Goal: Task Accomplishment & Management: Complete application form

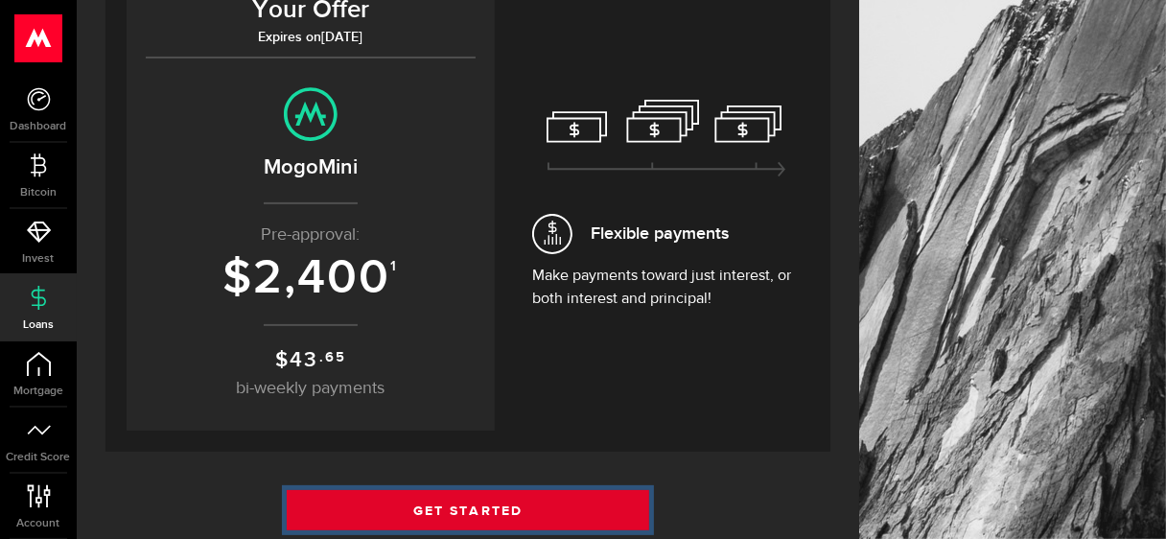
click at [414, 513] on link "Get Started" at bounding box center [468, 510] width 363 height 40
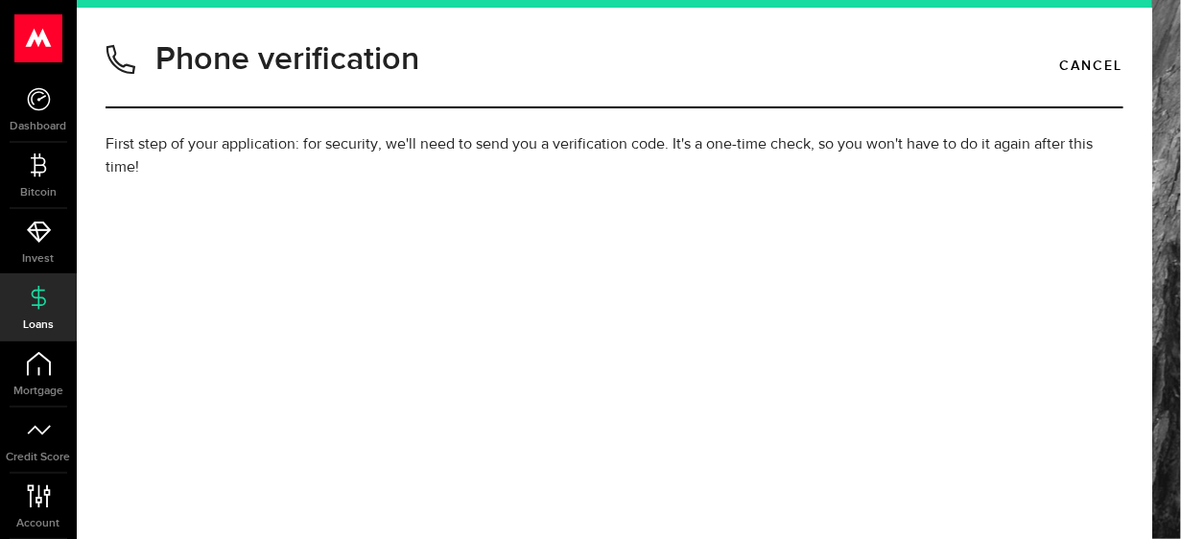
type input "6479608180"
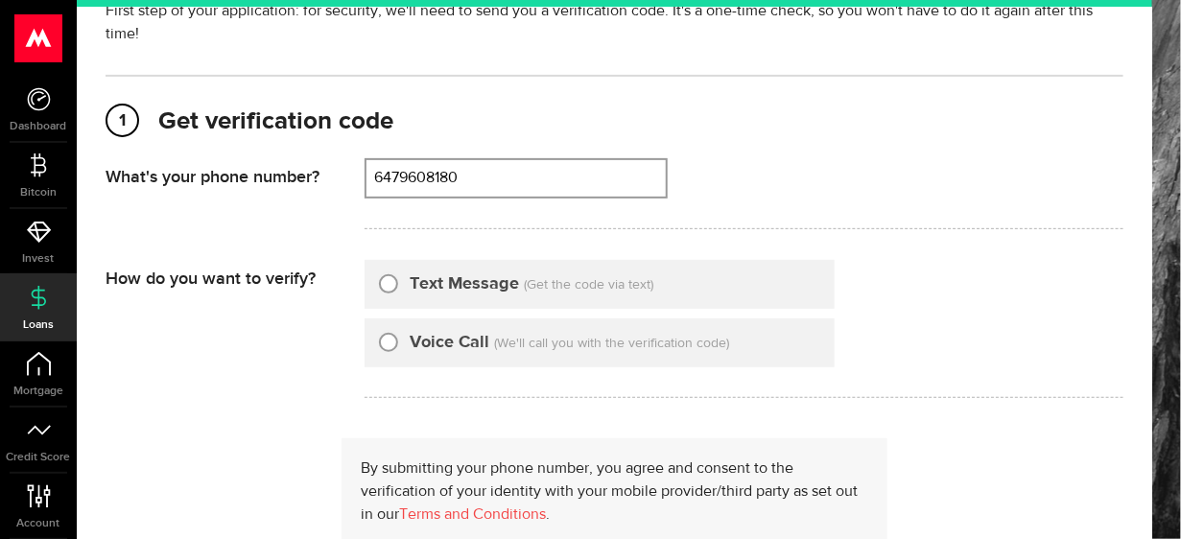
scroll to position [135, 0]
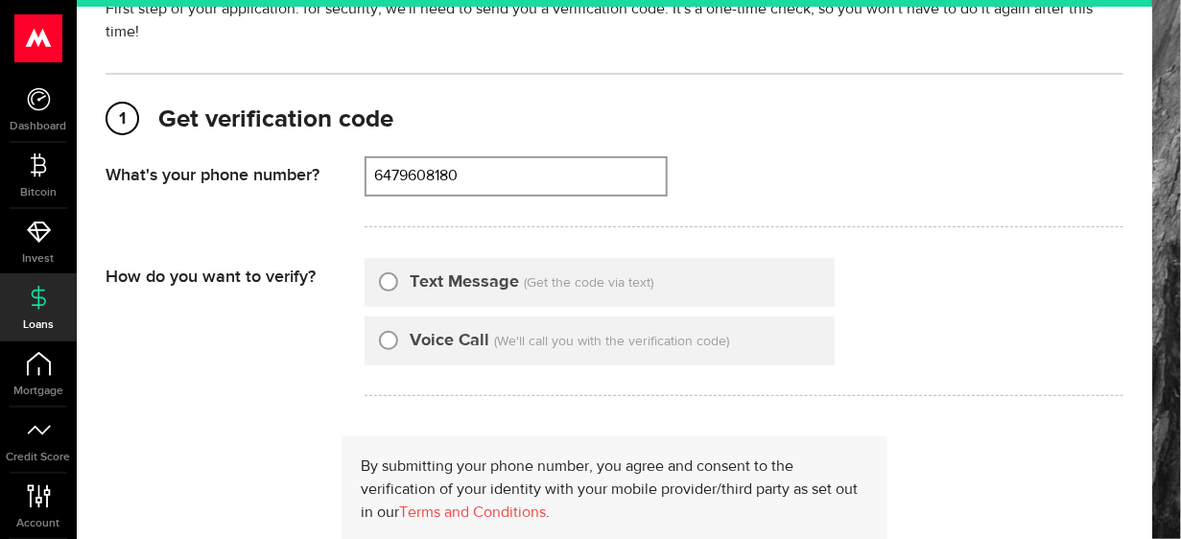
click at [453, 266] on div "Text Message (Get the code via text)" at bounding box center [599, 282] width 470 height 49
click at [393, 279] on input "Text Message" at bounding box center [388, 279] width 19 height 19
radio input "true"
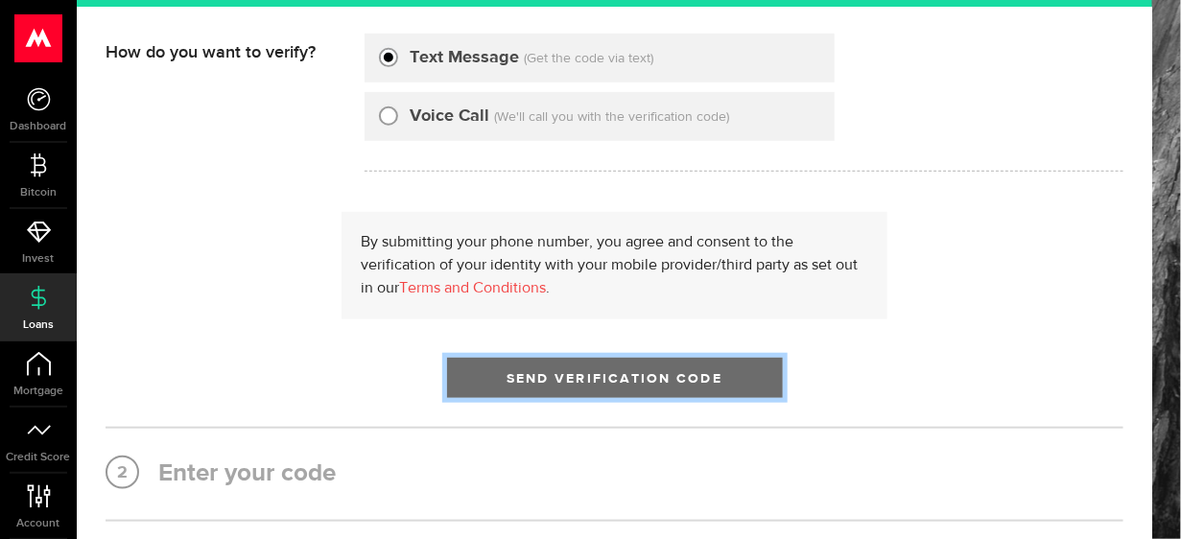
click at [563, 376] on span "Send Verification Code" at bounding box center [614, 378] width 216 height 13
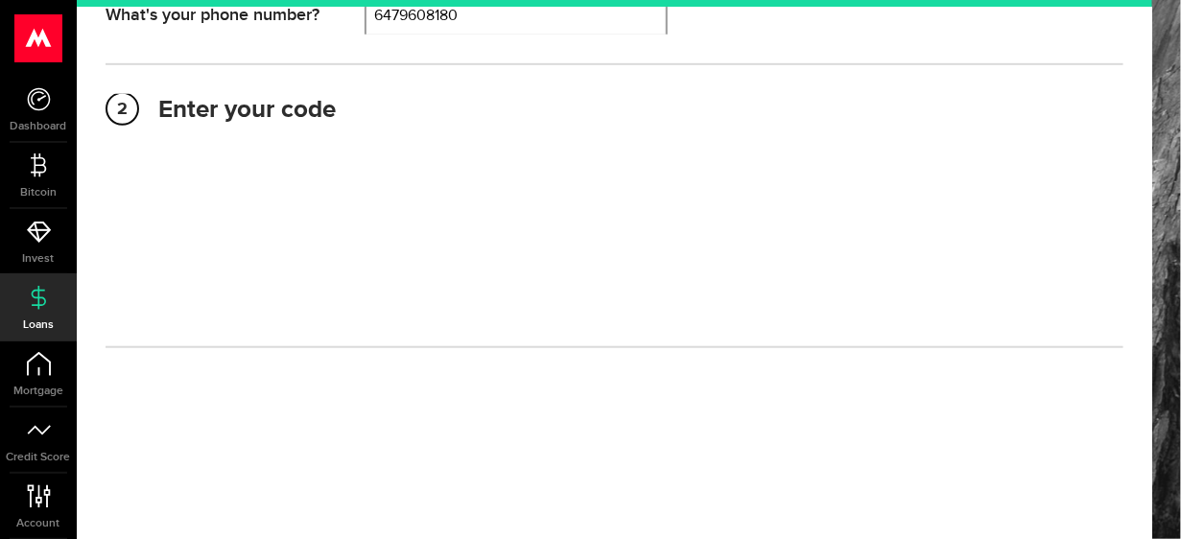
scroll to position [278, 0]
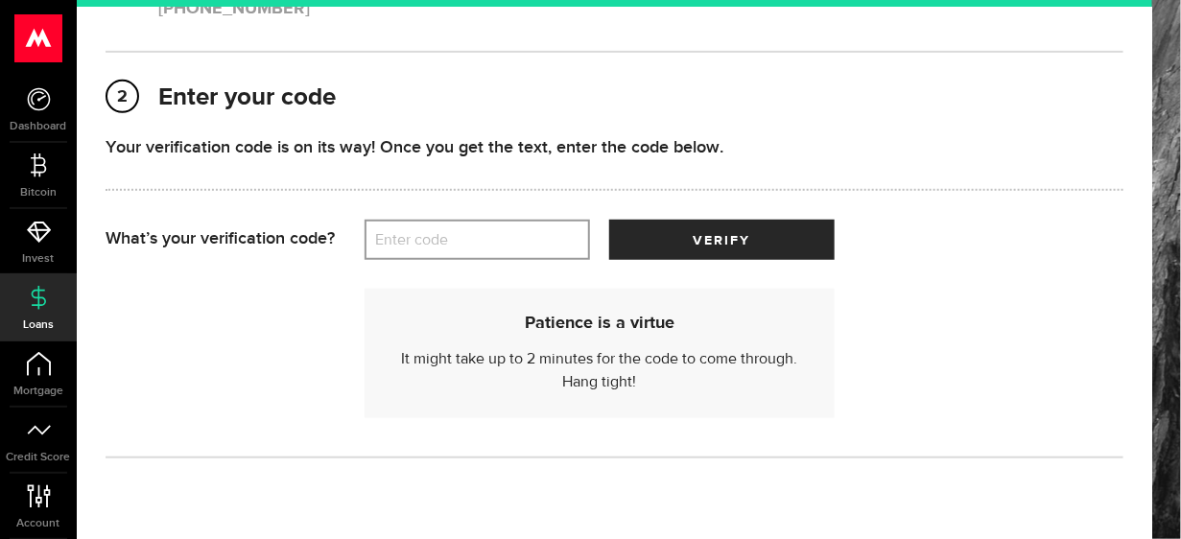
click at [493, 239] on label "Enter code" at bounding box center [476, 240] width 225 height 39
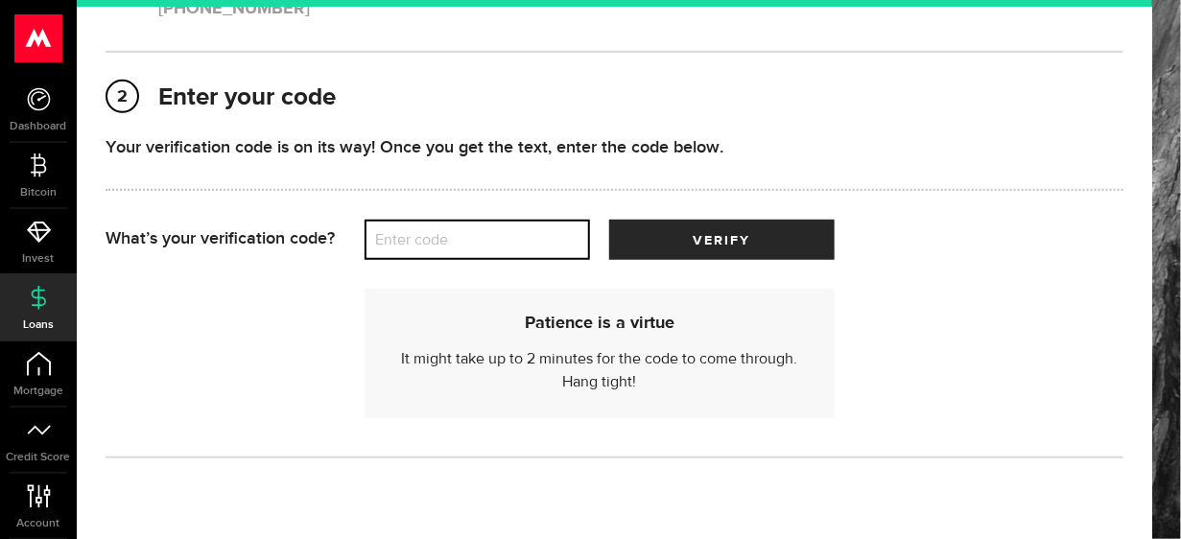
click at [493, 239] on input "Enter code" at bounding box center [476, 240] width 225 height 40
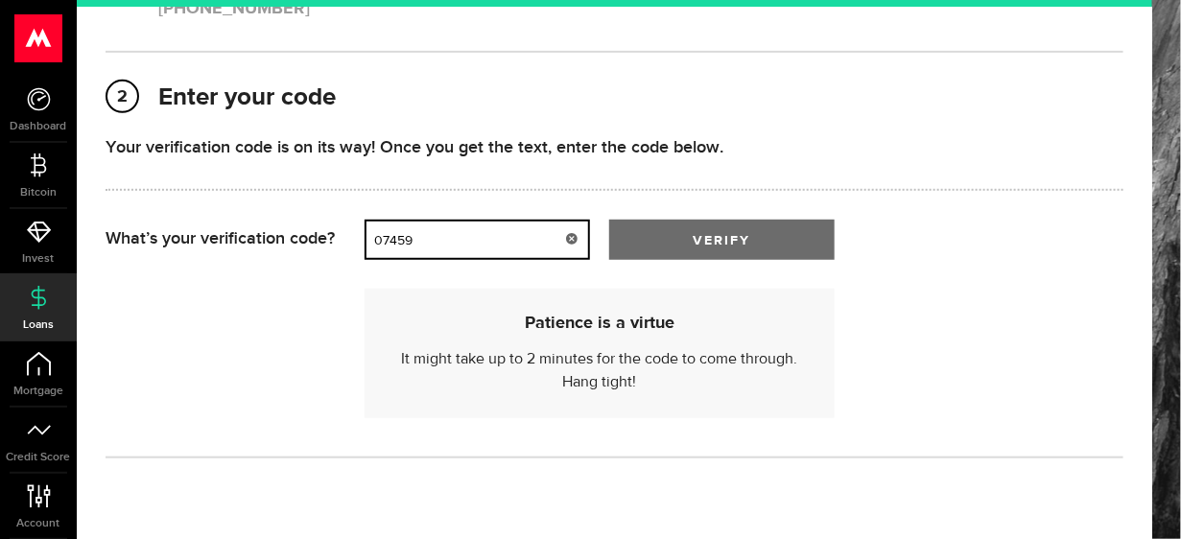
type input "07459"
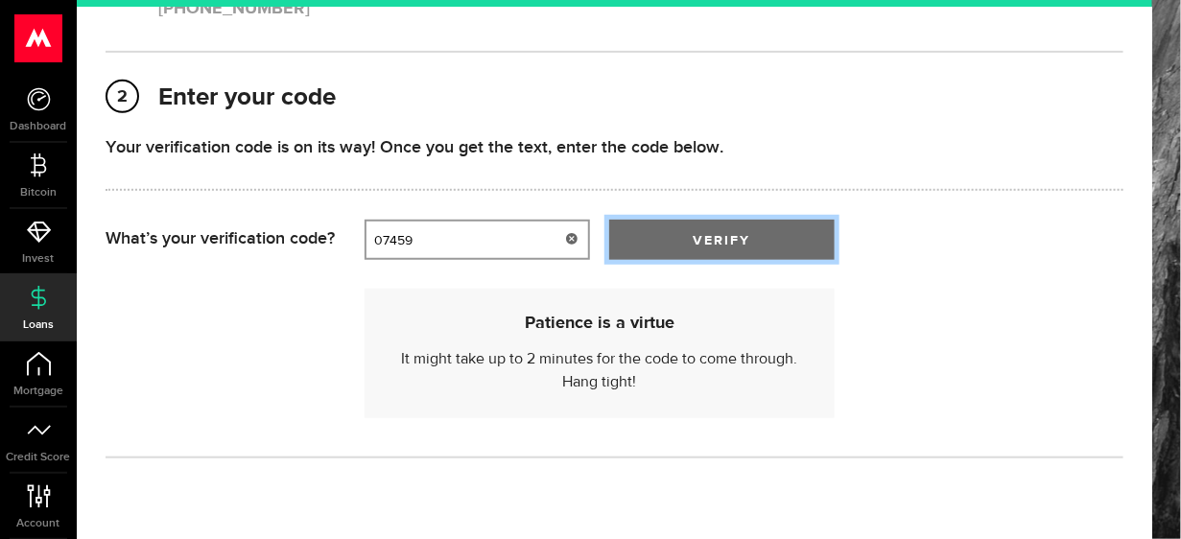
click at [744, 237] on span "verify" at bounding box center [722, 240] width 58 height 13
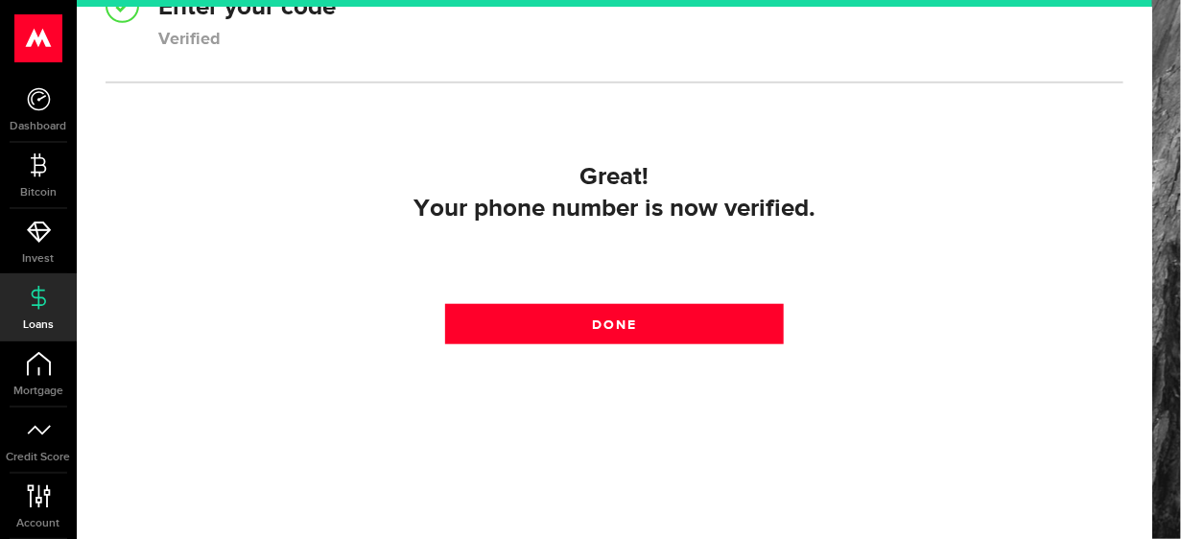
scroll to position [369, 0]
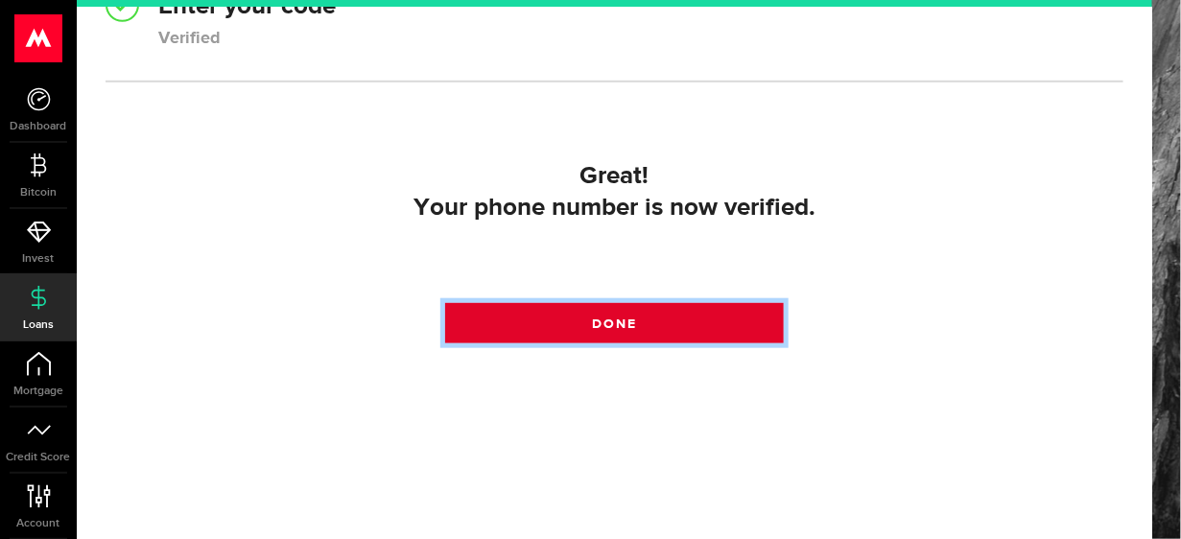
click at [593, 329] on span "Done" at bounding box center [614, 323] width 45 height 13
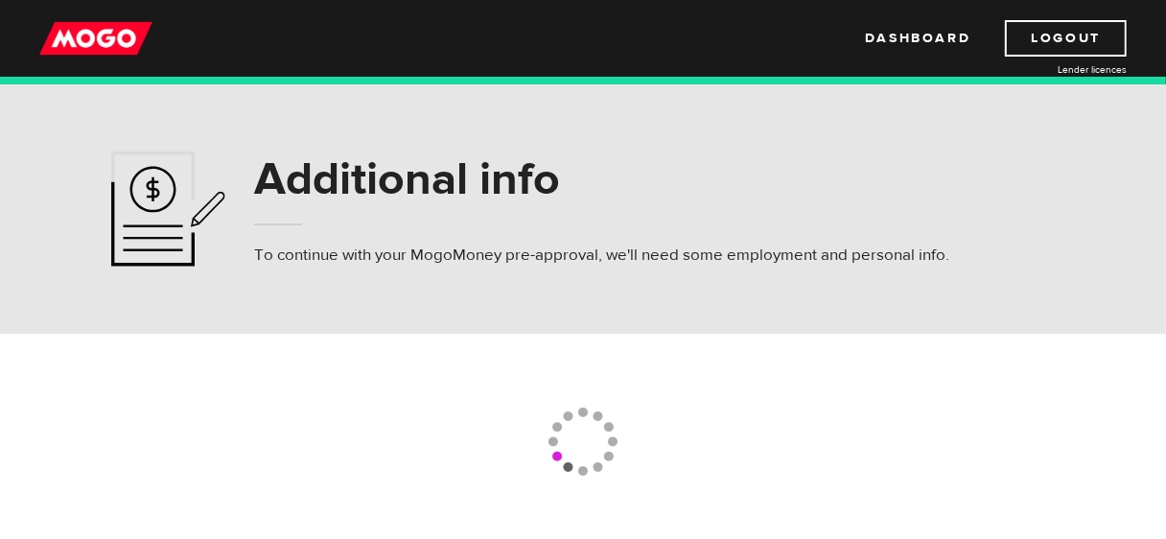
scroll to position [10, 0]
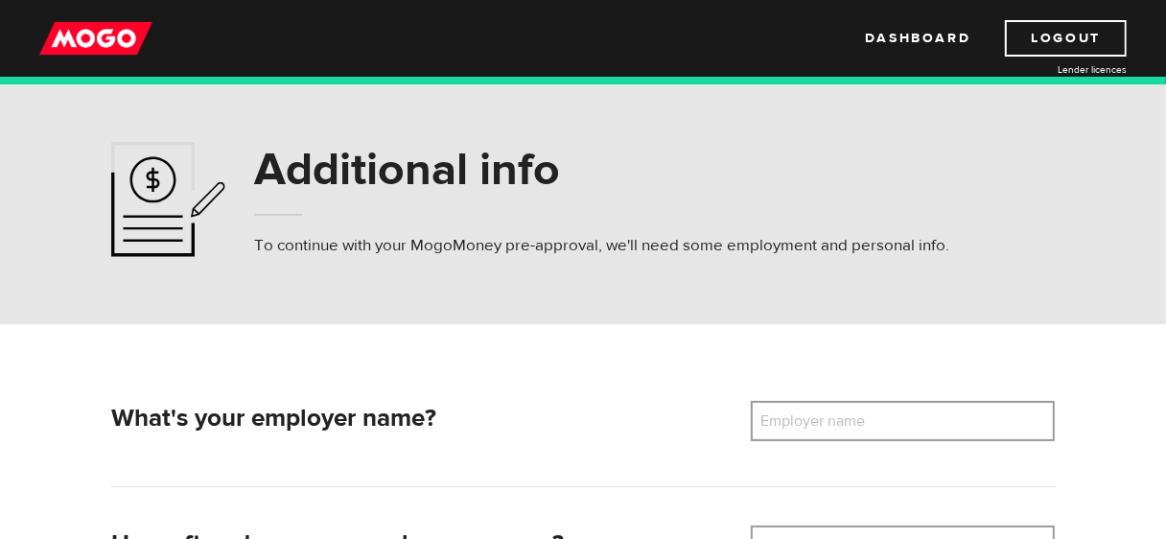
click at [588, 266] on div "Additional info To continue with your MogoMoney pre-approval, we'll need some e…" at bounding box center [583, 199] width 1166 height 249
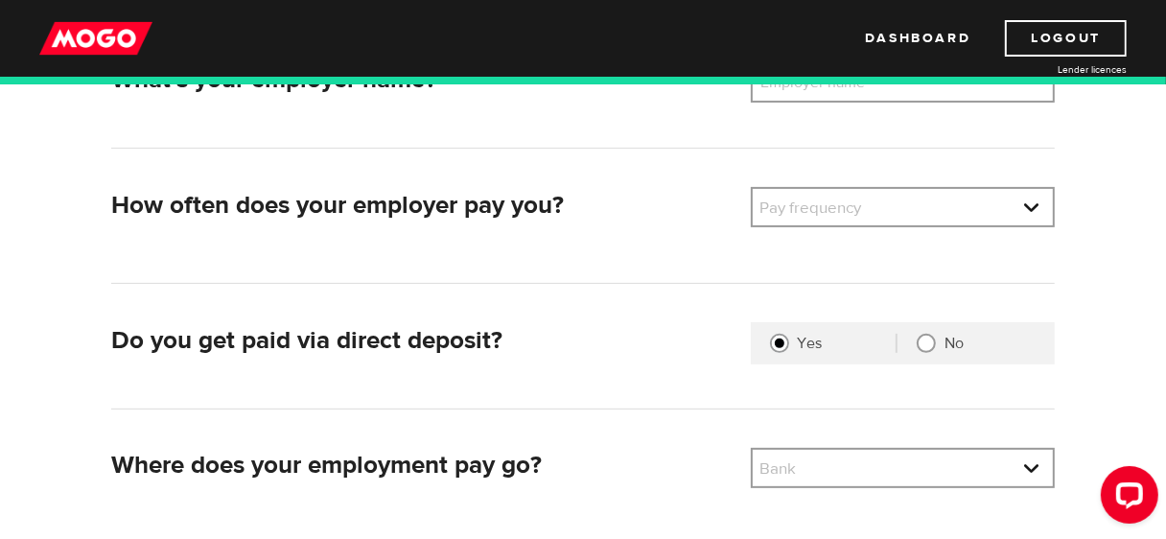
scroll to position [499, 0]
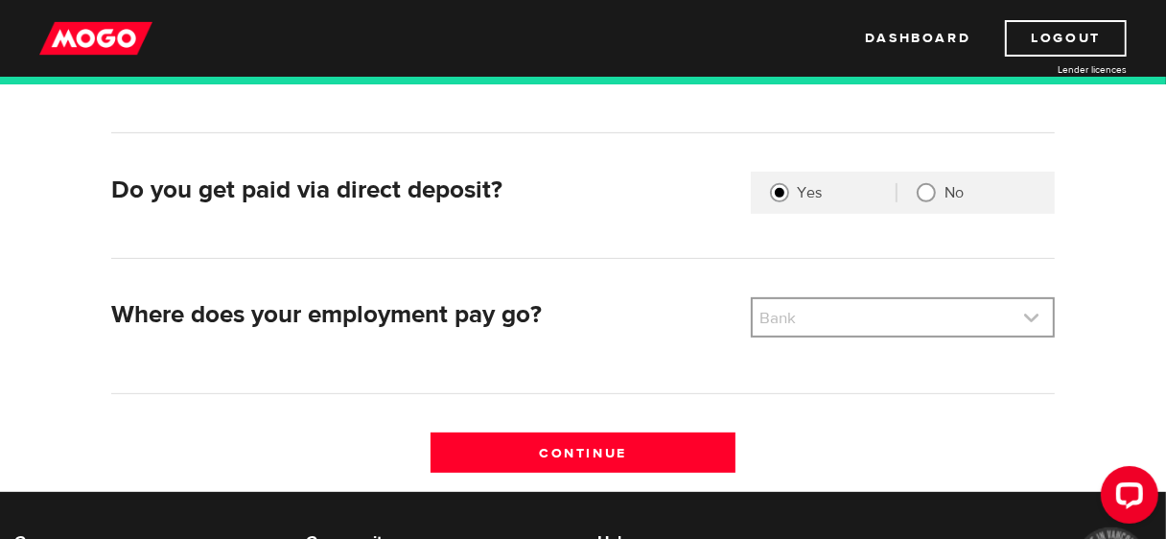
click at [914, 313] on link at bounding box center [903, 317] width 300 height 36
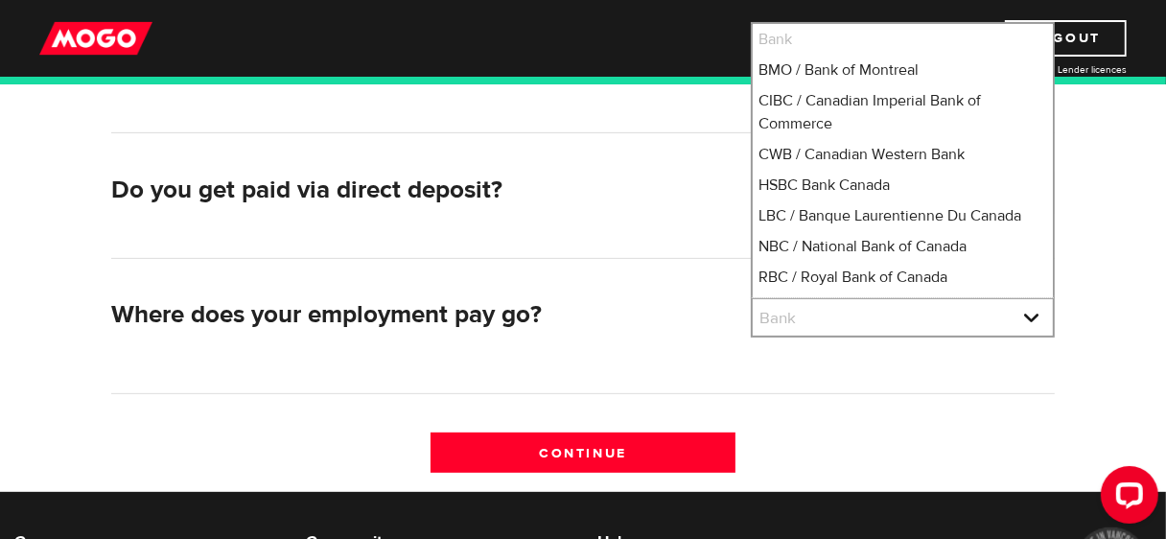
click at [669, 314] on h2 "Where does your employment pay go?" at bounding box center [422, 315] width 623 height 30
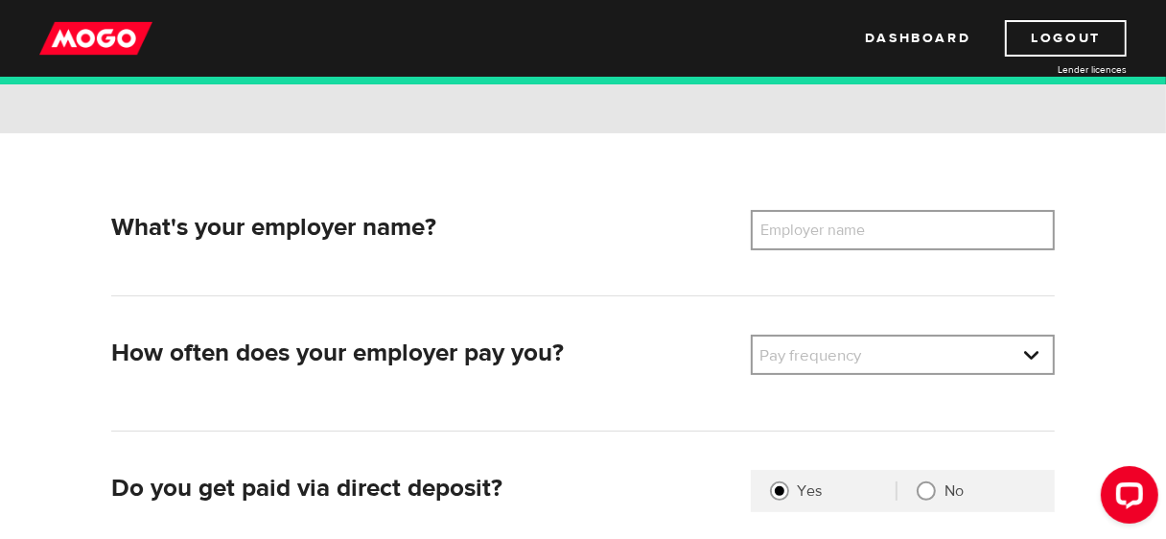
scroll to position [159, 0]
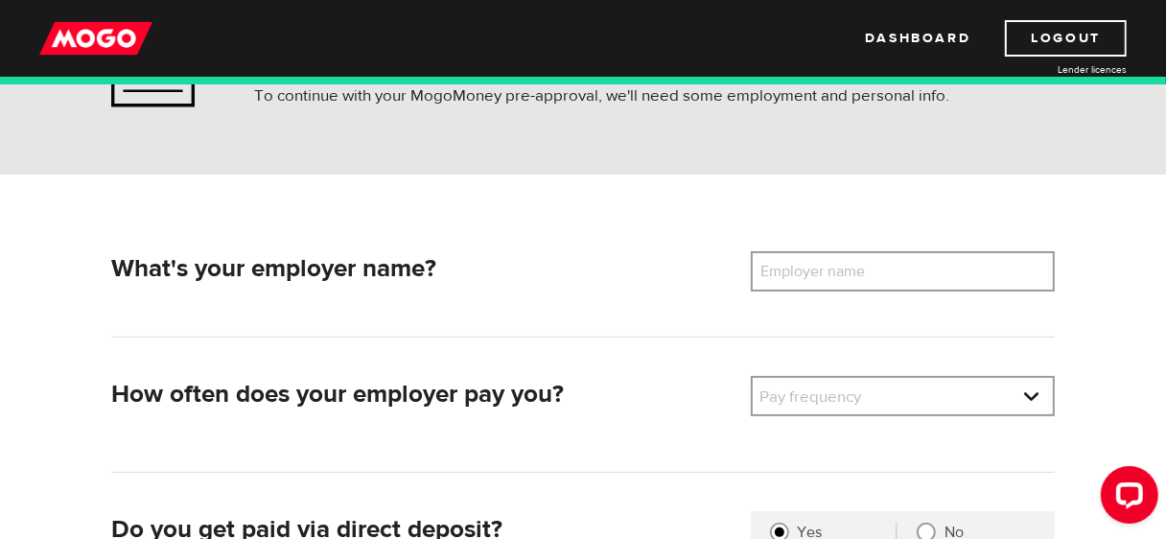
click at [815, 278] on label "Employer name" at bounding box center [828, 271] width 154 height 40
click at [815, 278] on input "Employer name" at bounding box center [903, 271] width 304 height 40
click at [831, 408] on link at bounding box center [903, 396] width 300 height 36
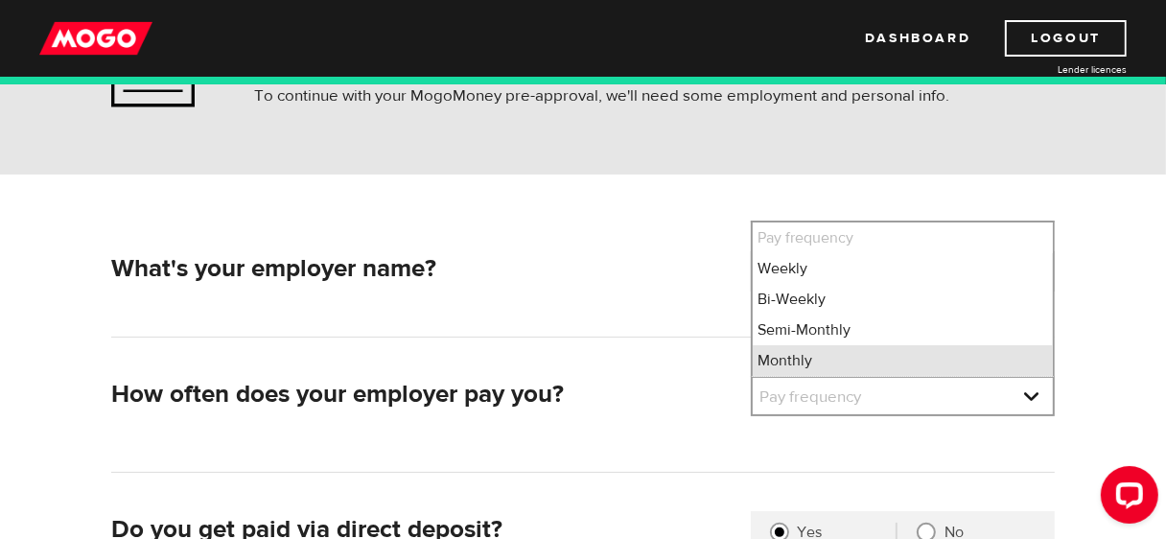
click at [861, 367] on li "Monthly" at bounding box center [903, 360] width 300 height 31
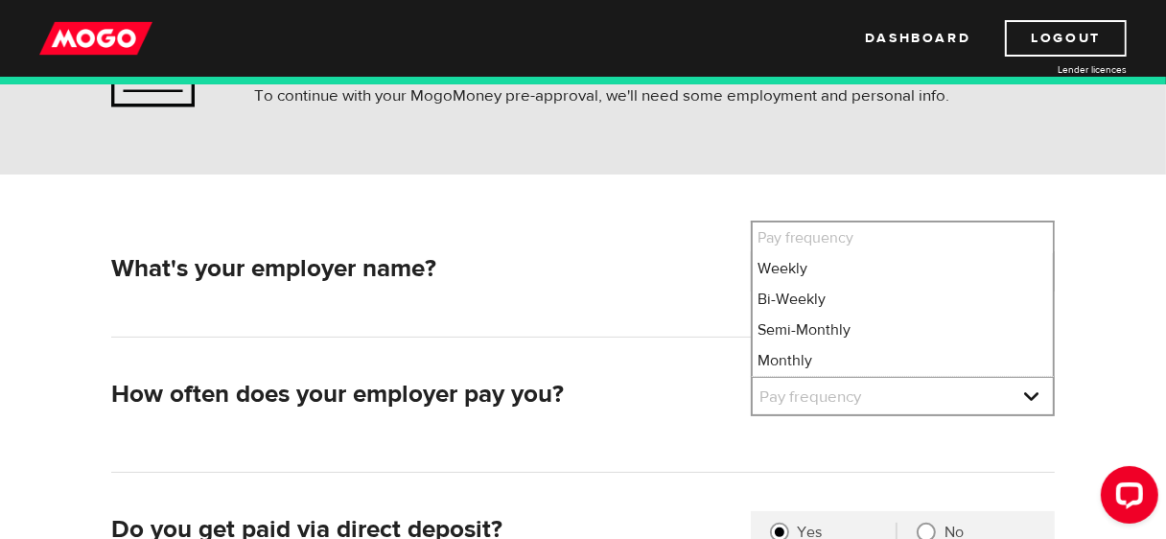
select select "4"
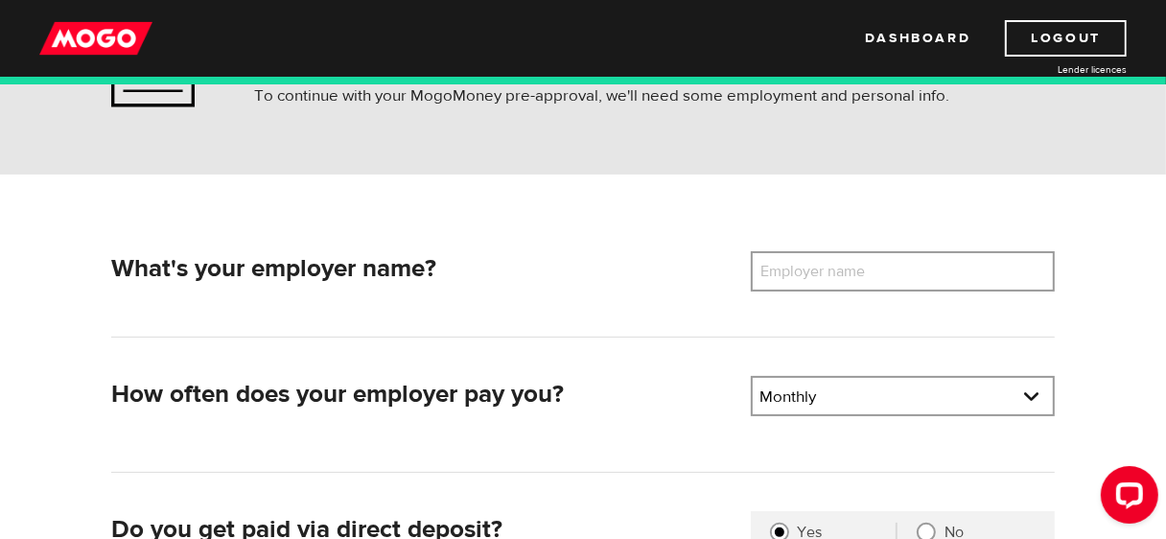
click at [847, 283] on label "Employer name" at bounding box center [828, 271] width 154 height 40
click at [847, 283] on input "Employer name" at bounding box center [903, 271] width 304 height 40
click at [811, 383] on link at bounding box center [903, 396] width 300 height 36
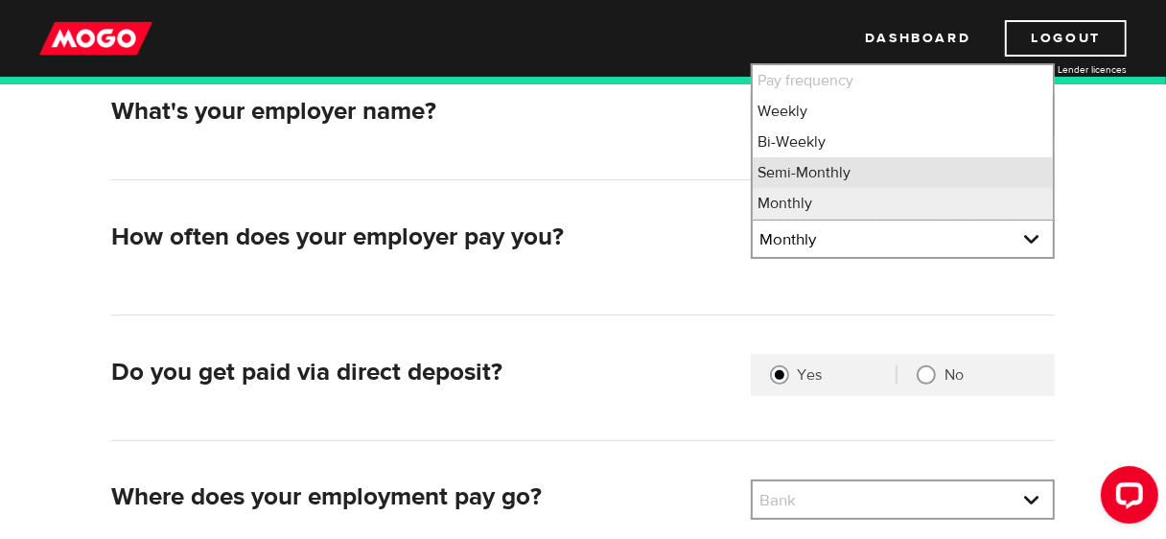
scroll to position [230, 0]
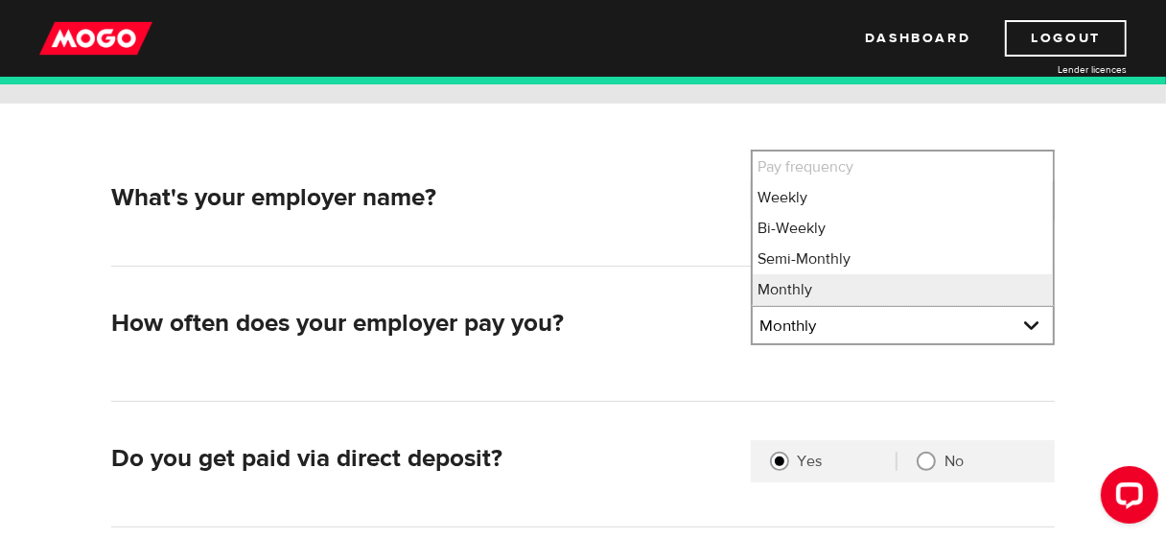
click at [652, 306] on div "How often does your employer pay you?" at bounding box center [423, 328] width 639 height 47
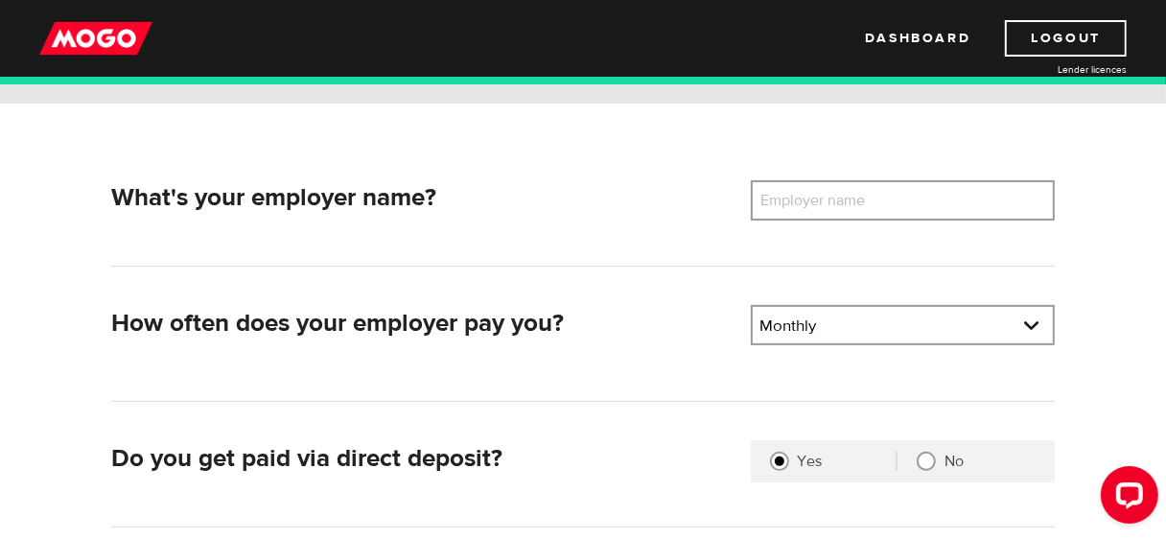
click at [816, 197] on label "Employer name" at bounding box center [828, 200] width 154 height 40
click at [816, 197] on input "Employer name" at bounding box center [903, 200] width 304 height 40
click at [924, 456] on input "No" at bounding box center [926, 461] width 19 height 19
radio input "true"
click at [853, 213] on label "Employer name" at bounding box center [828, 200] width 154 height 40
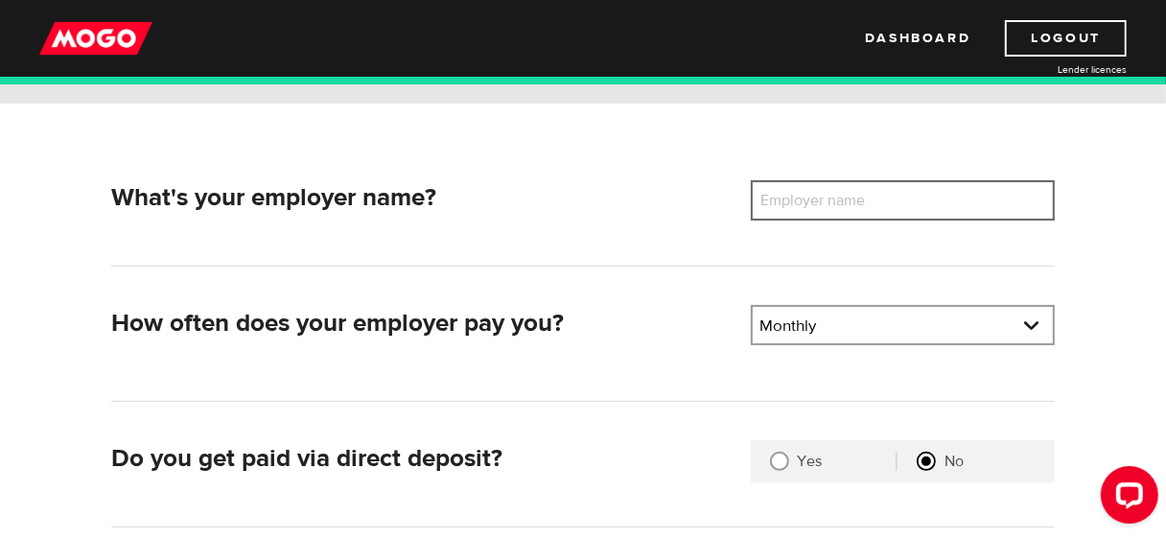
click at [853, 213] on input "Employer name" at bounding box center [903, 200] width 304 height 40
type input "O"
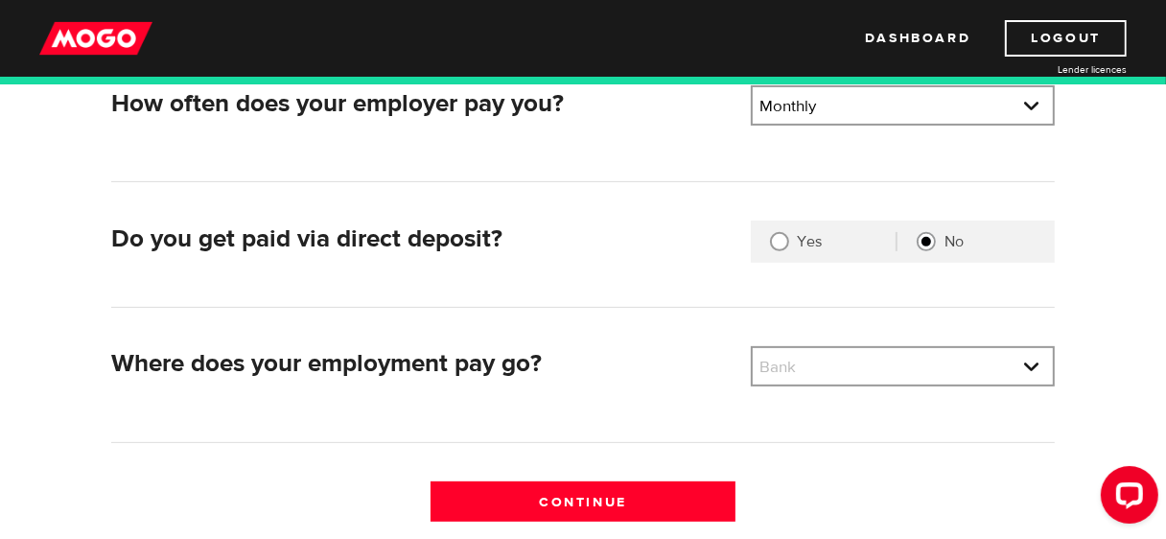
scroll to position [452, 0]
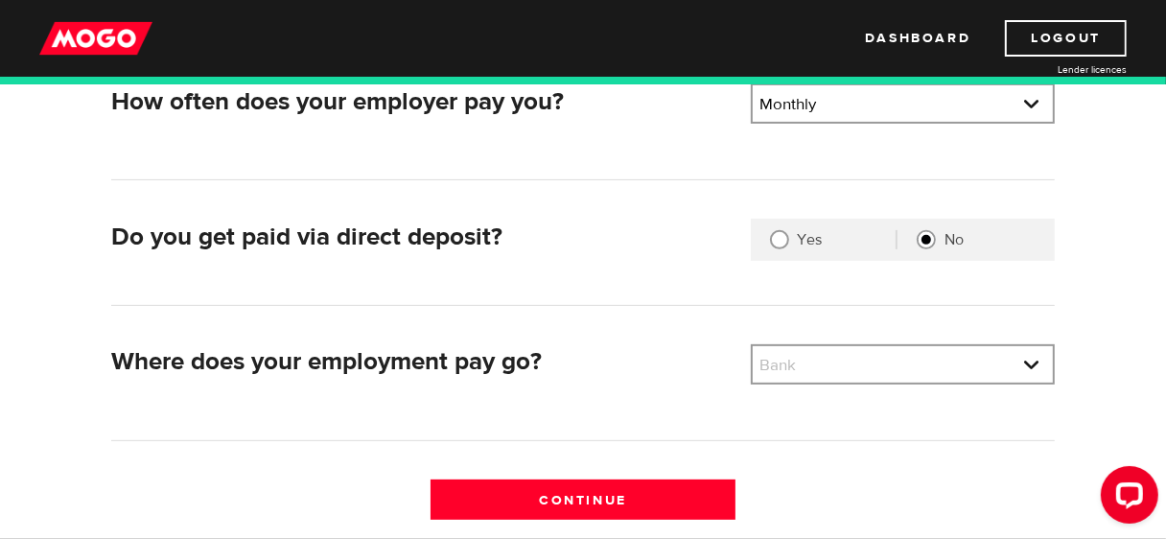
type input "Peter Tsimicalis"
click at [846, 383] on div "Bank Bank BMO / Bank of Montreal CIBC / Canadian Imperial Bank of Commerce CWB …" at bounding box center [903, 364] width 304 height 40
click at [877, 352] on link at bounding box center [903, 364] width 300 height 36
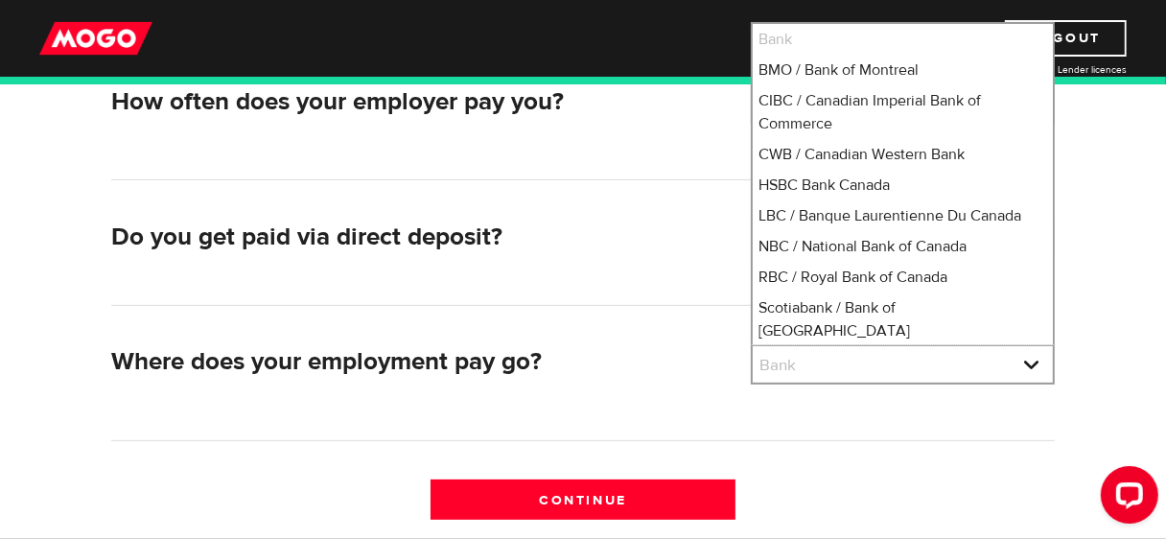
scroll to position [39, 0]
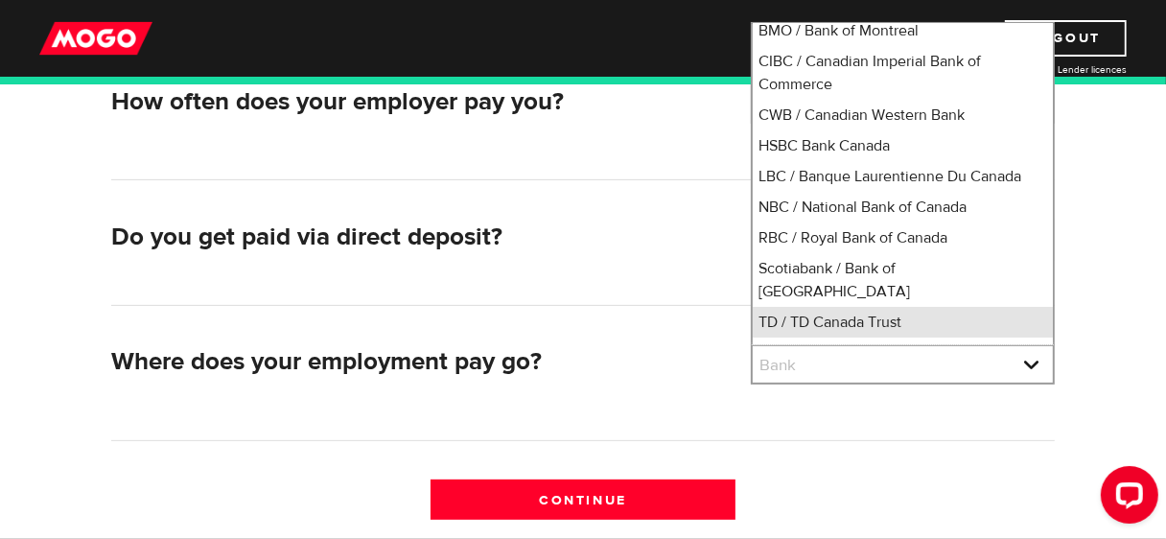
click at [878, 310] on li "TD / TD Canada Trust" at bounding box center [903, 322] width 300 height 31
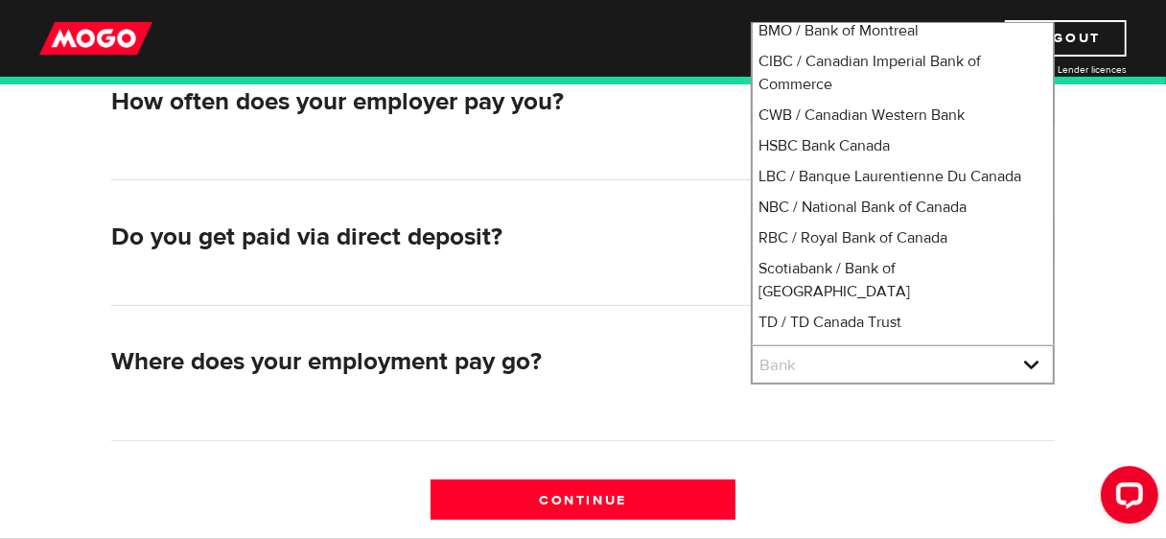
select select "9"
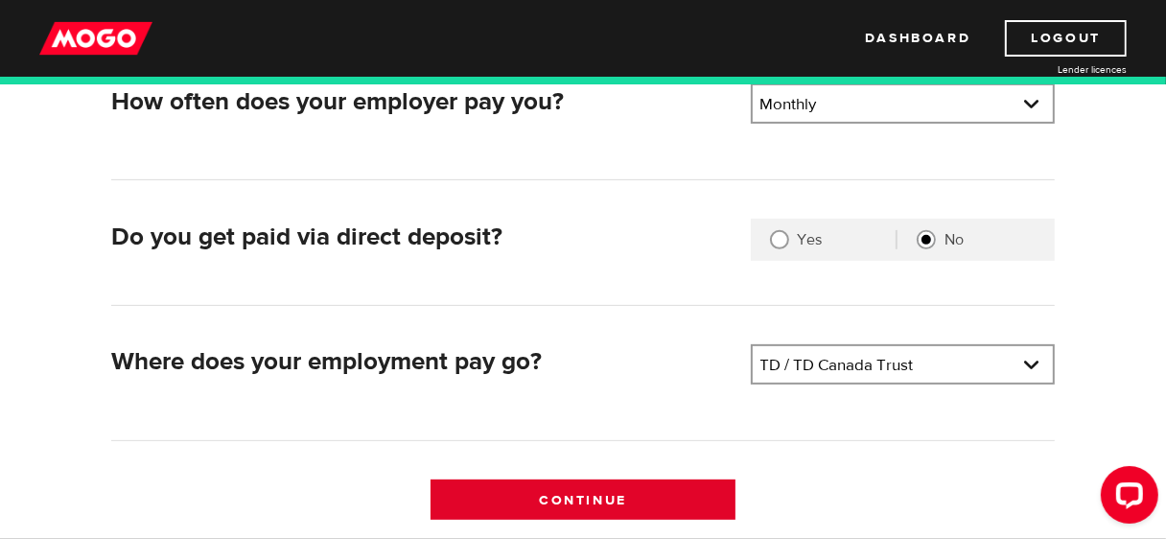
click at [572, 495] on input "Continue" at bounding box center [583, 500] width 304 height 40
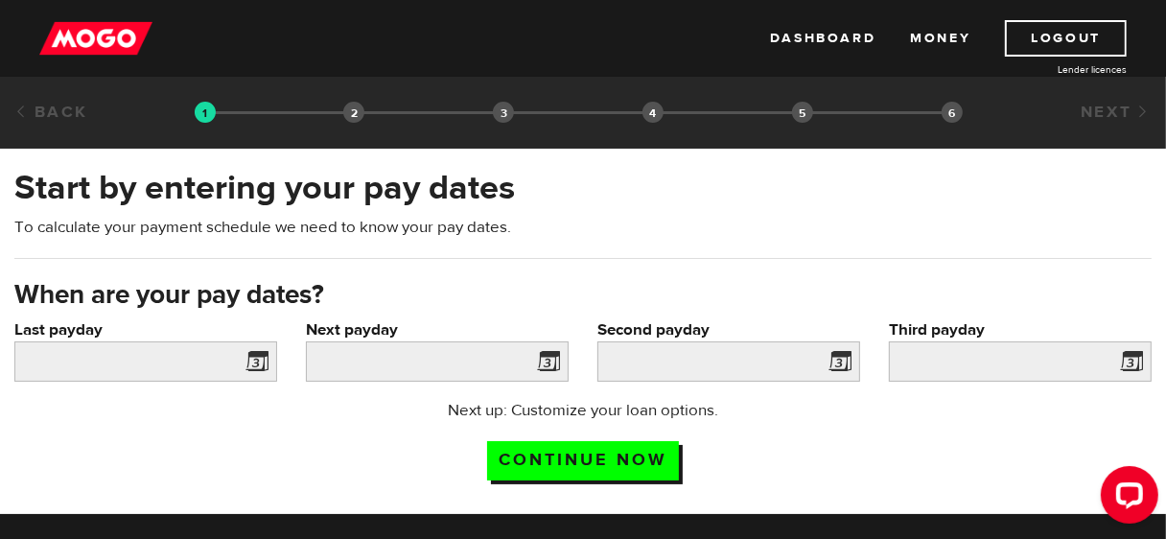
click at [268, 364] on span at bounding box center [253, 364] width 29 height 31
click at [261, 363] on span at bounding box center [253, 364] width 29 height 31
click at [181, 361] on input "Last payday" at bounding box center [145, 361] width 263 height 40
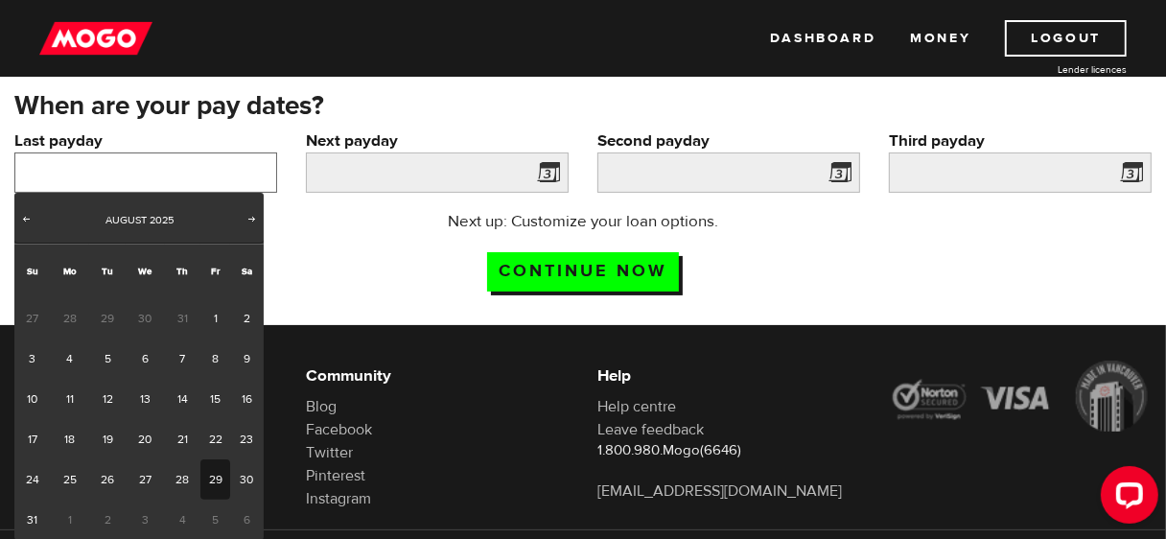
scroll to position [228, 0]
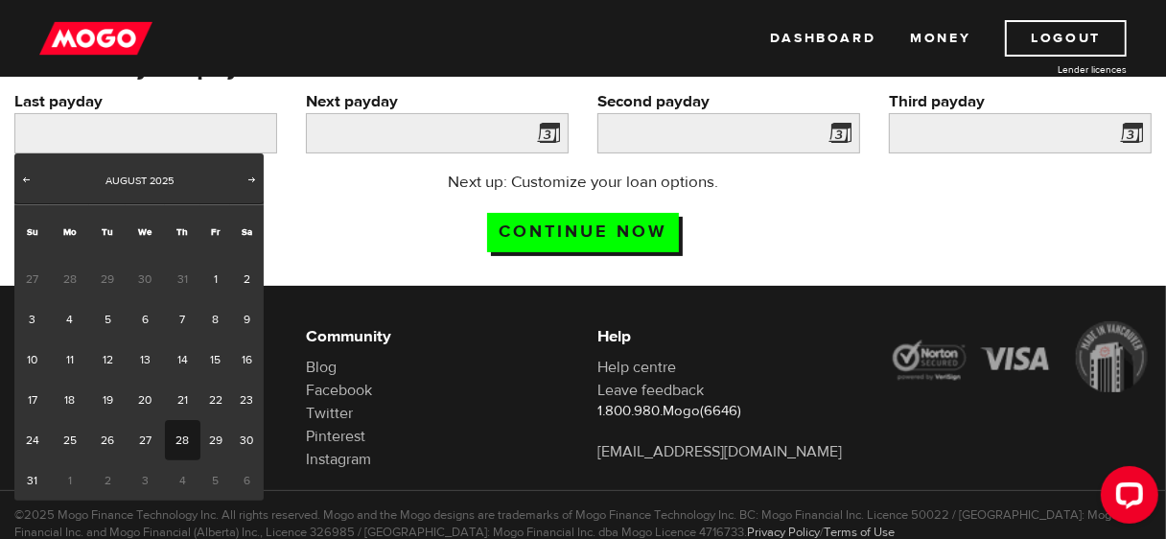
click at [196, 447] on link "28" at bounding box center [182, 440] width 35 height 40
type input "[DATE]"
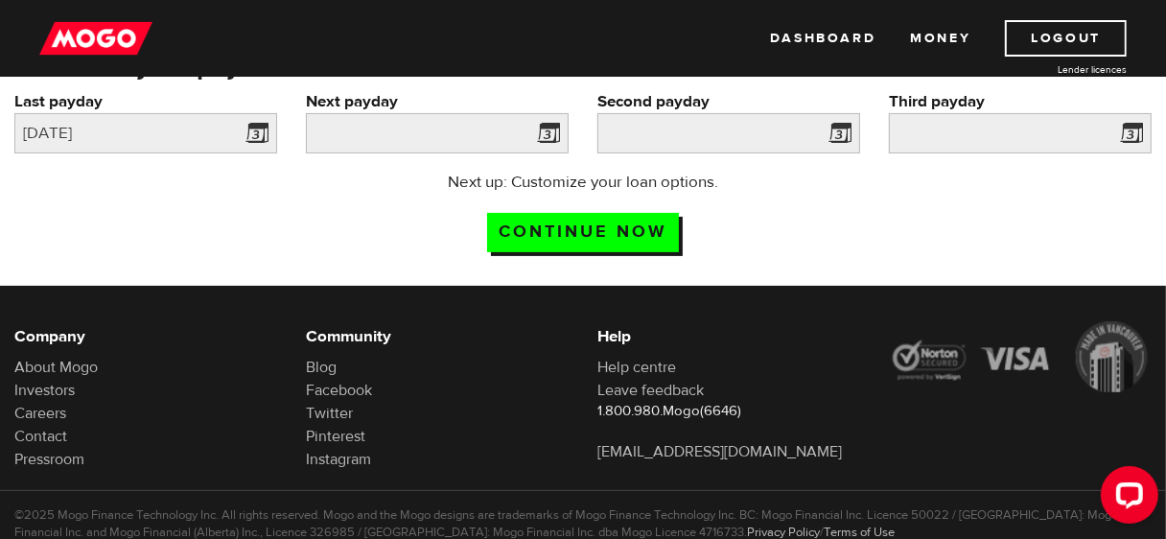
click at [549, 122] on span at bounding box center [544, 136] width 29 height 31
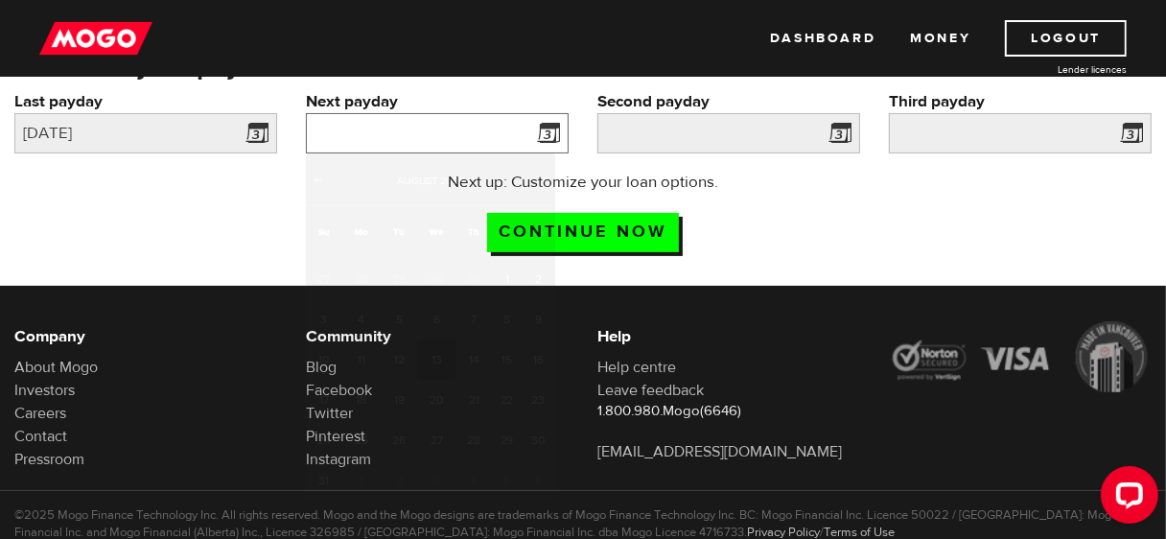
click at [476, 129] on input "Next payday" at bounding box center [437, 133] width 263 height 40
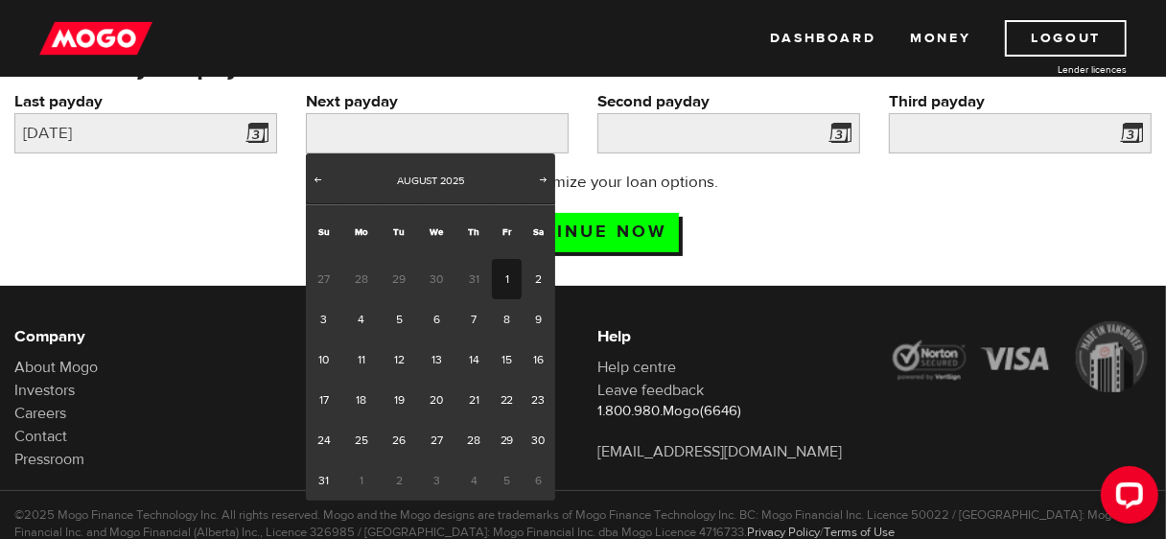
click at [502, 273] on link "1" at bounding box center [507, 279] width 30 height 40
type input "2025/08/01"
type input "2025/8/31"
type input "2025/9/30"
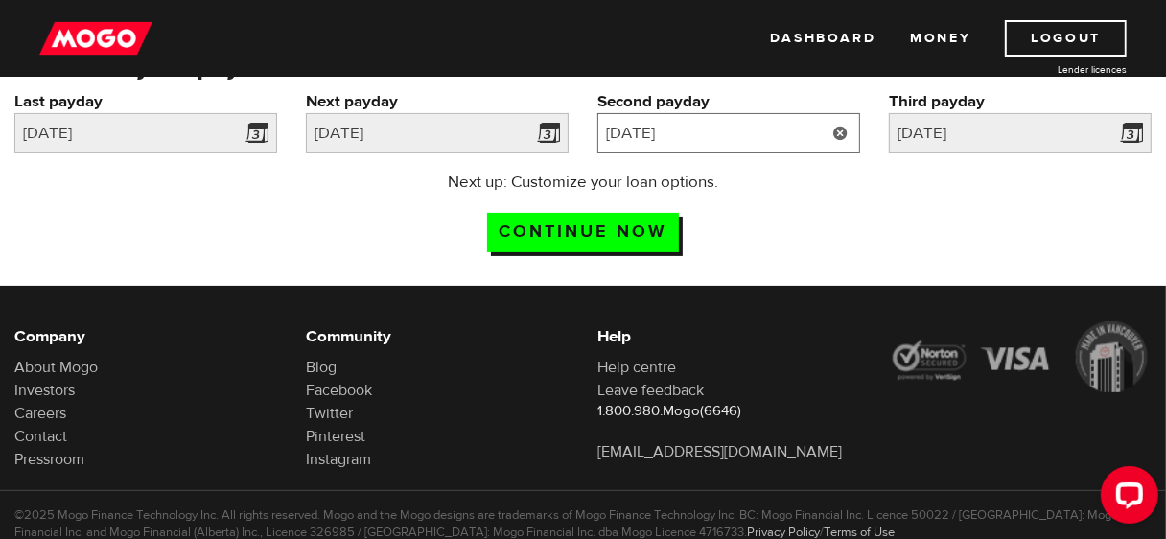
click at [771, 129] on input "2025/8/31" at bounding box center [729, 133] width 263 height 40
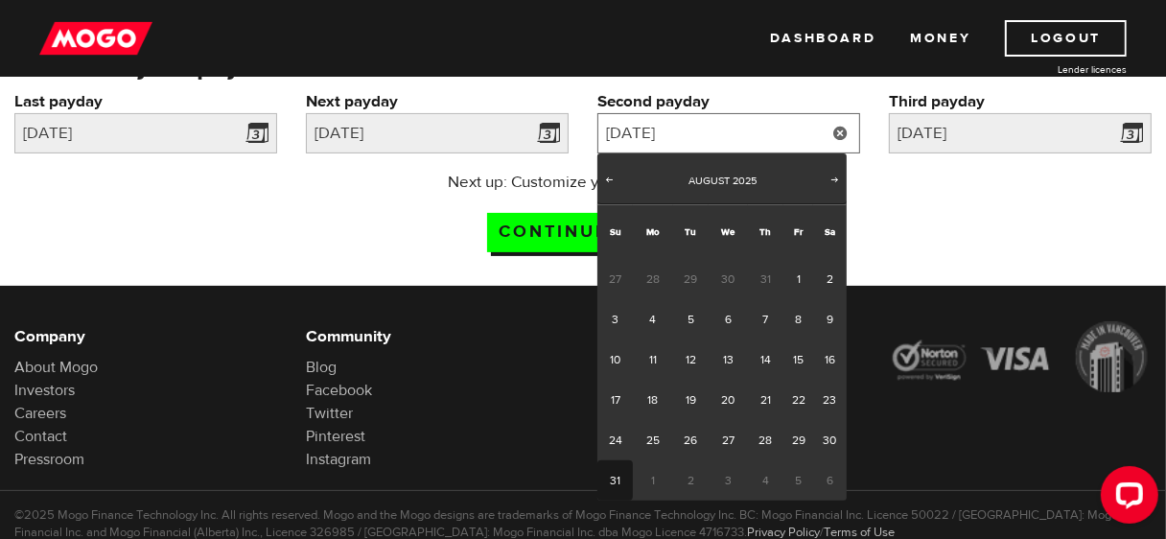
click at [771, 129] on input "2025/8/31" at bounding box center [729, 133] width 263 height 40
click at [770, 100] on label "Second payday" at bounding box center [729, 101] width 263 height 23
click at [770, 113] on input "2025/8/31" at bounding box center [729, 133] width 263 height 40
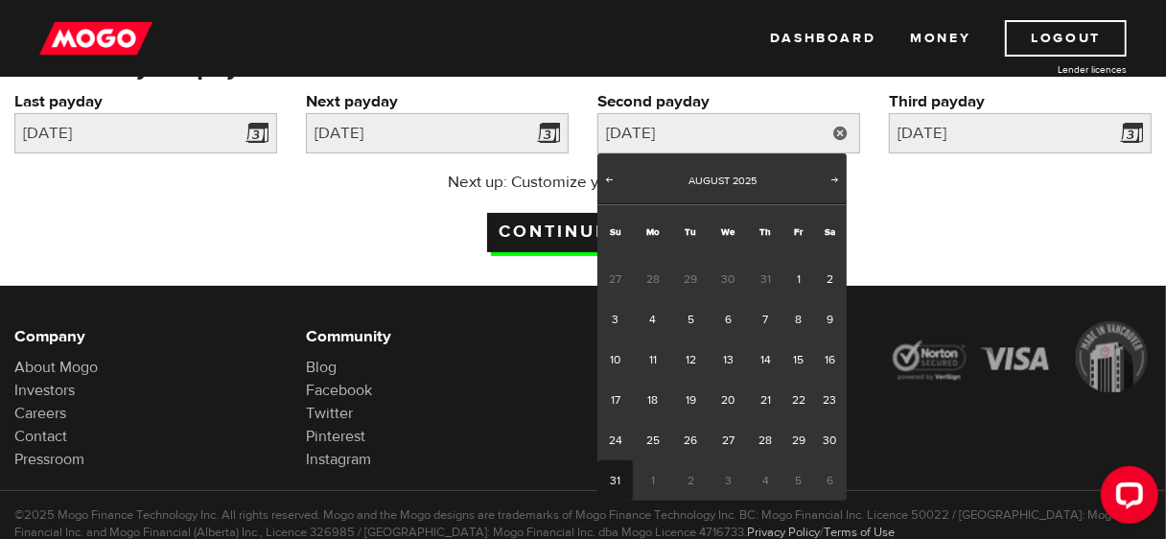
click at [523, 238] on input "Continue now" at bounding box center [583, 232] width 192 height 39
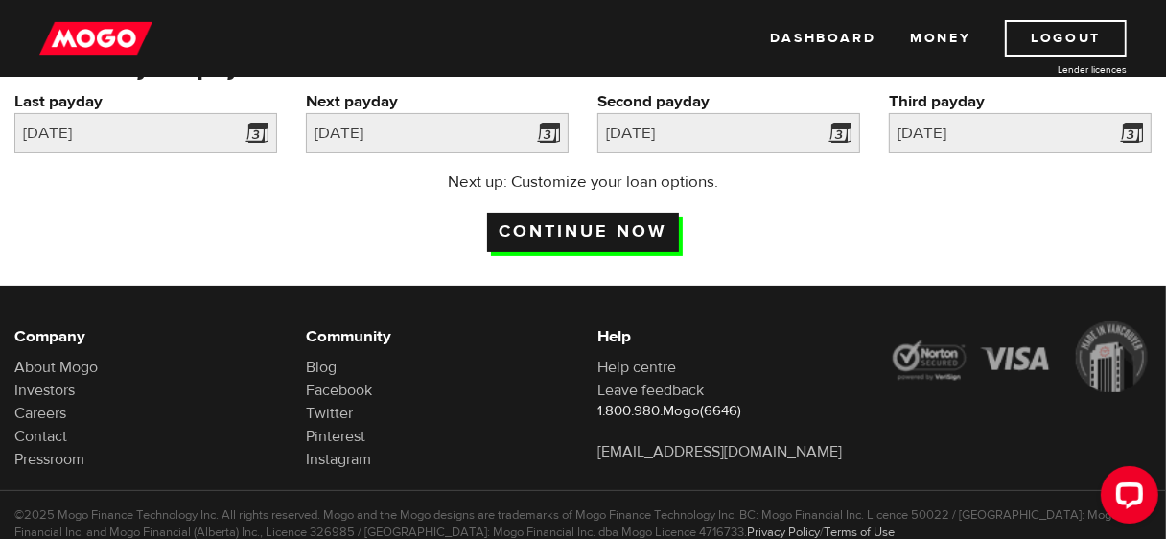
scroll to position [150, 0]
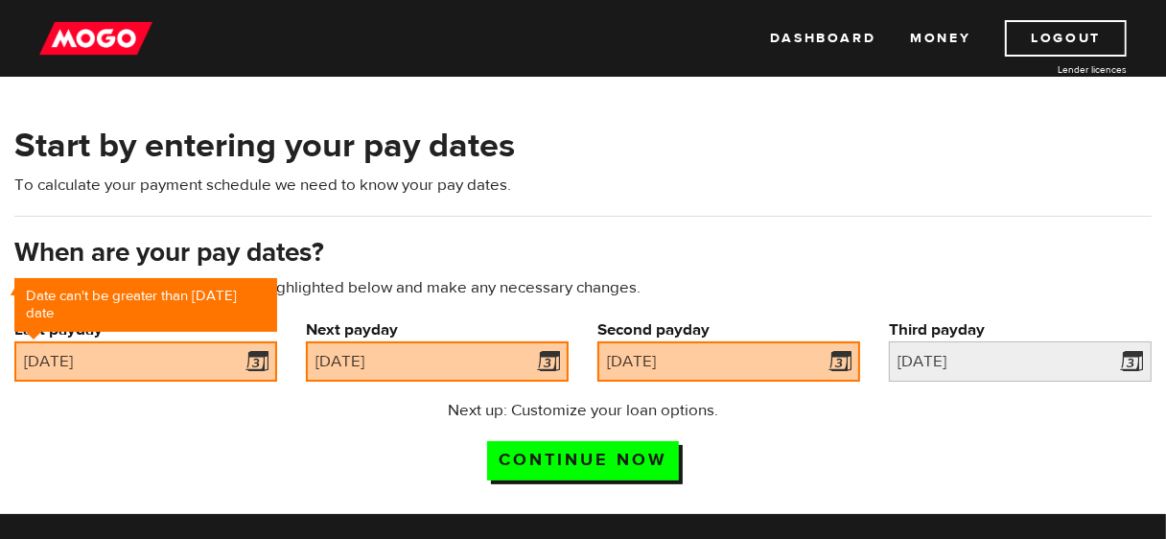
scroll to position [87, 0]
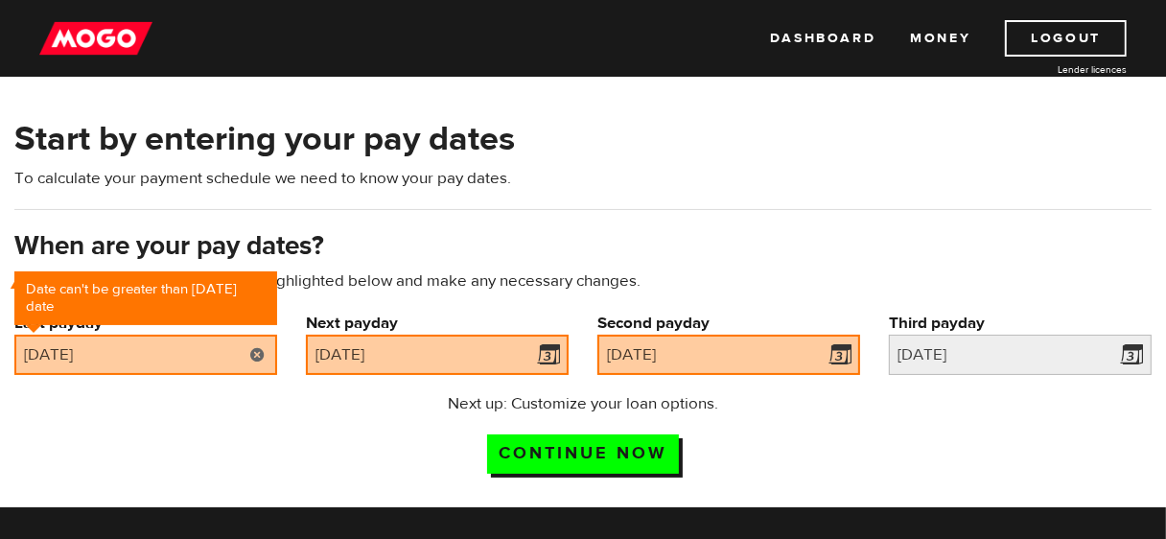
click at [249, 350] on link at bounding box center [257, 355] width 39 height 40
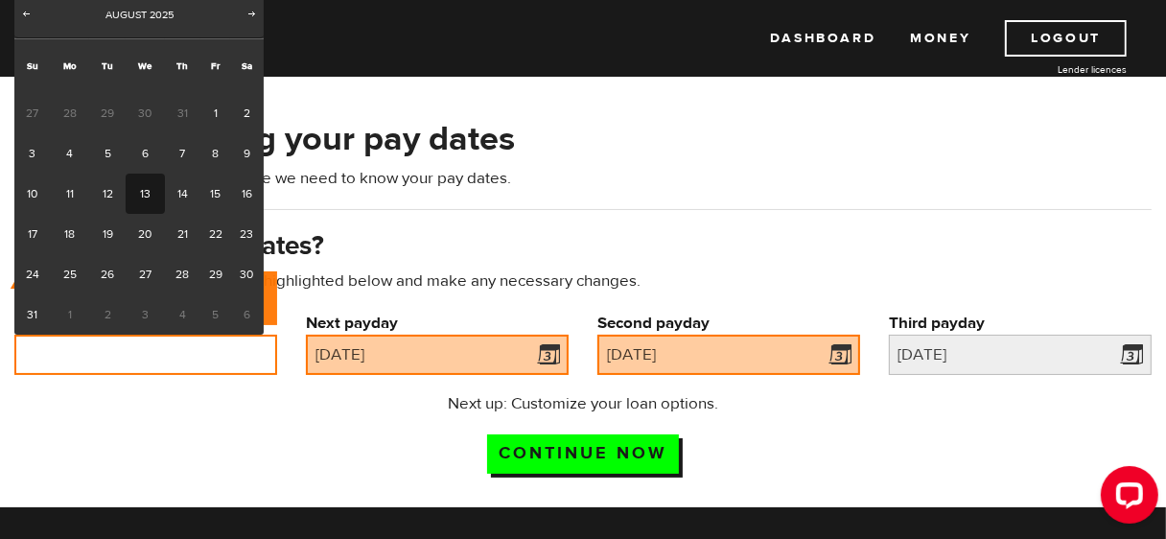
scroll to position [0, 0]
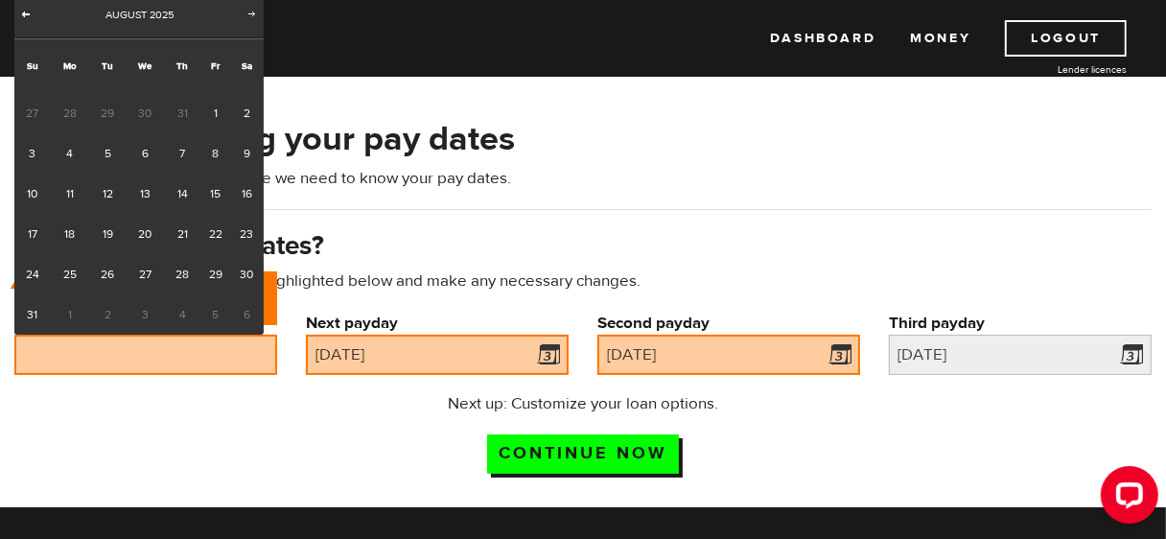
click at [23, 10] on span "Prev" at bounding box center [25, 13] width 15 height 15
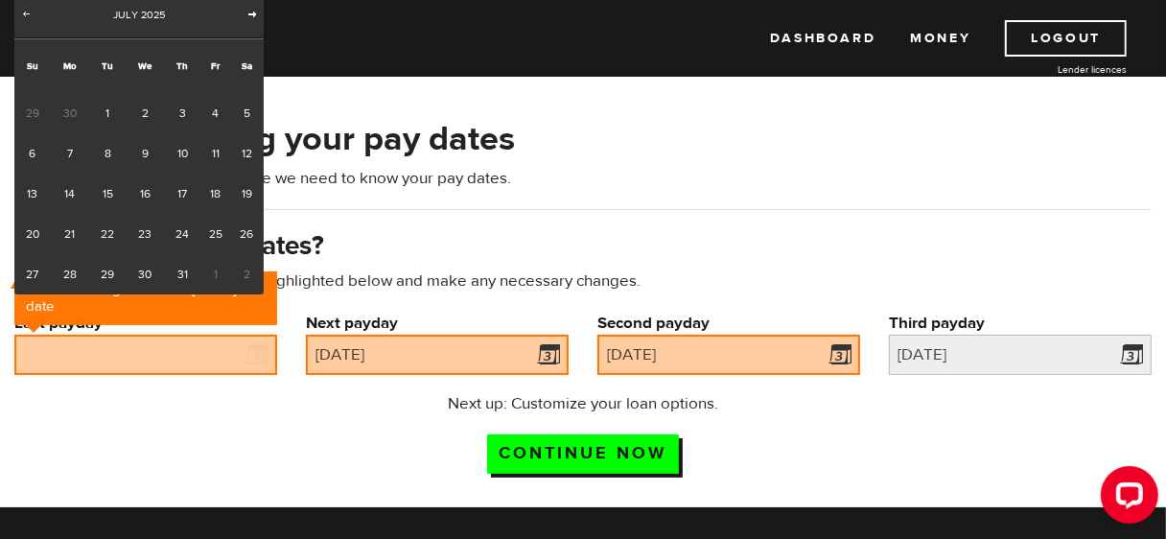
click at [246, 12] on span "Next" at bounding box center [252, 13] width 15 height 15
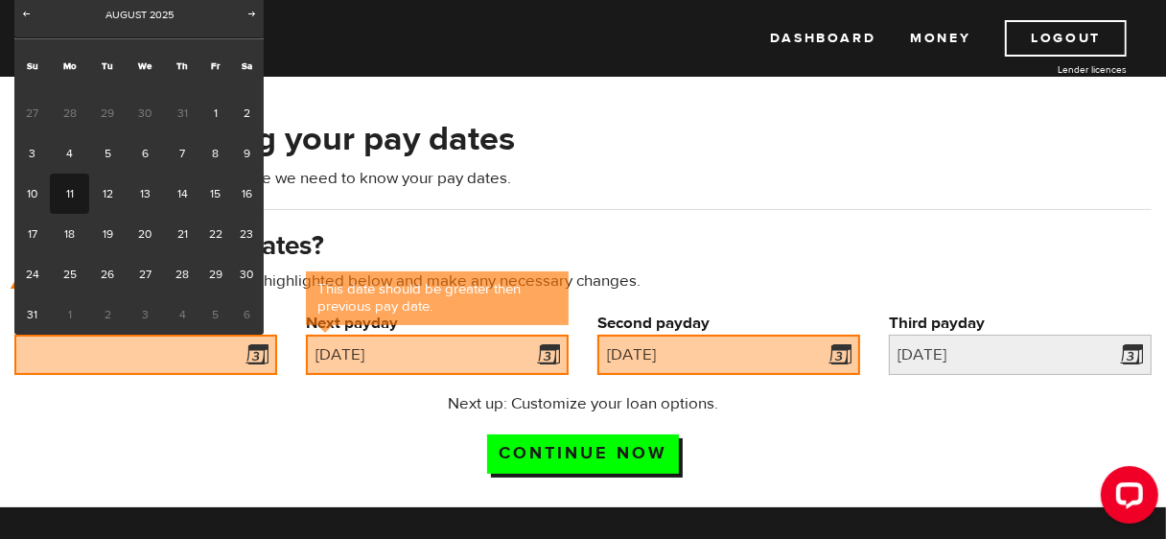
click at [82, 195] on link "11" at bounding box center [69, 194] width 39 height 40
type input "2025/08/11"
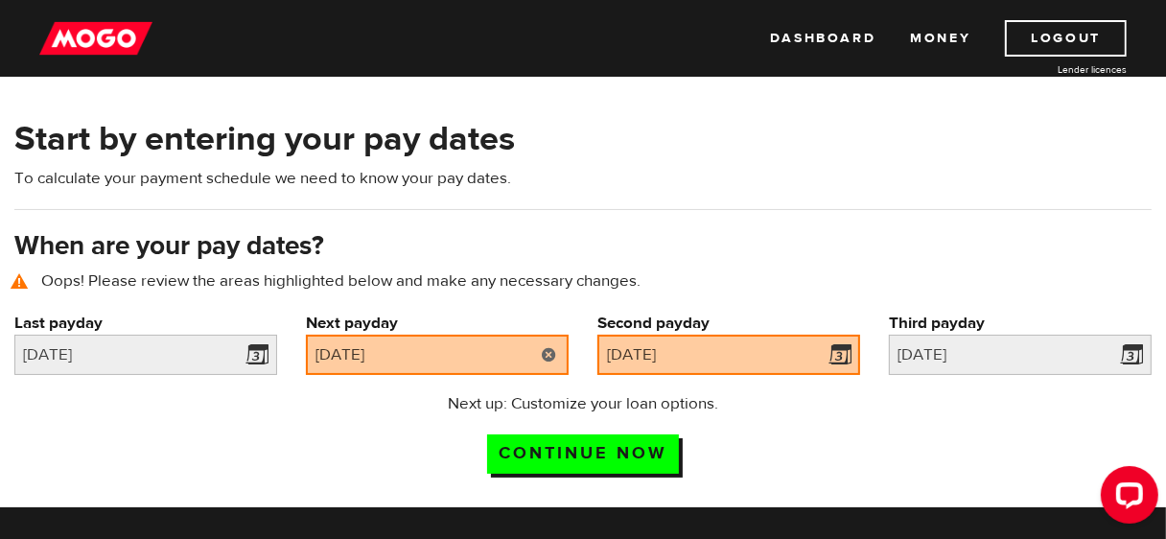
click at [560, 358] on link at bounding box center [548, 355] width 39 height 40
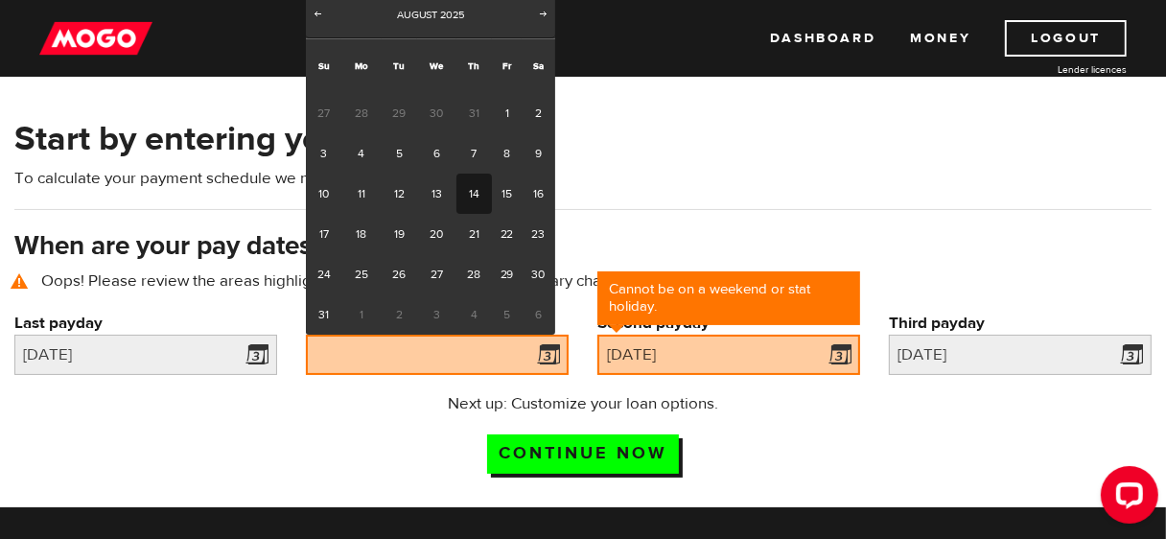
click at [470, 193] on link "14" at bounding box center [474, 194] width 35 height 40
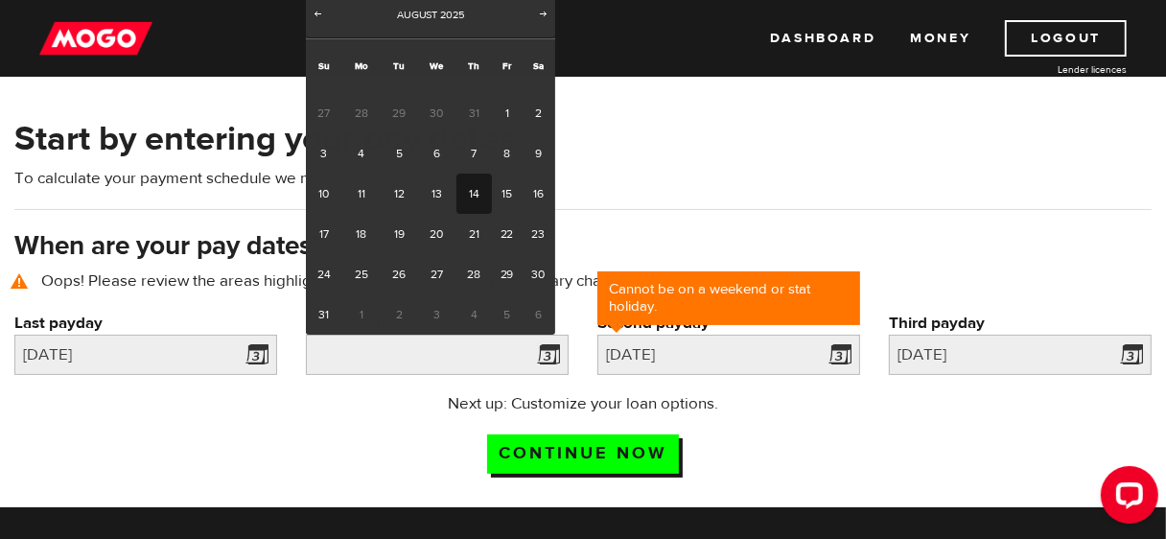
type input "2025/08/14"
type input "2025/9/13"
type input "2025/10/13"
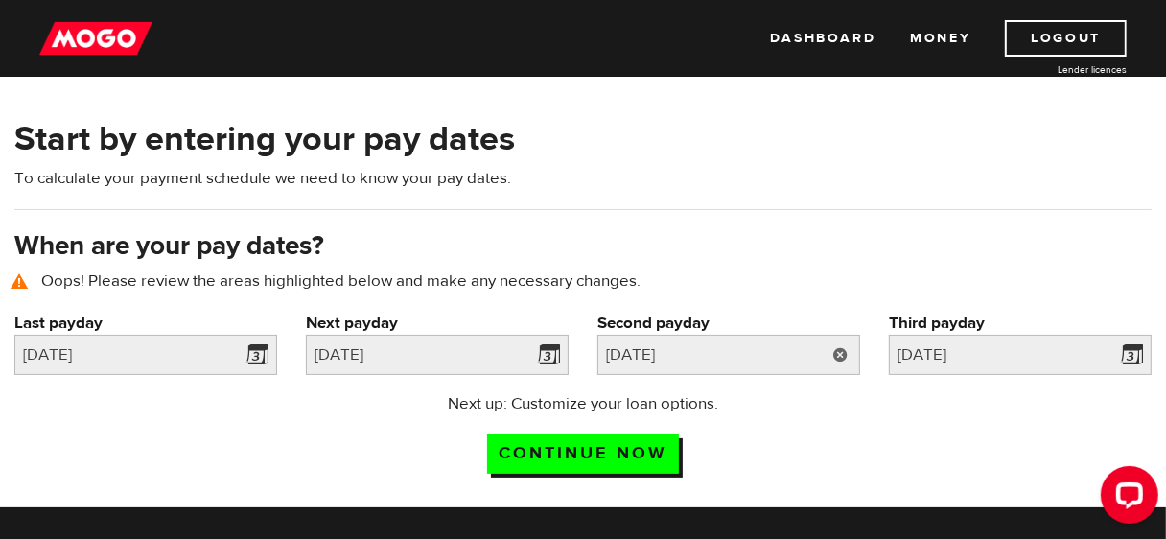
click at [836, 340] on link at bounding box center [840, 355] width 39 height 40
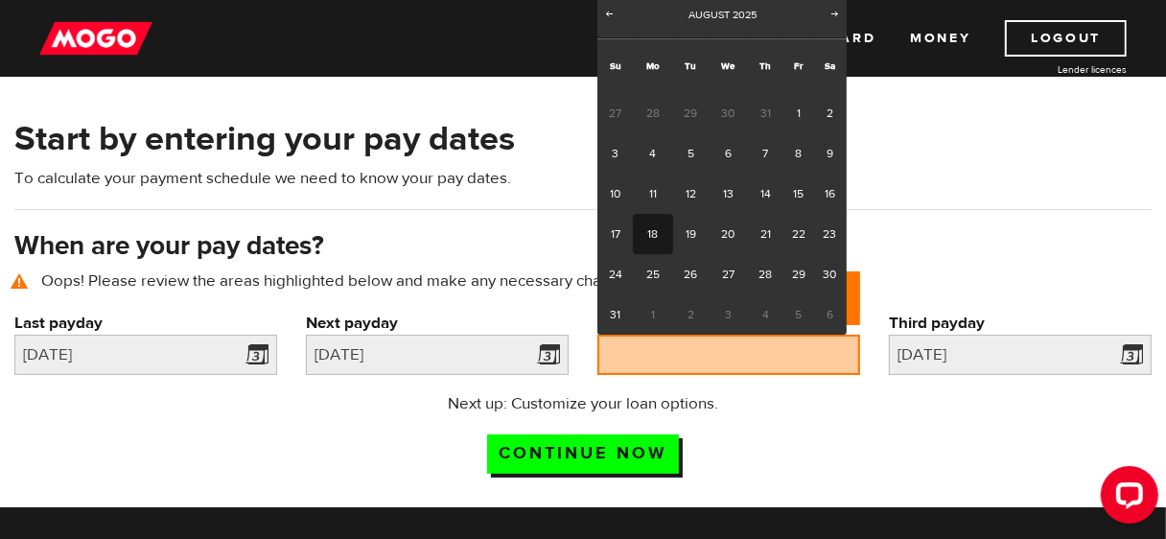
click at [663, 236] on link "18" at bounding box center [652, 234] width 39 height 40
type input "2025/08/18"
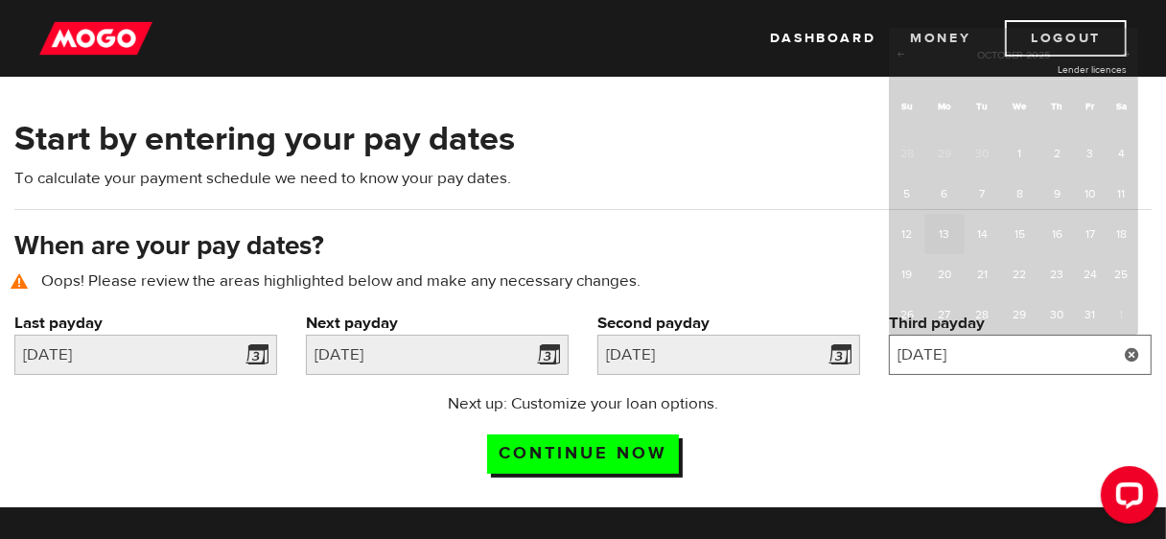
click at [1102, 346] on input "2025/10/13" at bounding box center [1020, 355] width 263 height 40
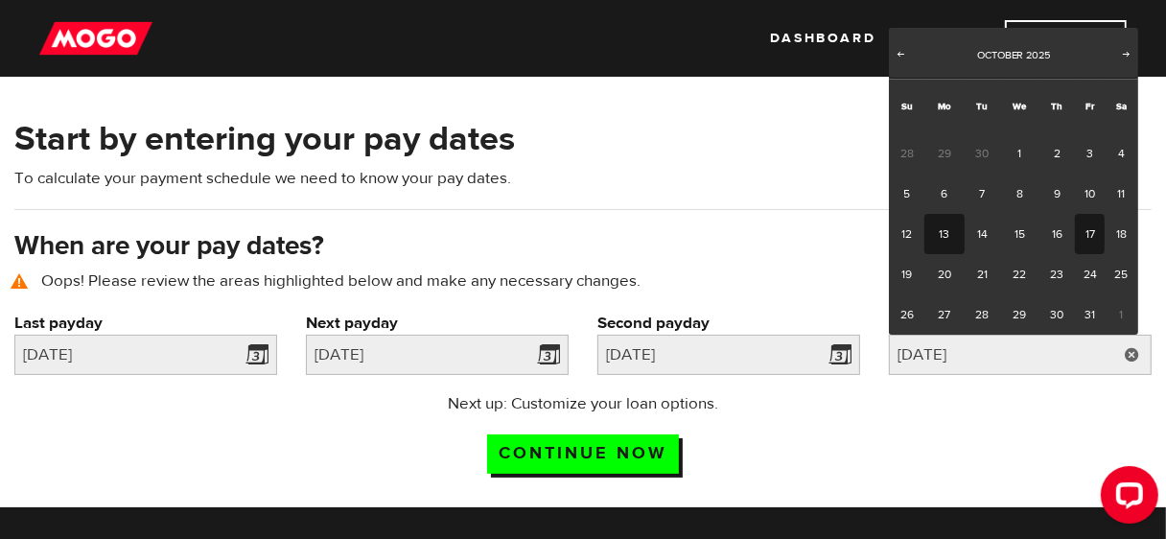
click at [1087, 235] on link "17" at bounding box center [1090, 234] width 30 height 40
type input "2025/10/17"
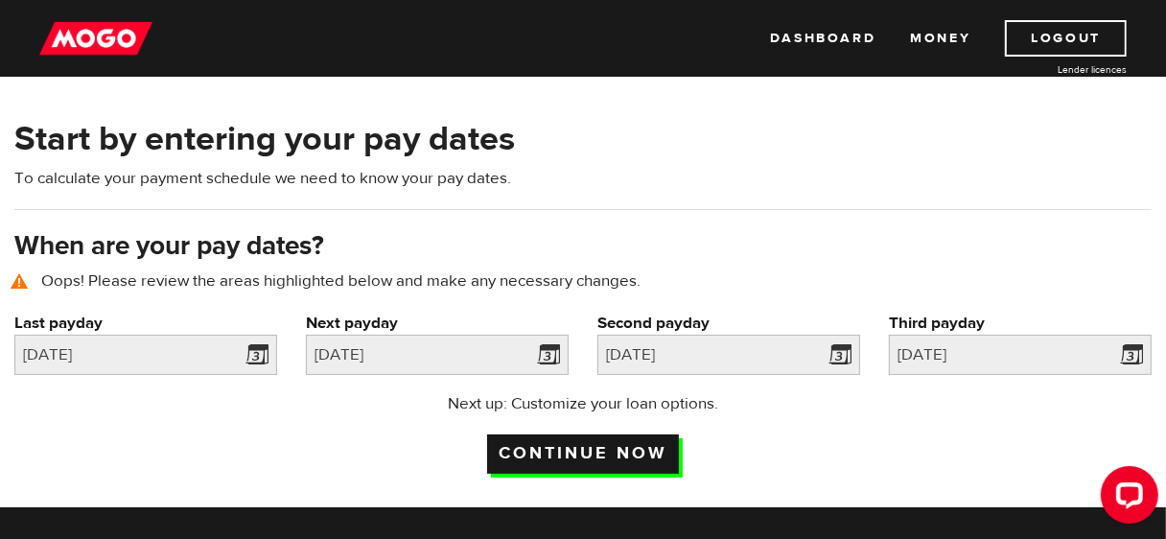
click at [593, 441] on input "Continue now" at bounding box center [583, 454] width 192 height 39
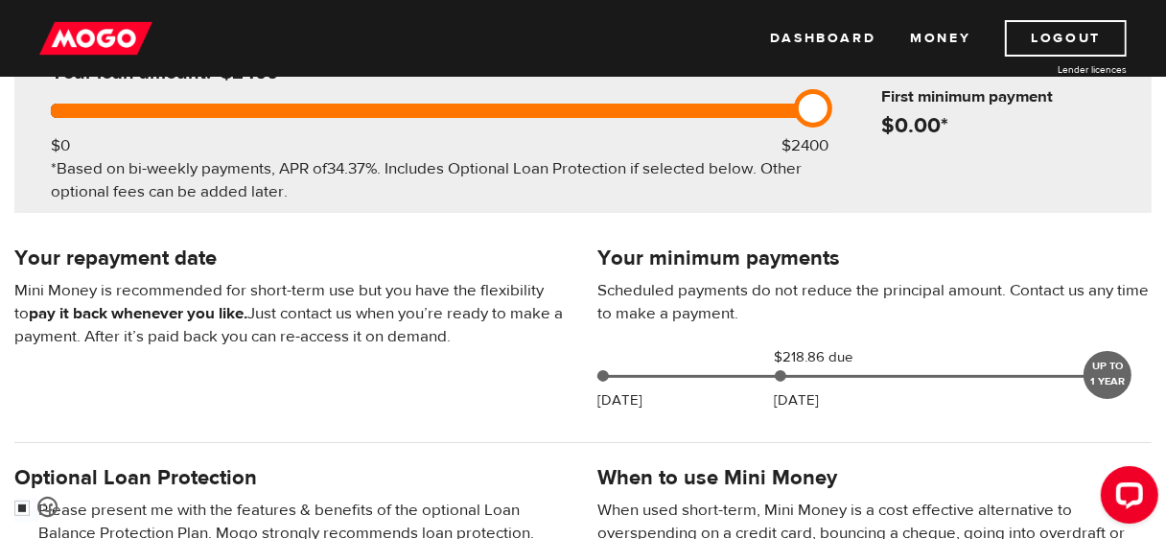
scroll to position [277, 0]
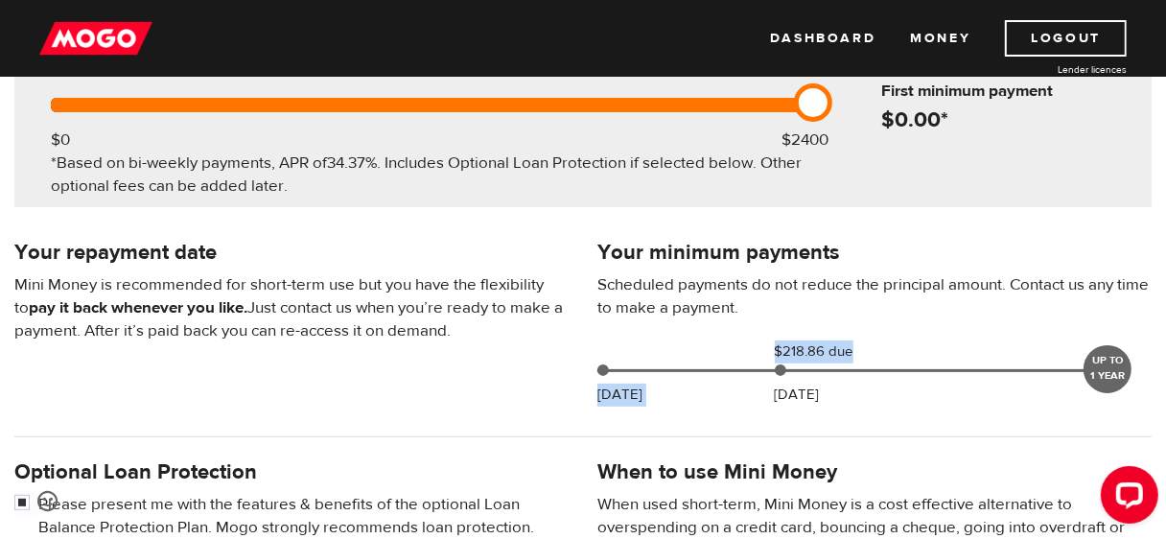
drag, startPoint x: 779, startPoint y: 369, endPoint x: 828, endPoint y: 369, distance: 48.9
click at [828, 369] on div "[DATE] $218.86 due [DATE] UP TO 1 YEAR" at bounding box center [856, 370] width 516 height 58
click at [792, 408] on div "Your minimum payments Scheduled payments do not reduce the principal amount. Co…" at bounding box center [874, 326] width 583 height 180
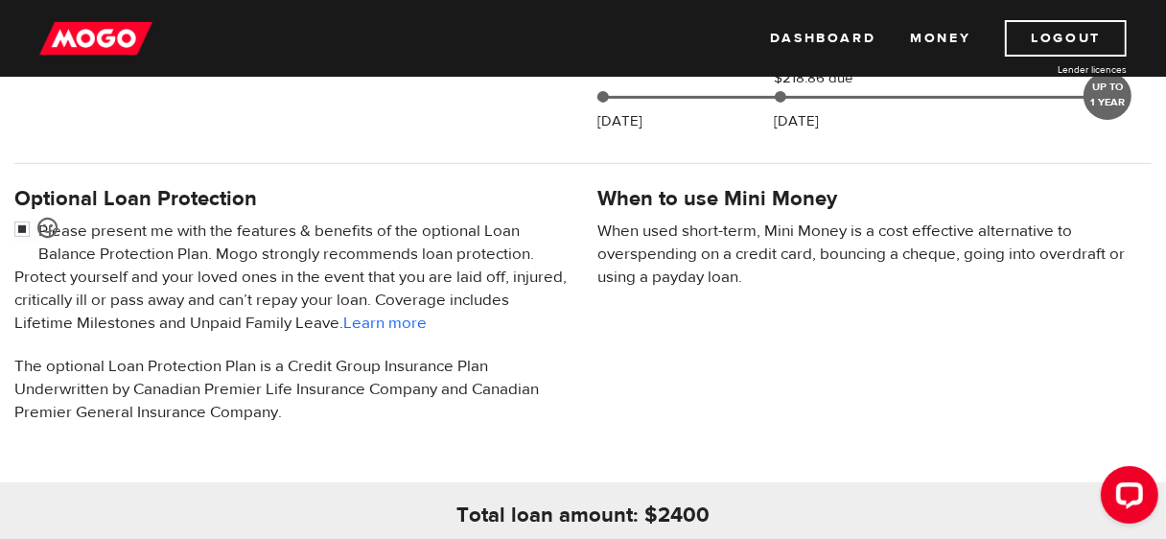
scroll to position [609, 0]
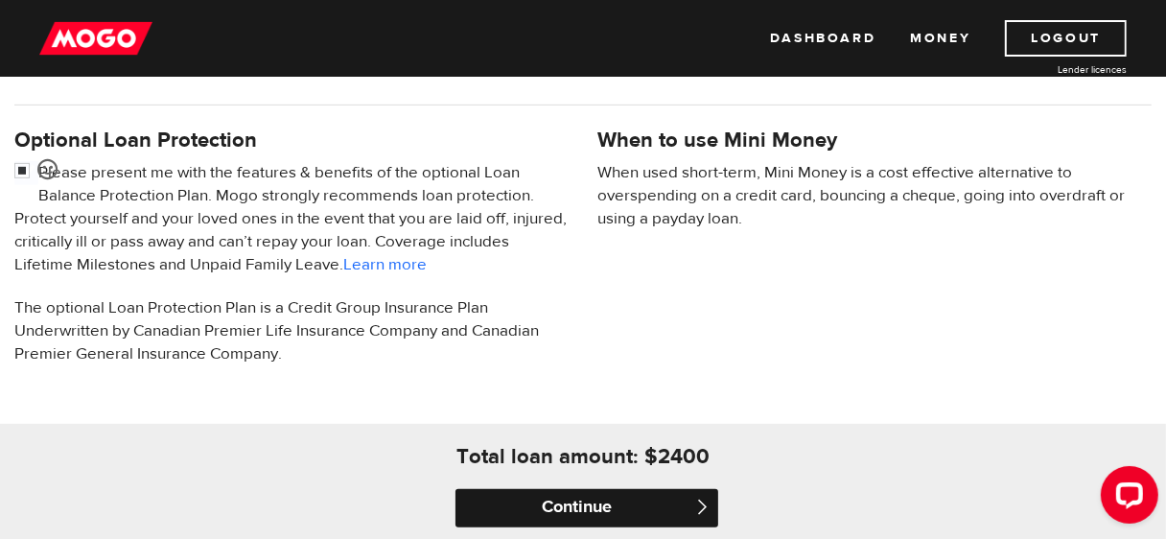
click at [537, 502] on input "Continue" at bounding box center [587, 508] width 263 height 38
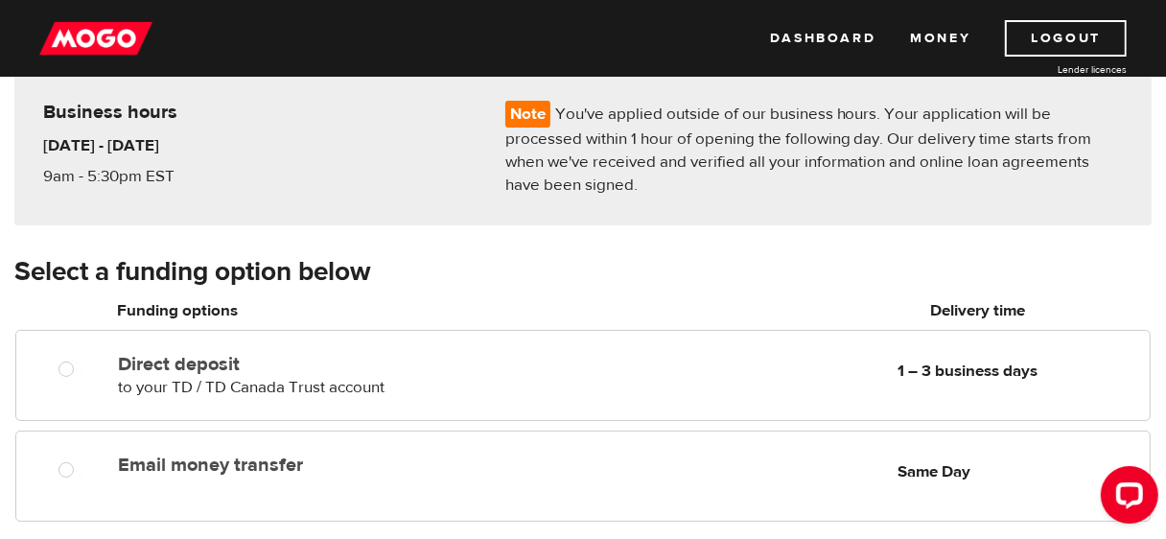
scroll to position [221, 0]
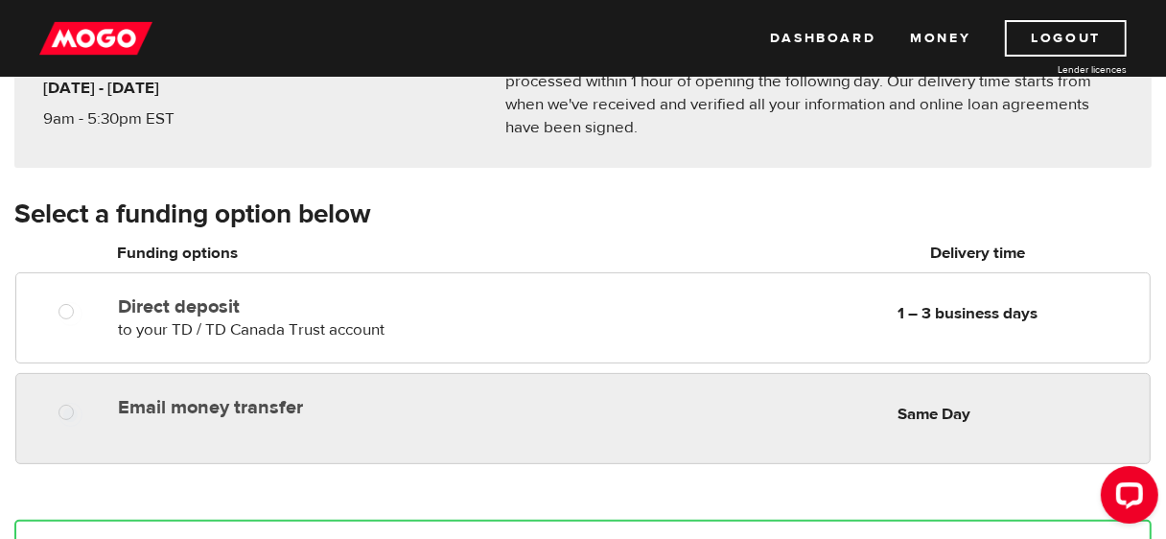
radio input "true"
click at [600, 431] on div "Email money transfer Delivery in Same Day Same Day" at bounding box center [583, 418] width 1136 height 91
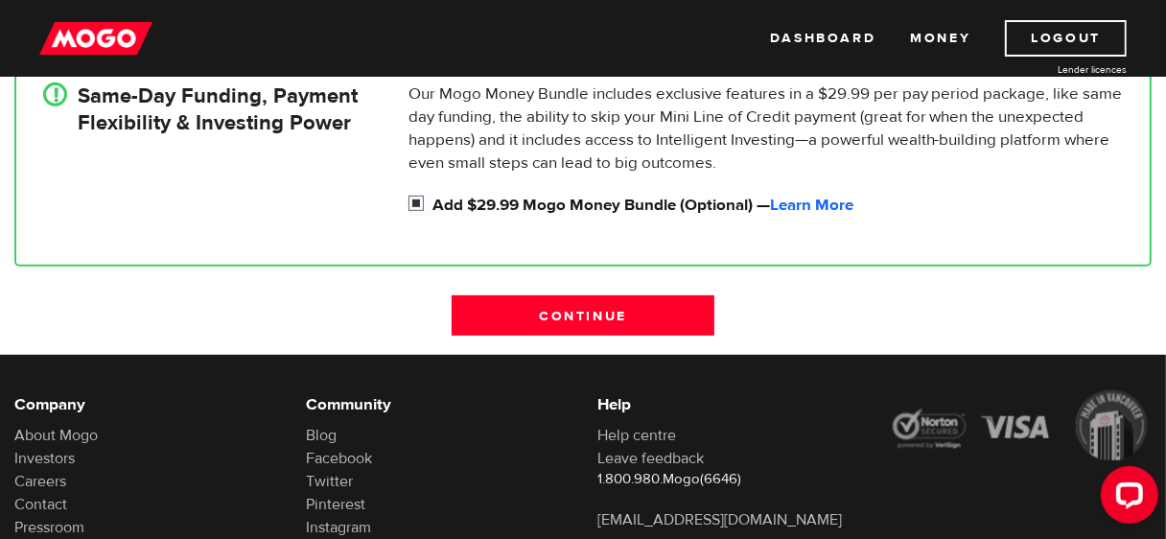
scroll to position [689, 0]
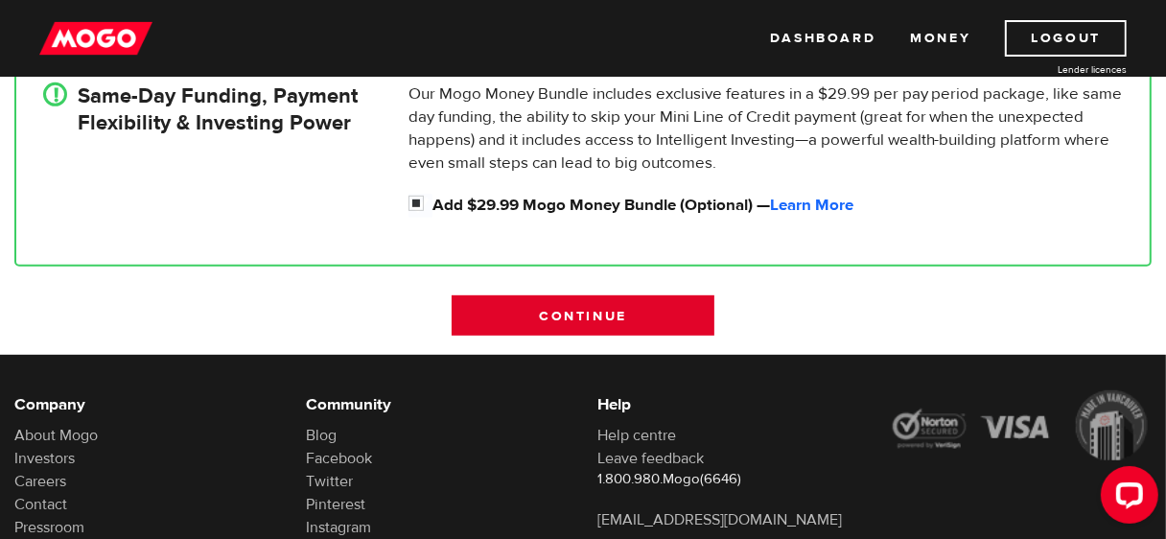
click at [581, 311] on input "Continue" at bounding box center [583, 315] width 263 height 40
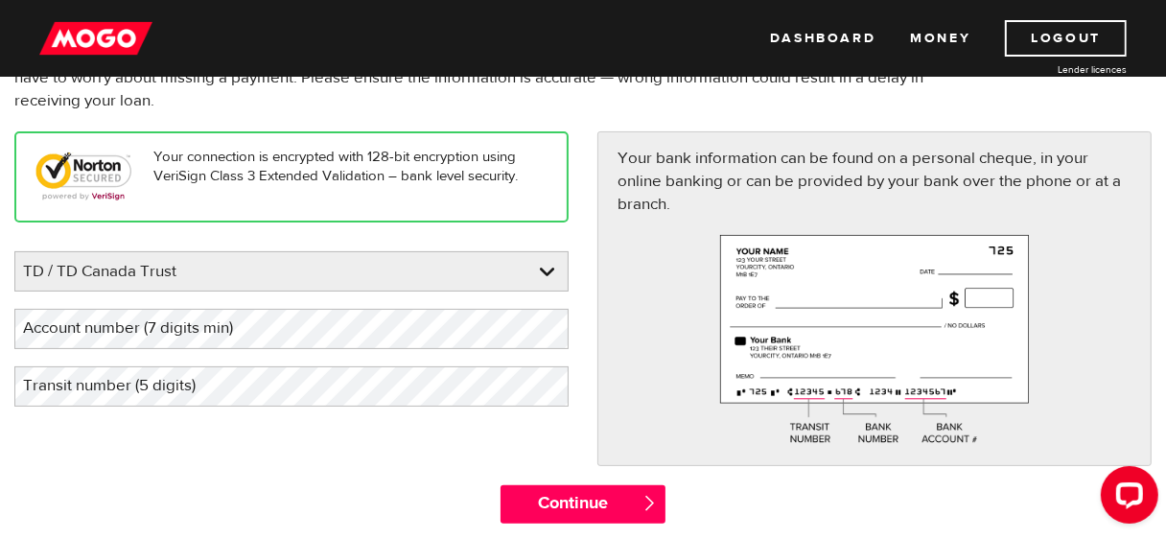
scroll to position [223, 0]
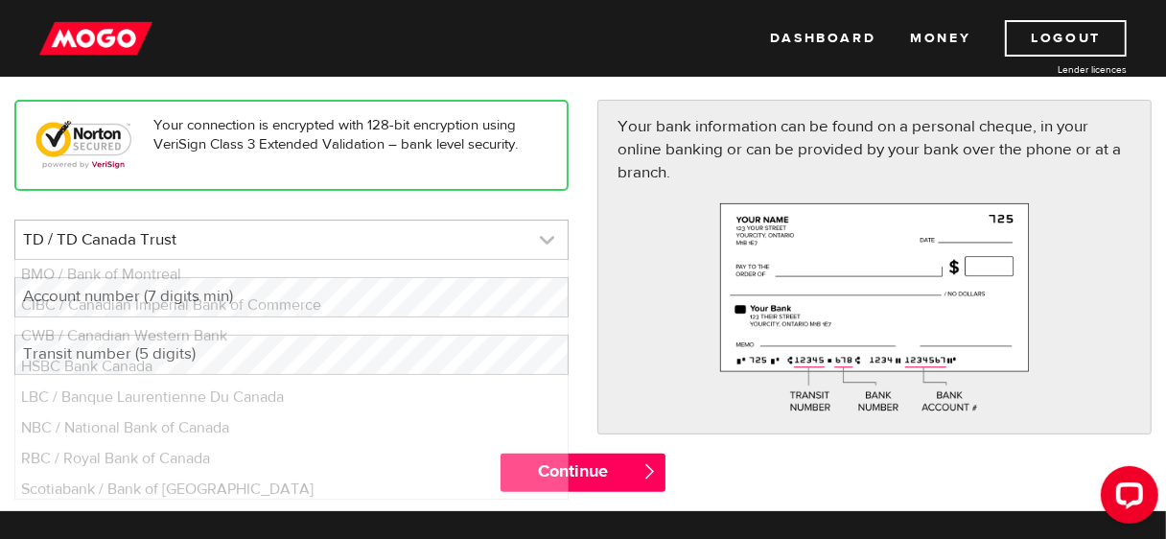
click at [233, 252] on link at bounding box center [291, 240] width 552 height 38
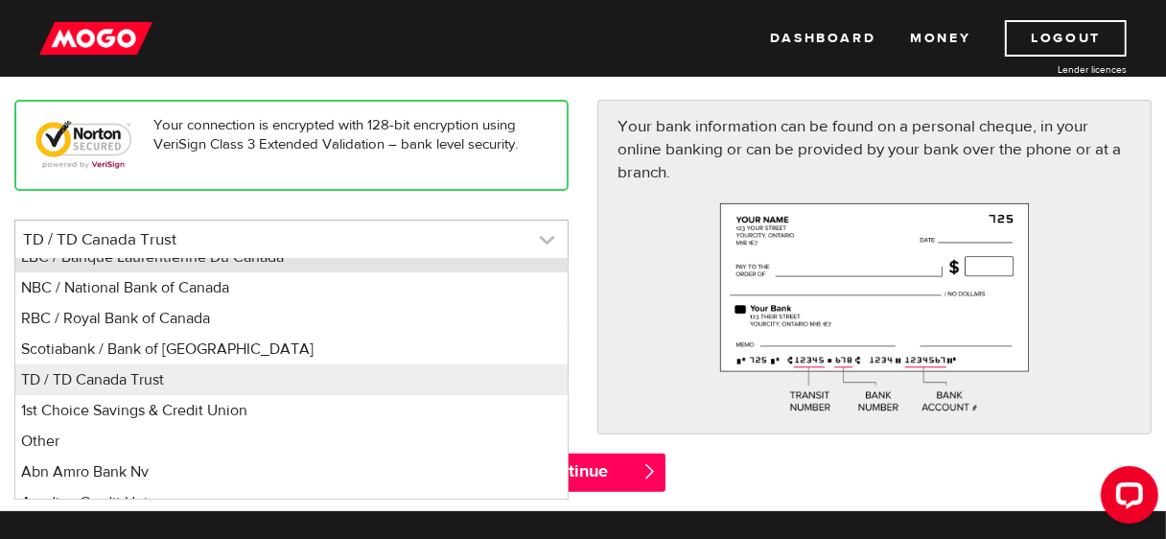
scroll to position [122, 0]
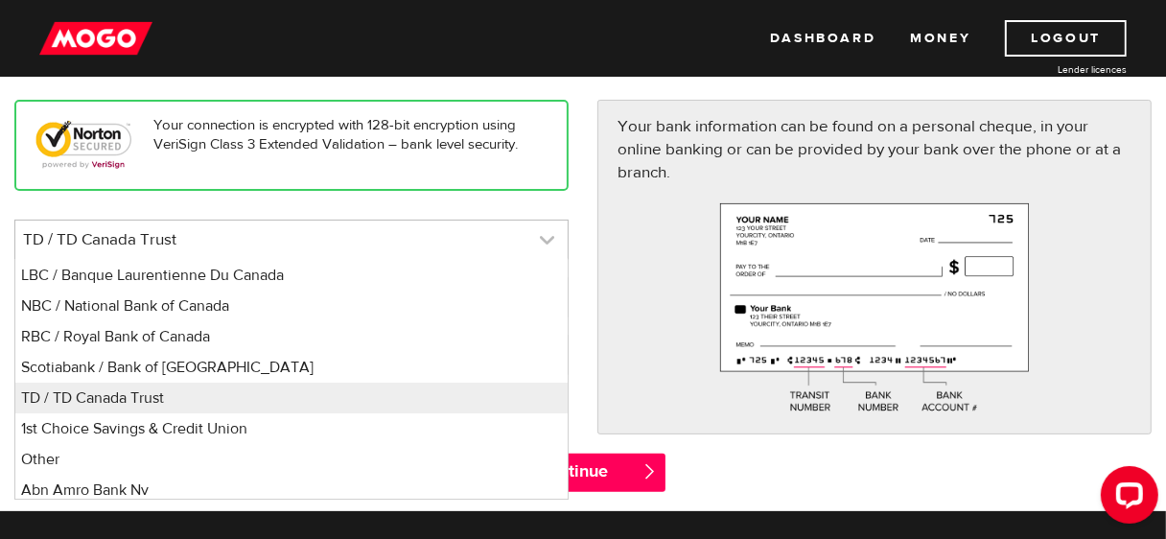
click at [248, 231] on link at bounding box center [291, 240] width 552 height 38
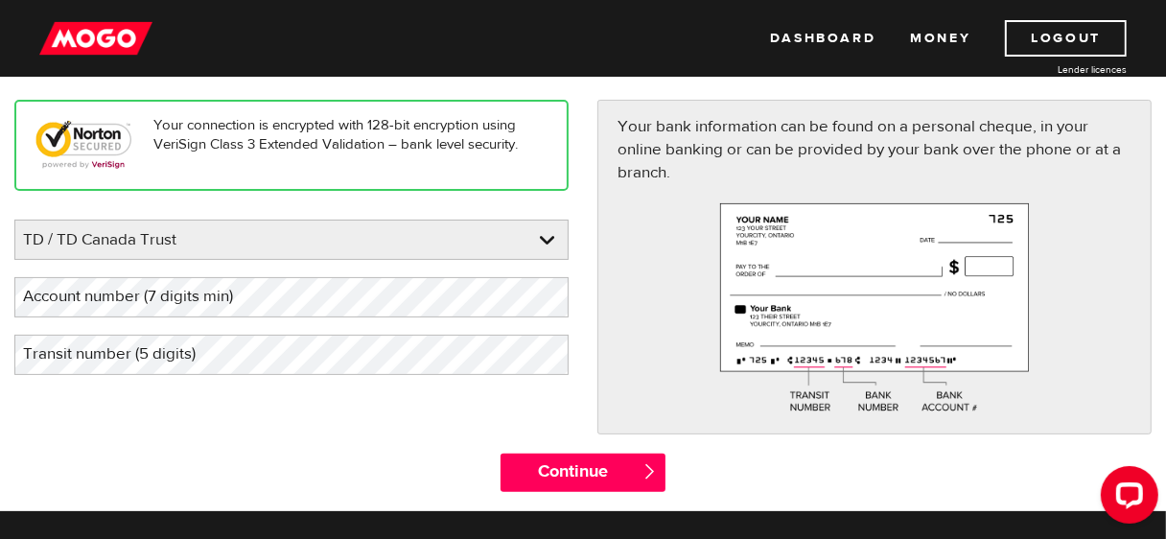
click at [245, 300] on label "Account number (7 digits min)" at bounding box center [143, 296] width 258 height 39
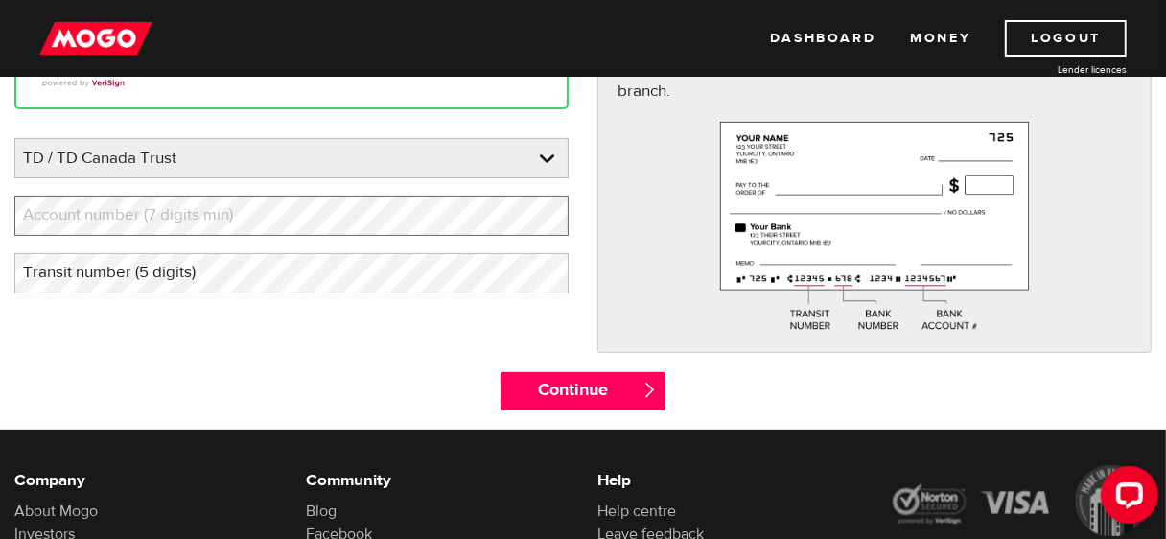
scroll to position [176, 0]
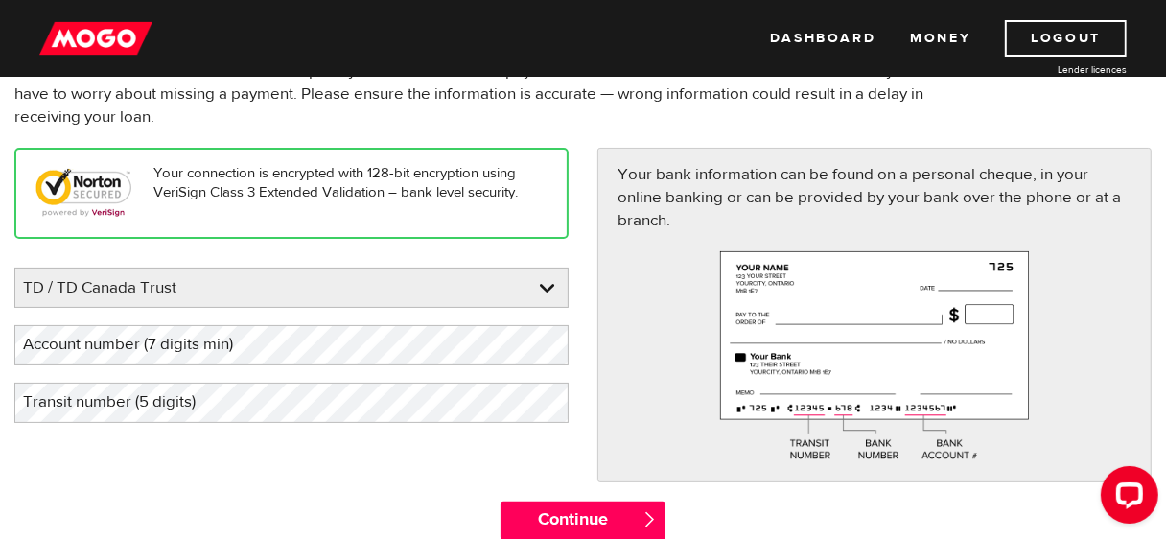
click at [264, 343] on label "Account number (7 digits min)" at bounding box center [143, 344] width 258 height 39
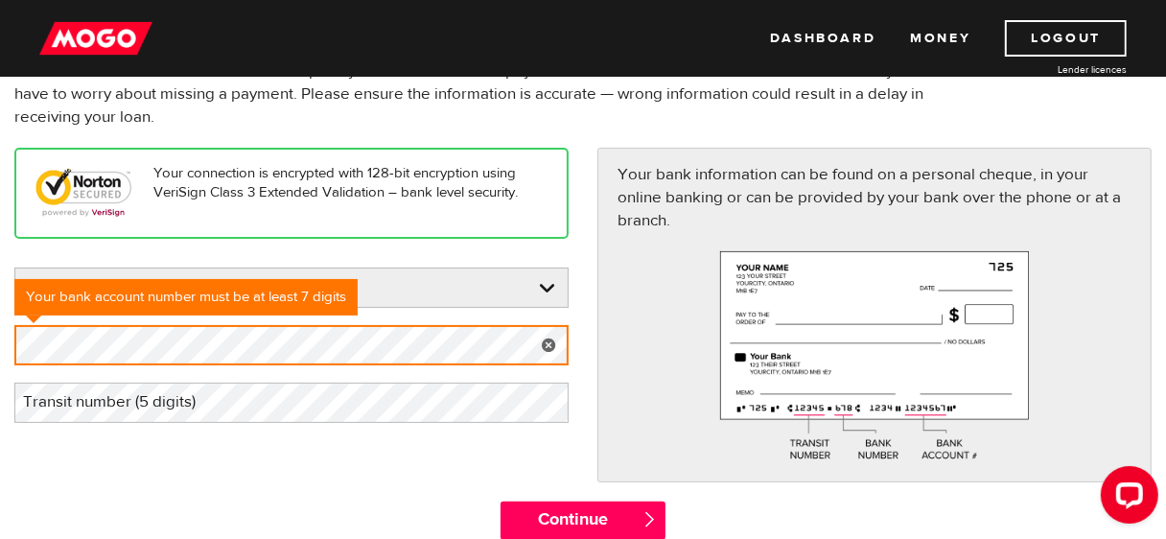
click at [185, 411] on label "Transit number (5 digits)" at bounding box center [124, 402] width 221 height 39
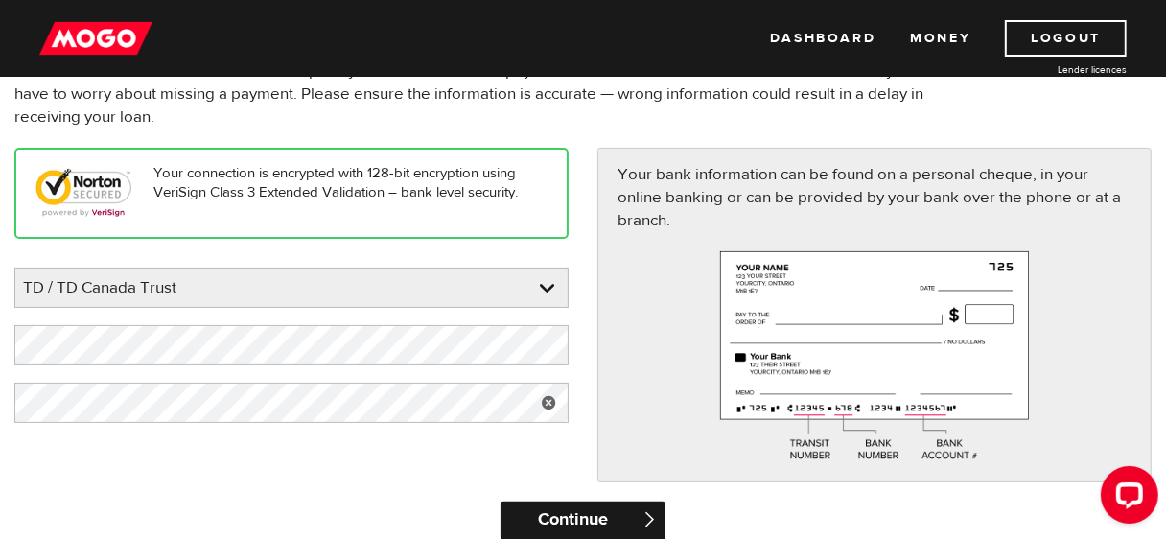
click at [536, 509] on input "Continue" at bounding box center [584, 521] width 166 height 38
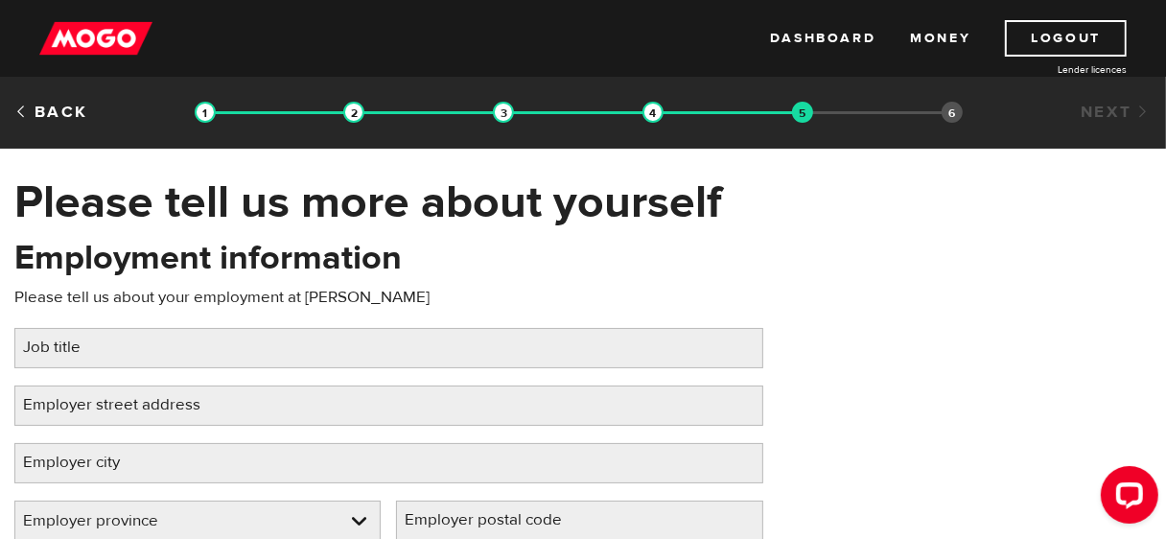
scroll to position [96, 0]
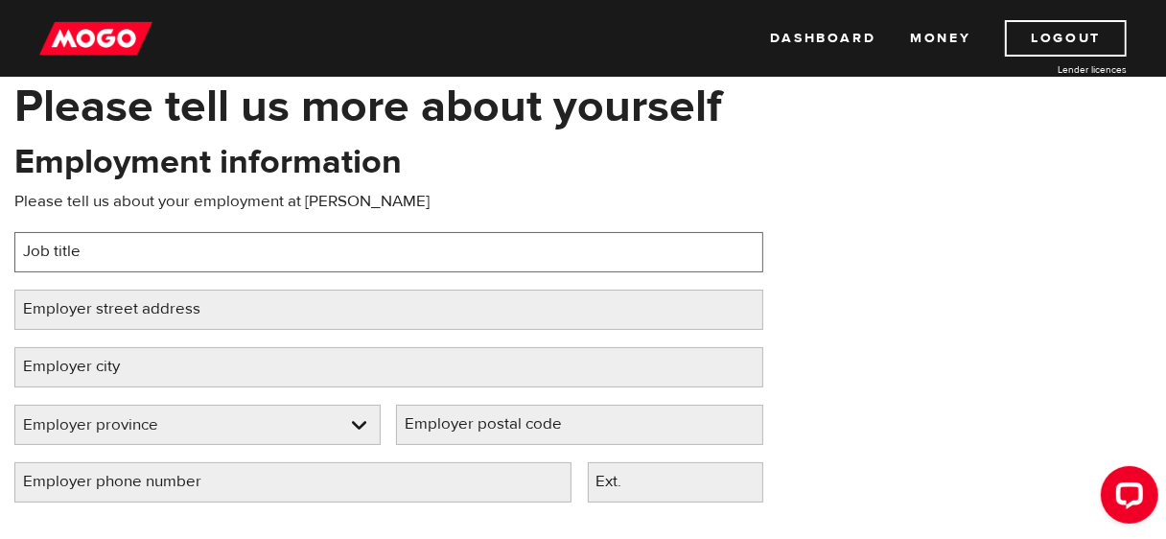
click at [298, 250] on input "Job title" at bounding box center [388, 252] width 749 height 40
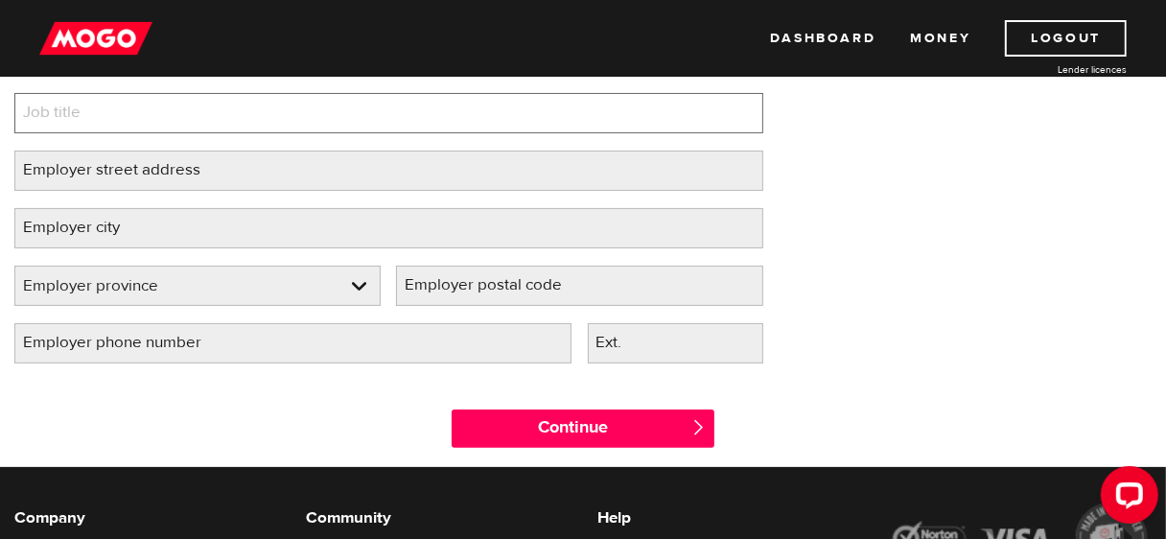
scroll to position [0, 0]
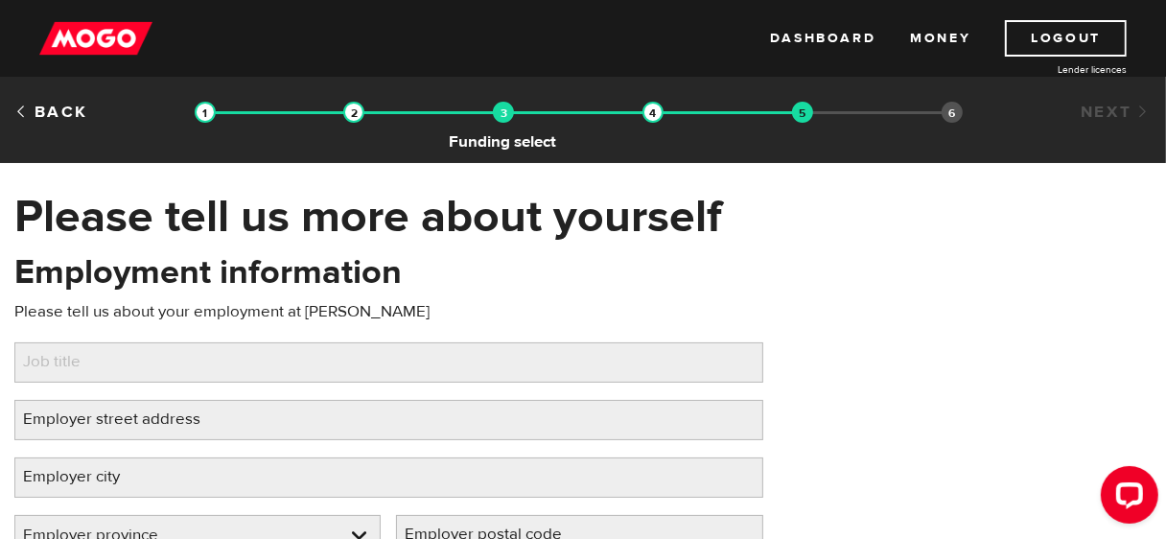
click at [510, 110] on img at bounding box center [503, 112] width 21 height 21
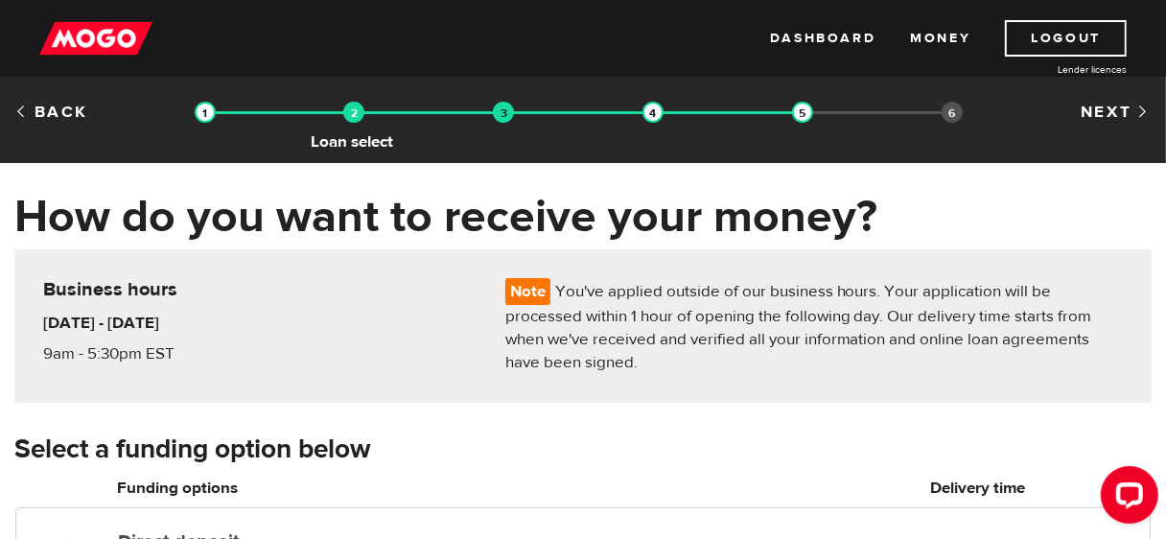
click at [364, 106] on img at bounding box center [353, 112] width 21 height 21
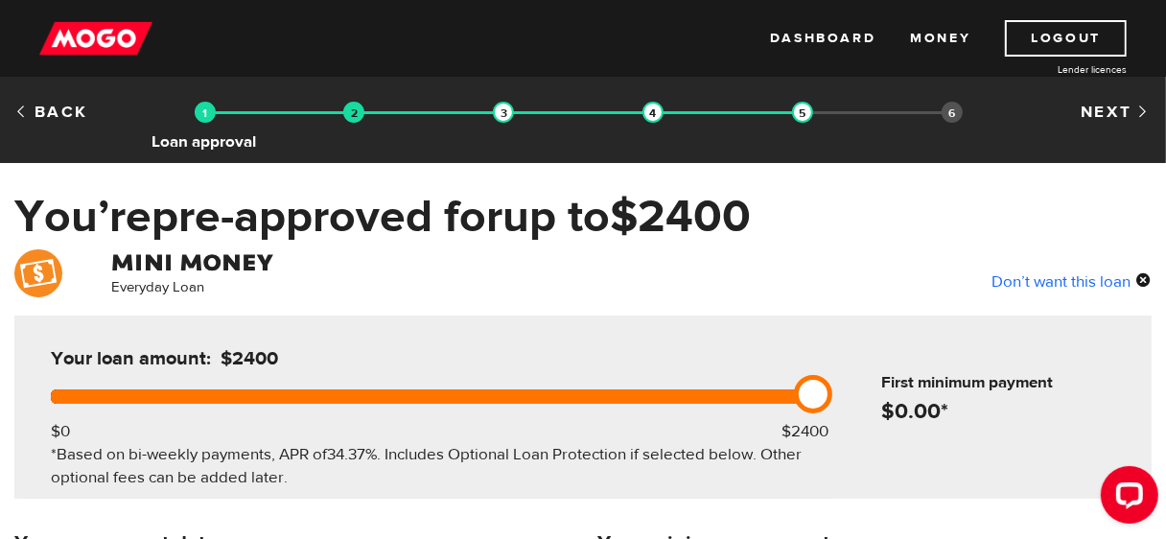
click at [205, 115] on img at bounding box center [205, 112] width 21 height 21
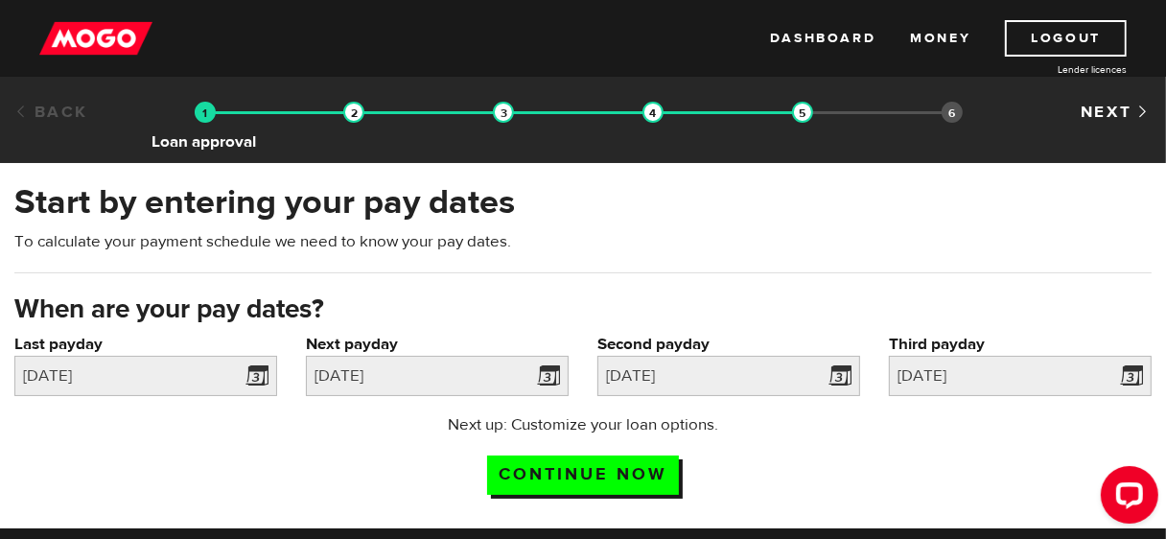
click at [202, 109] on img at bounding box center [205, 112] width 21 height 21
click at [353, 110] on img at bounding box center [353, 112] width 21 height 21
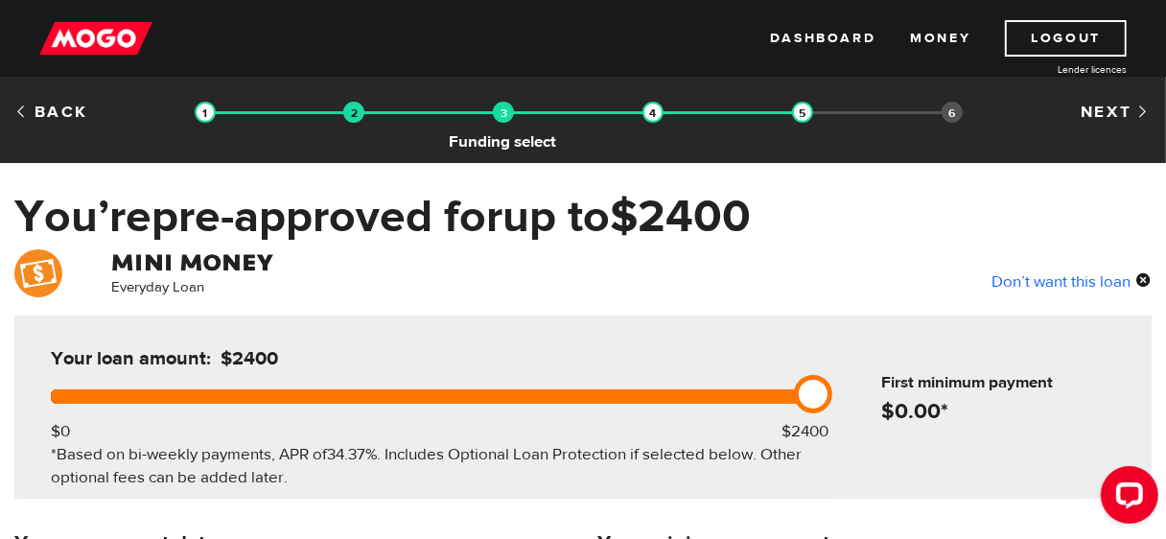
click at [494, 117] on img at bounding box center [503, 112] width 21 height 21
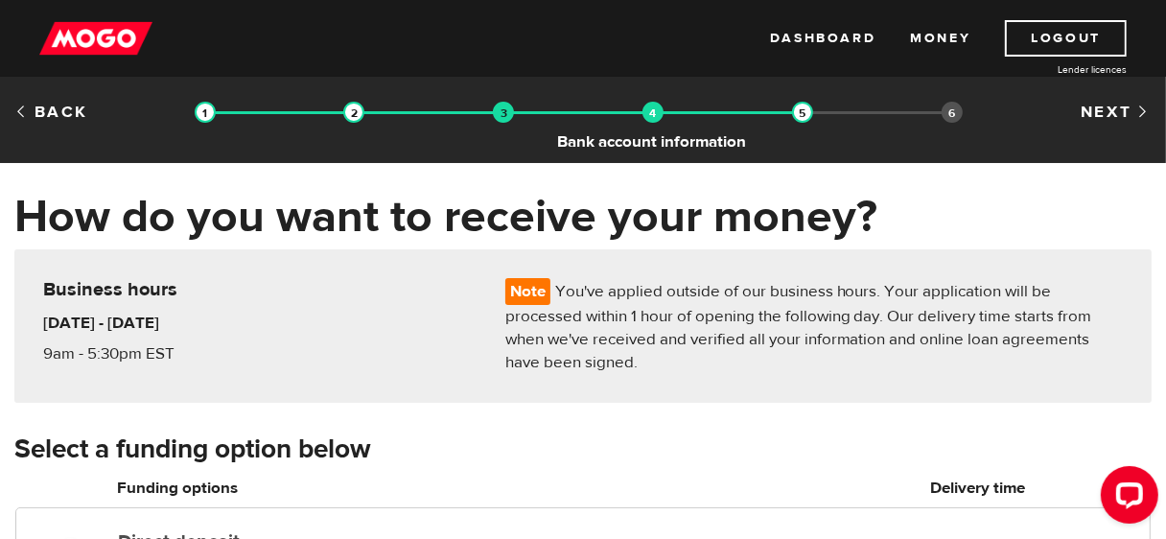
click at [644, 111] on img at bounding box center [653, 112] width 21 height 21
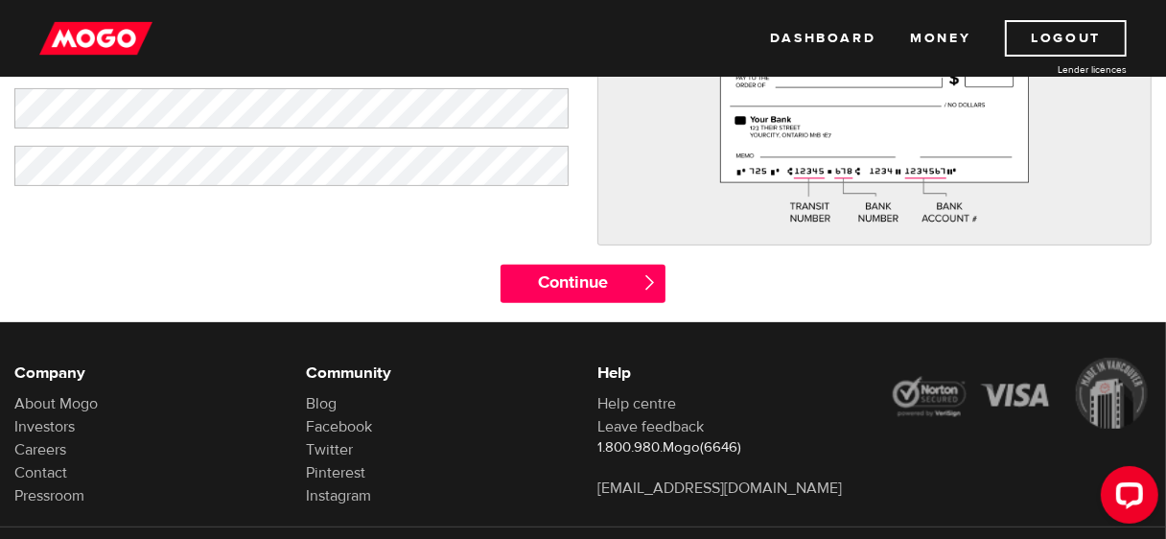
scroll to position [414, 0]
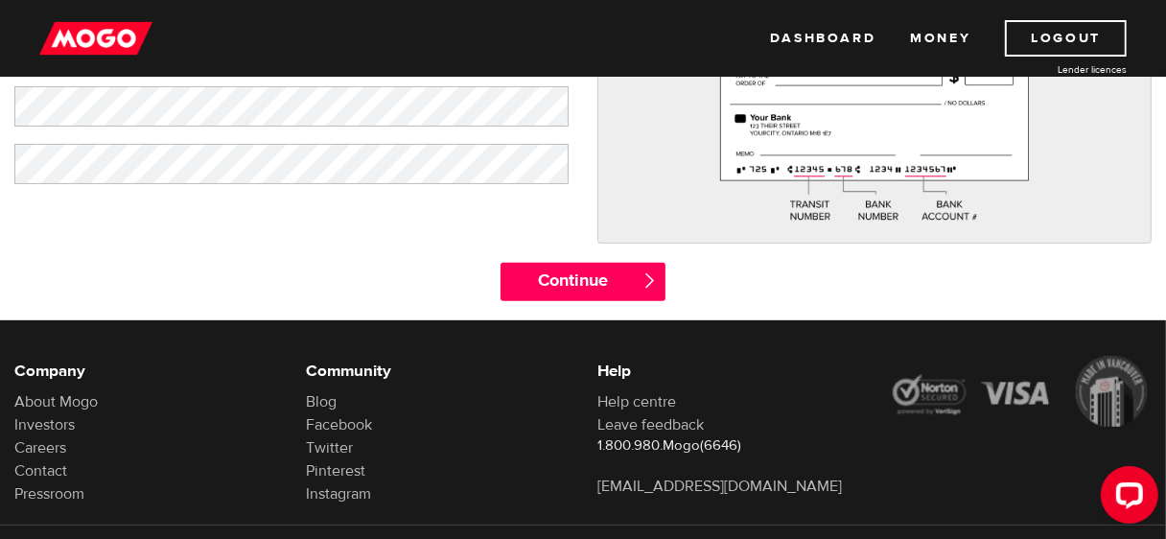
click at [644, 273] on span "" at bounding box center [650, 280] width 16 height 16
click at [610, 291] on input "Continue" at bounding box center [584, 282] width 166 height 38
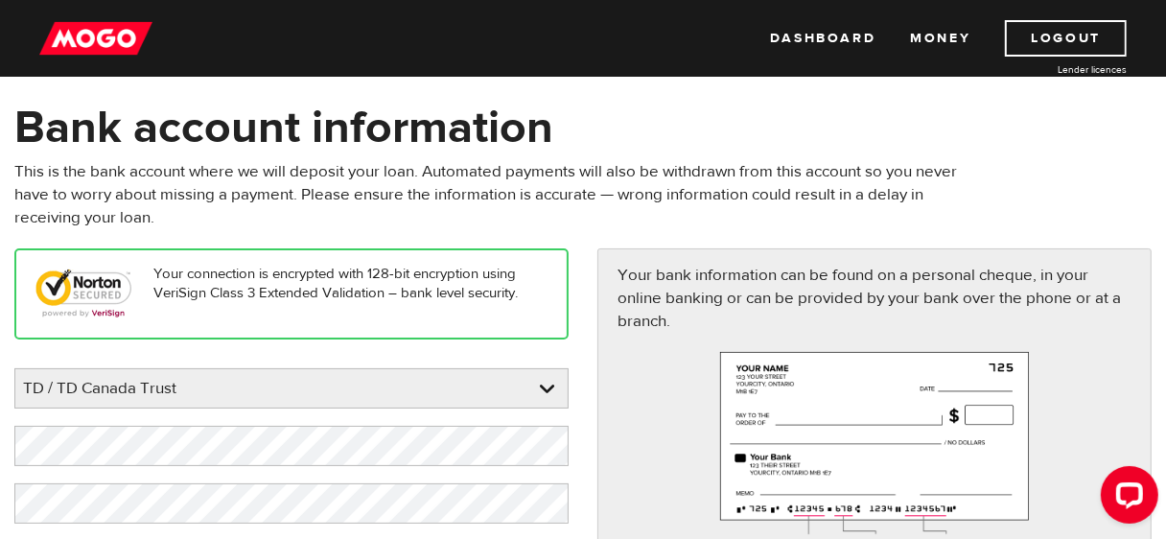
scroll to position [60, 0]
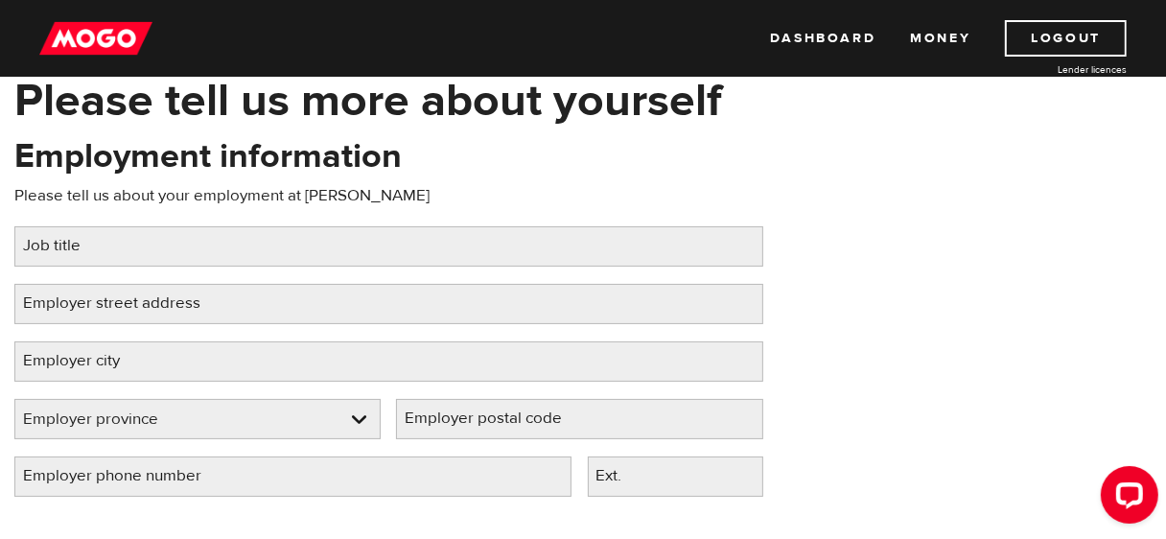
click at [521, 280] on div "Employment information Please tell us about your employment at Peter Tsimicalis…" at bounding box center [389, 323] width 778 height 381
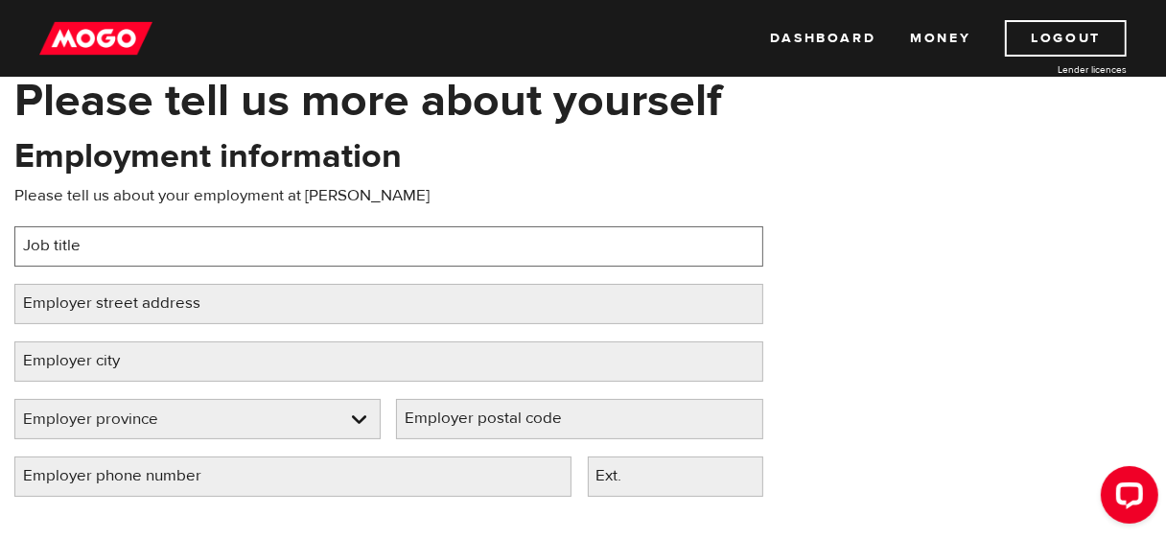
click at [463, 246] on input "Job title" at bounding box center [388, 246] width 749 height 40
type input "M"
type input "CEO"
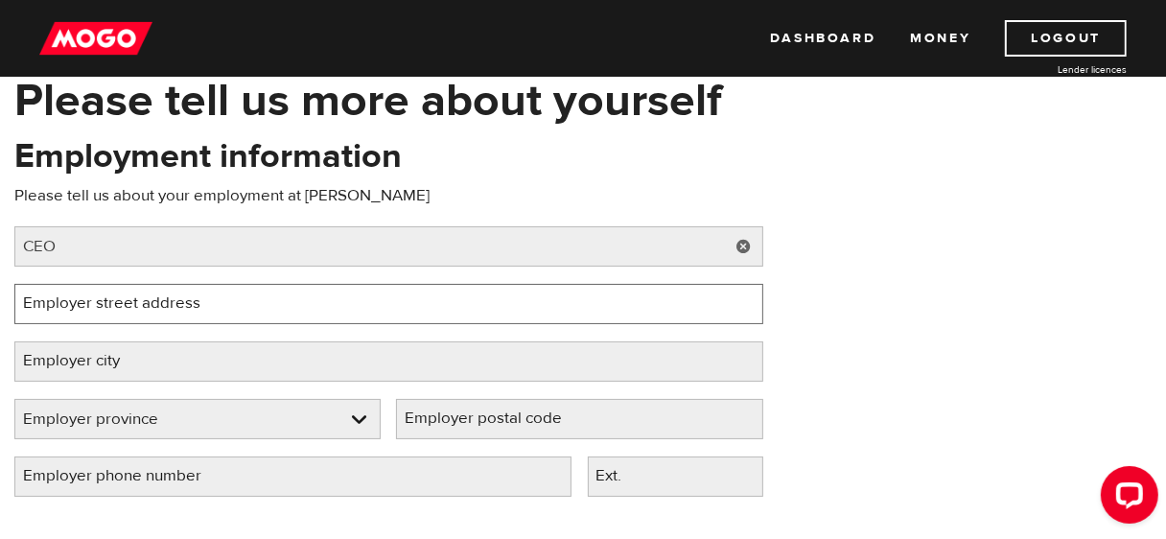
click at [289, 307] on input "Employer street address" at bounding box center [388, 304] width 749 height 40
type input "151 Yonge Street"
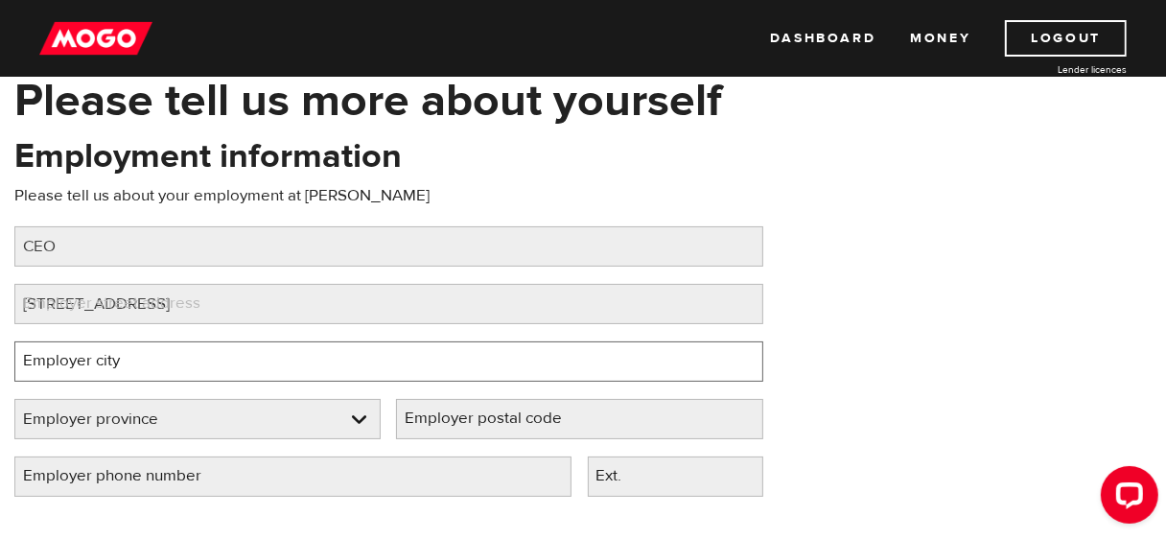
type input "Toronto"
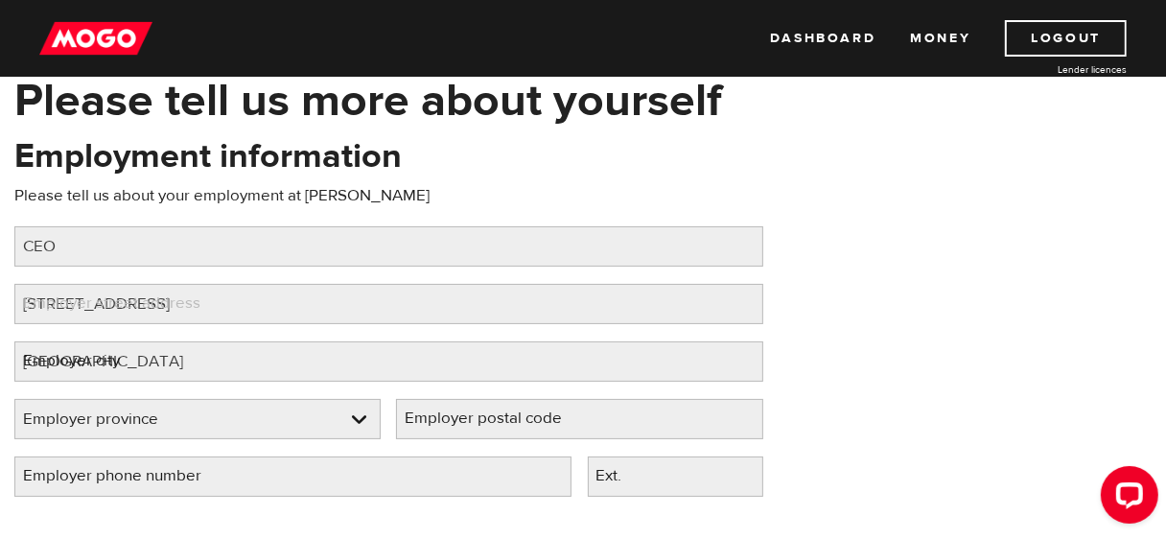
select select "ON"
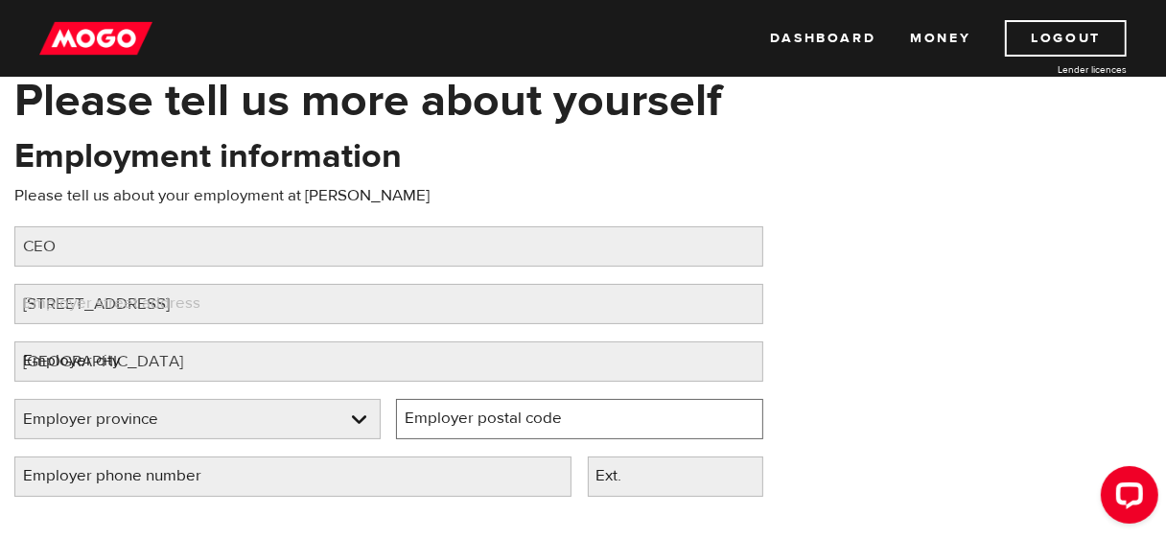
type input "M5C 2W7"
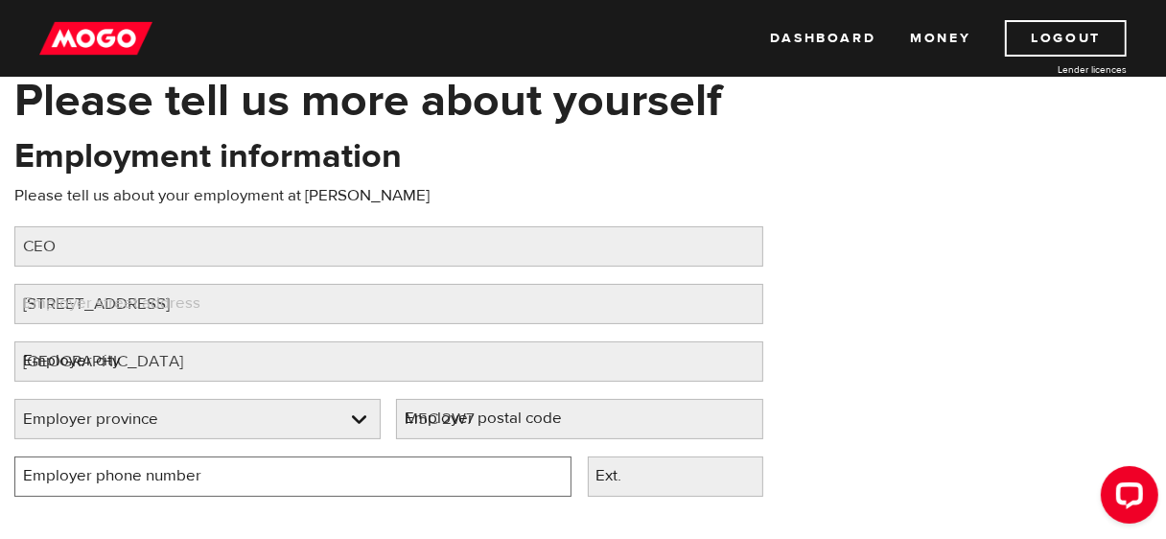
type input "(416) 889-6916"
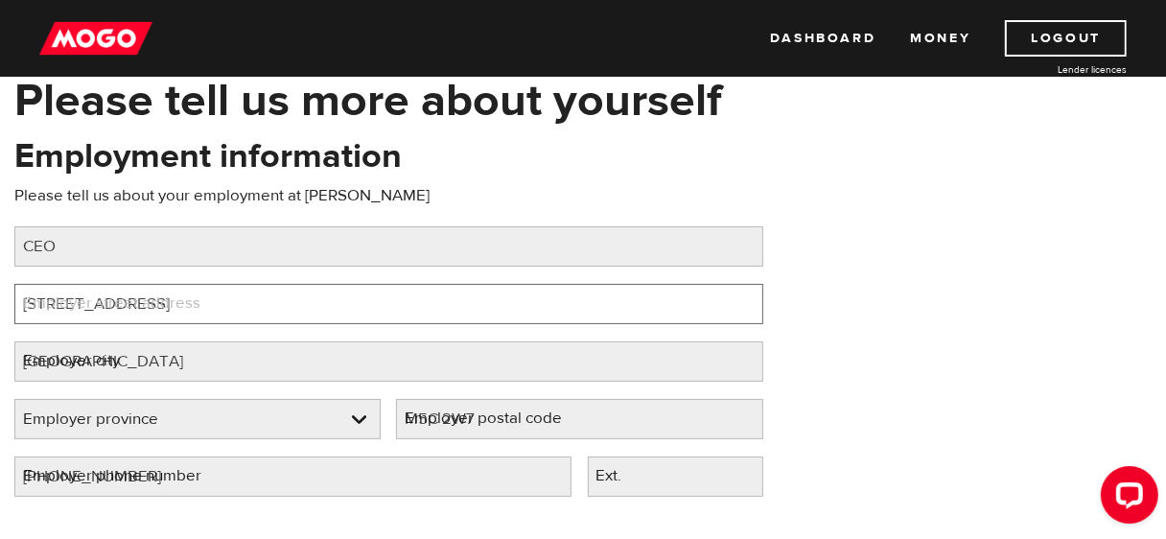
select select "ON"
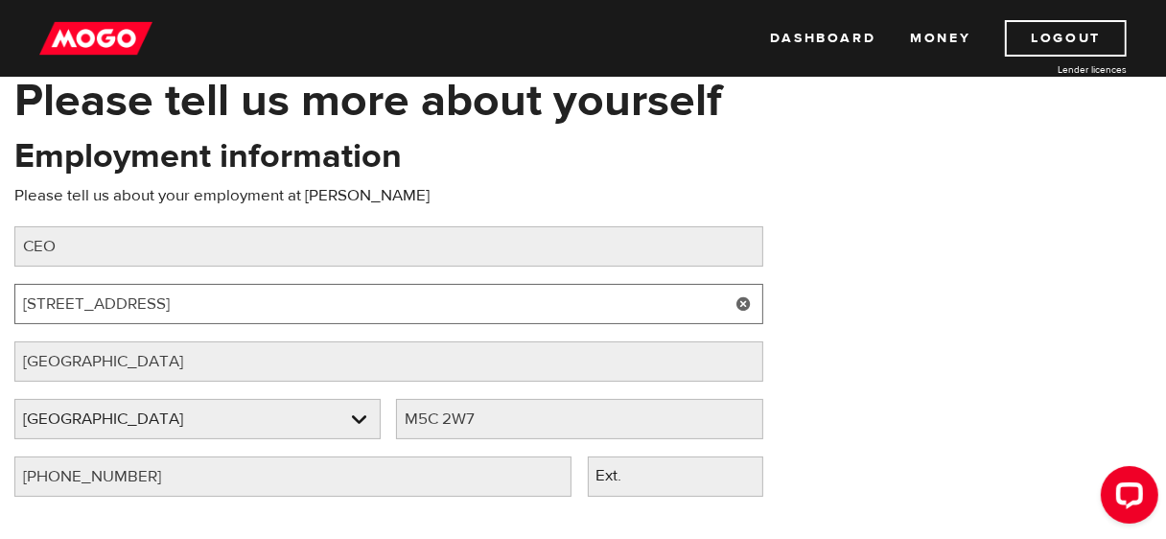
scroll to position [205, 0]
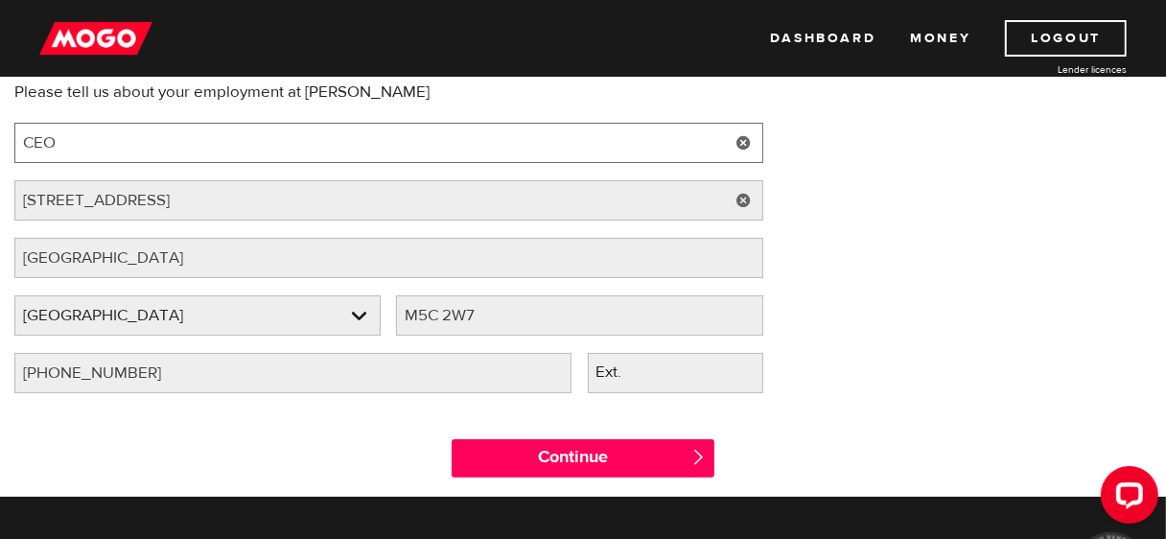
click at [269, 134] on input "CEO" at bounding box center [388, 143] width 749 height 40
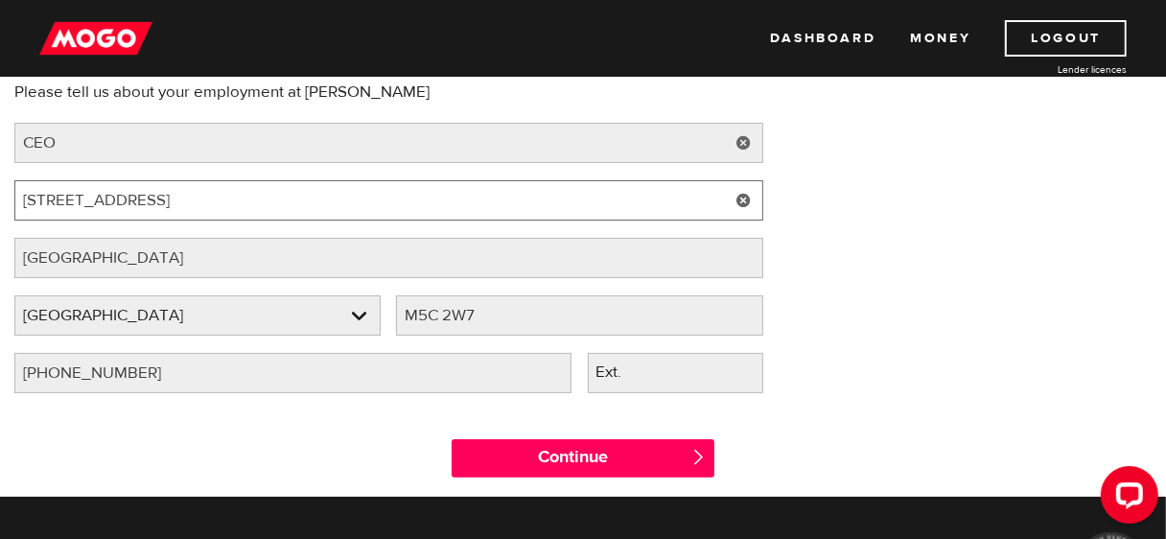
click at [213, 198] on input "151 Yonge Street" at bounding box center [388, 200] width 749 height 40
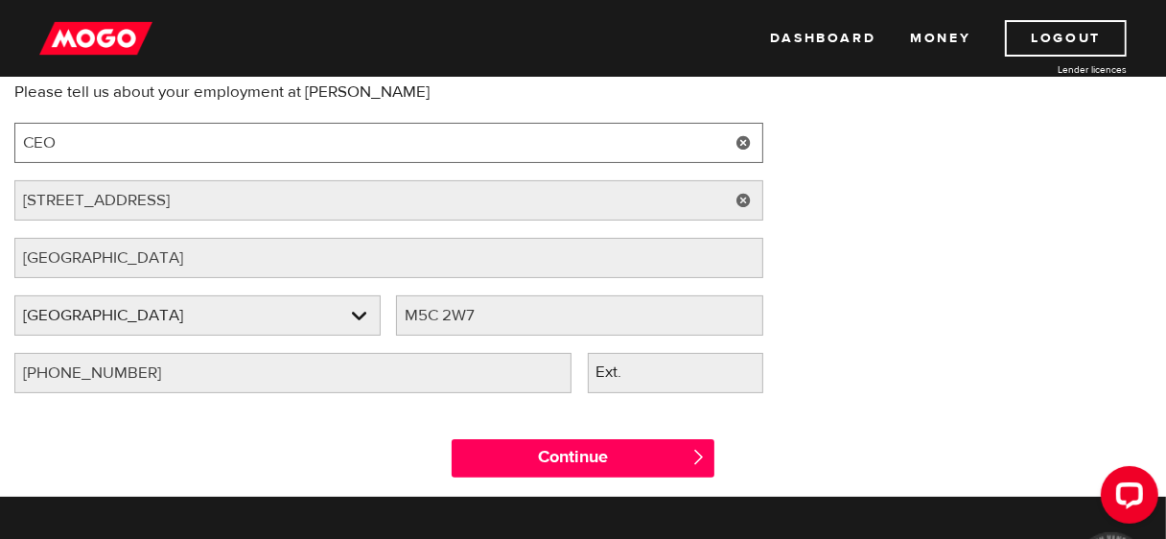
click at [173, 152] on input "CEO" at bounding box center [388, 143] width 749 height 40
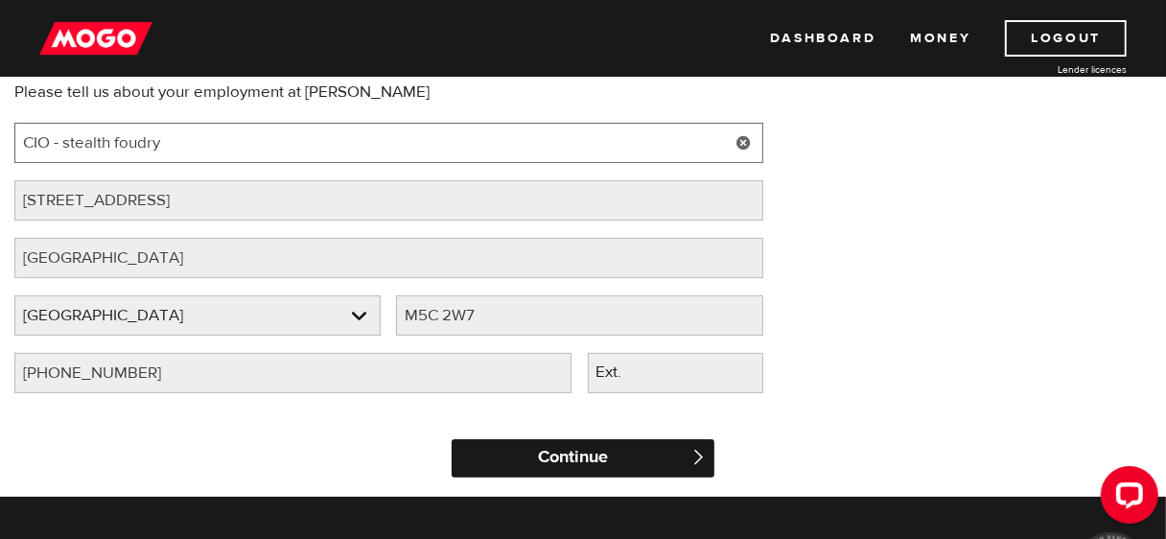
type input "CIO - stealth foudry"
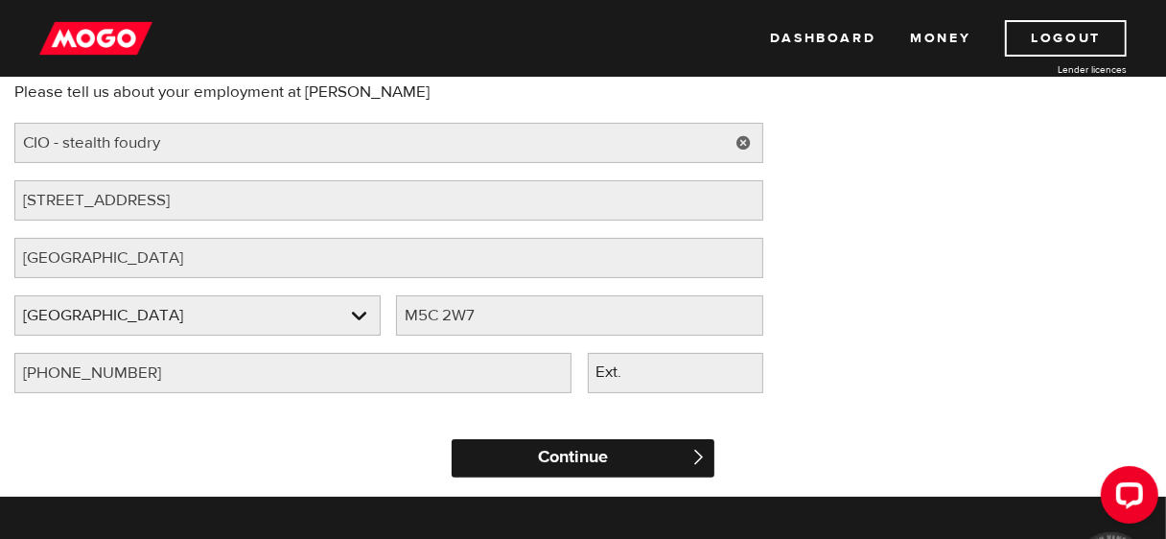
click at [470, 453] on input "Continue" at bounding box center [583, 458] width 263 height 38
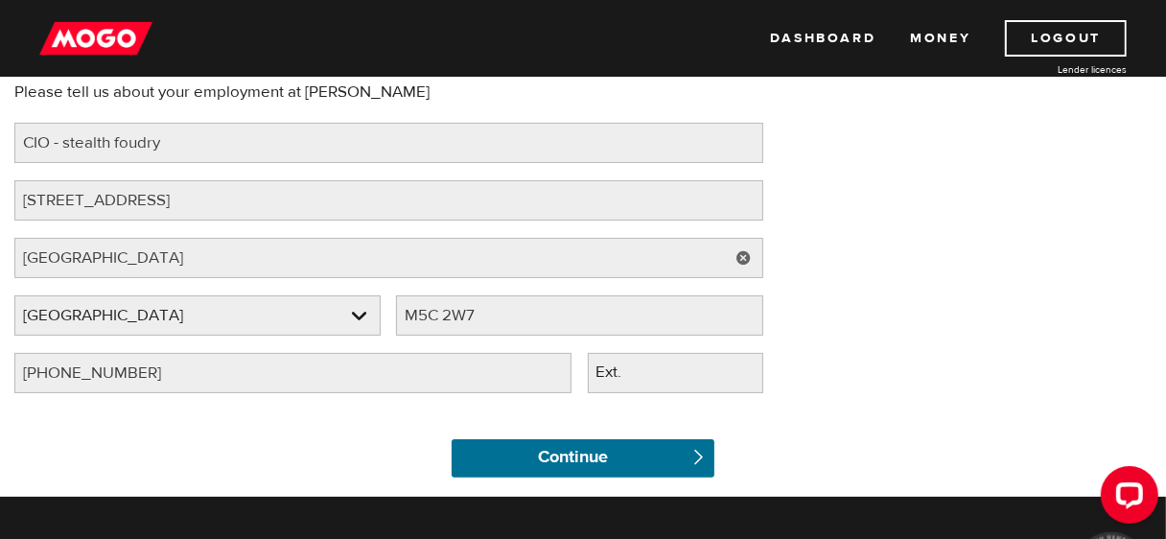
scroll to position [0, 0]
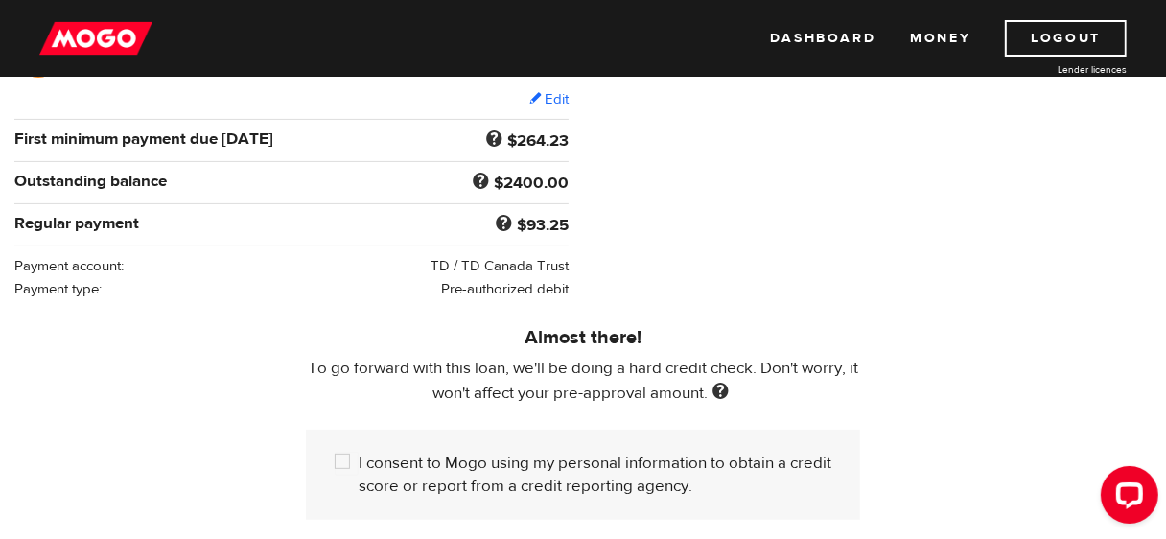
scroll to position [465, 0]
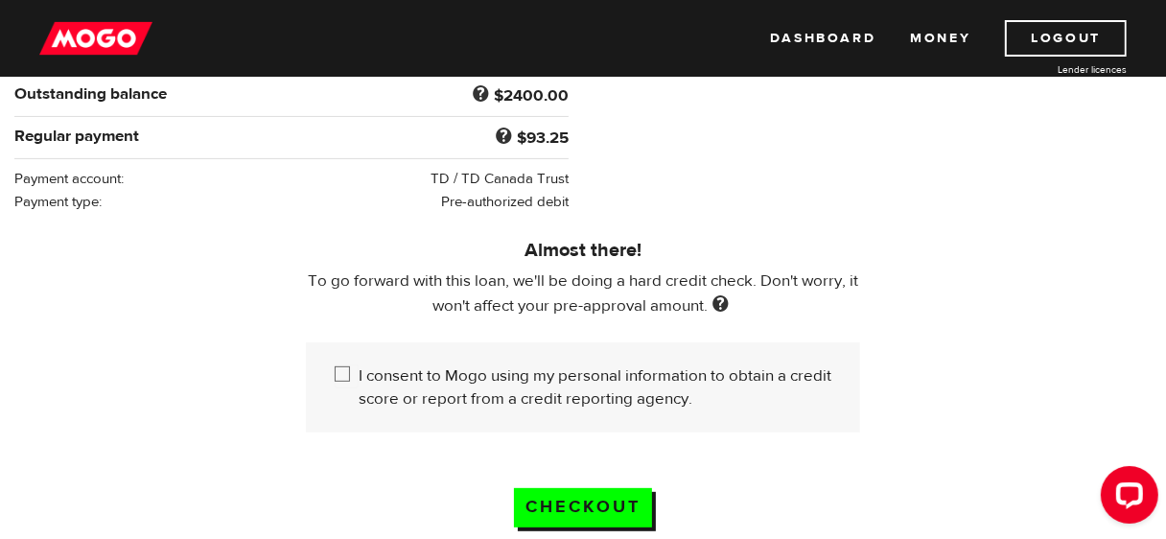
click at [401, 366] on label "I consent to Mogo using my personal information to obtain a credit score or rep…" at bounding box center [595, 387] width 473 height 46
click at [359, 366] on input "I consent to Mogo using my personal information to obtain a credit score or rep…" at bounding box center [347, 376] width 24 height 24
checkbox input "true"
click at [610, 501] on input "Checkout" at bounding box center [583, 507] width 138 height 39
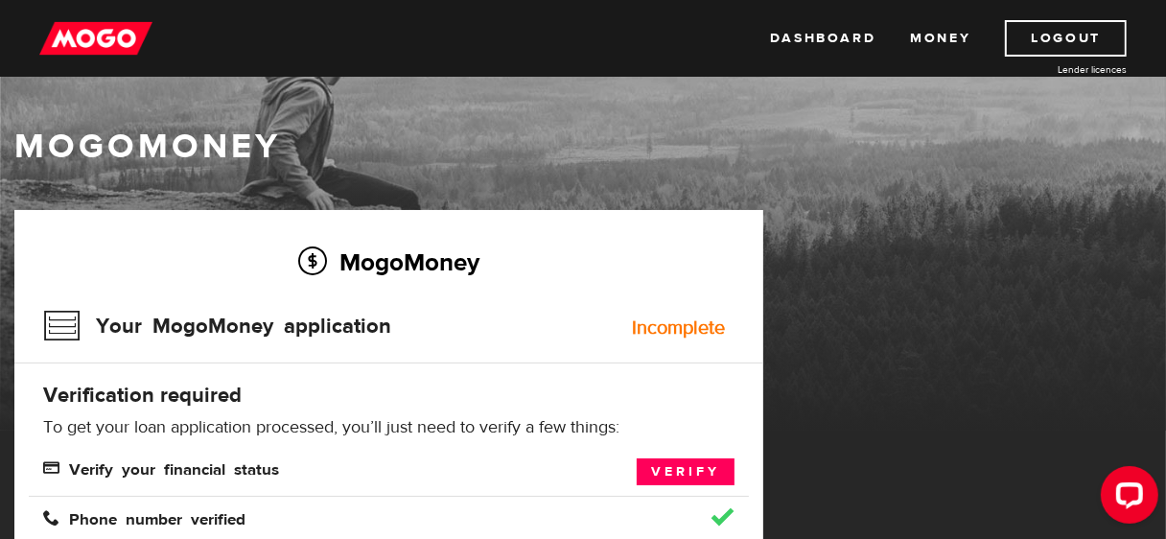
scroll to position [138, 0]
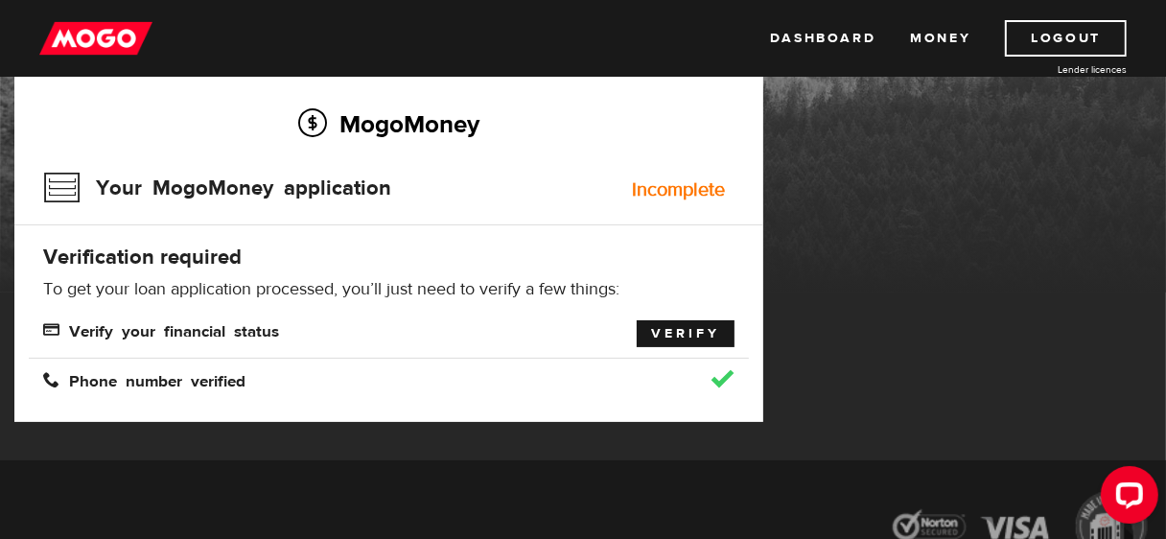
click at [676, 329] on link "Verify" at bounding box center [686, 333] width 98 height 27
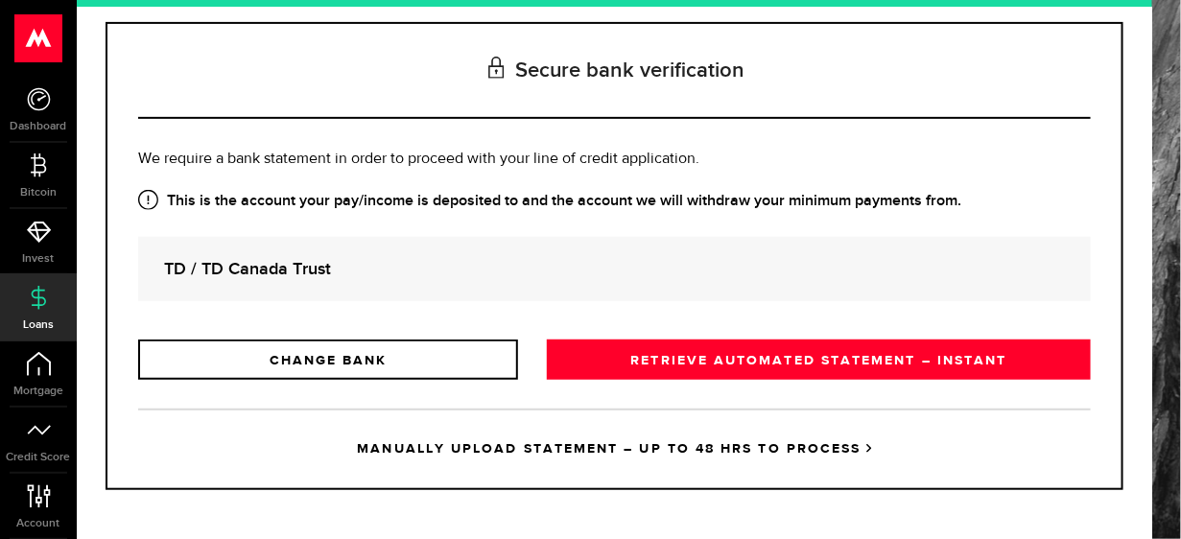
scroll to position [215, 0]
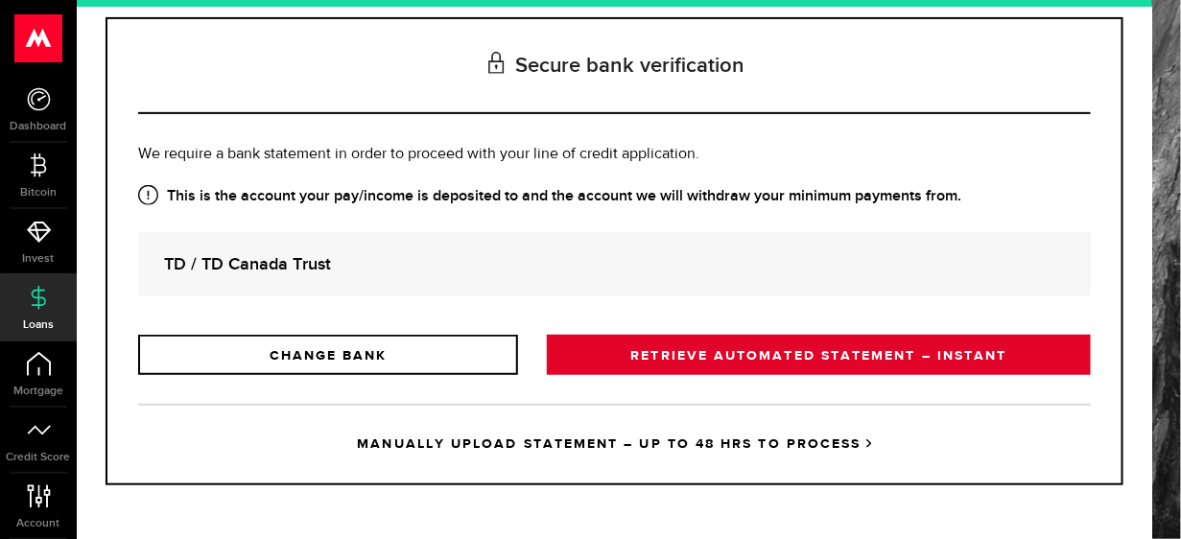
click at [675, 343] on link "RETRIEVE AUTOMATED STATEMENT – INSTANT" at bounding box center [819, 355] width 544 height 40
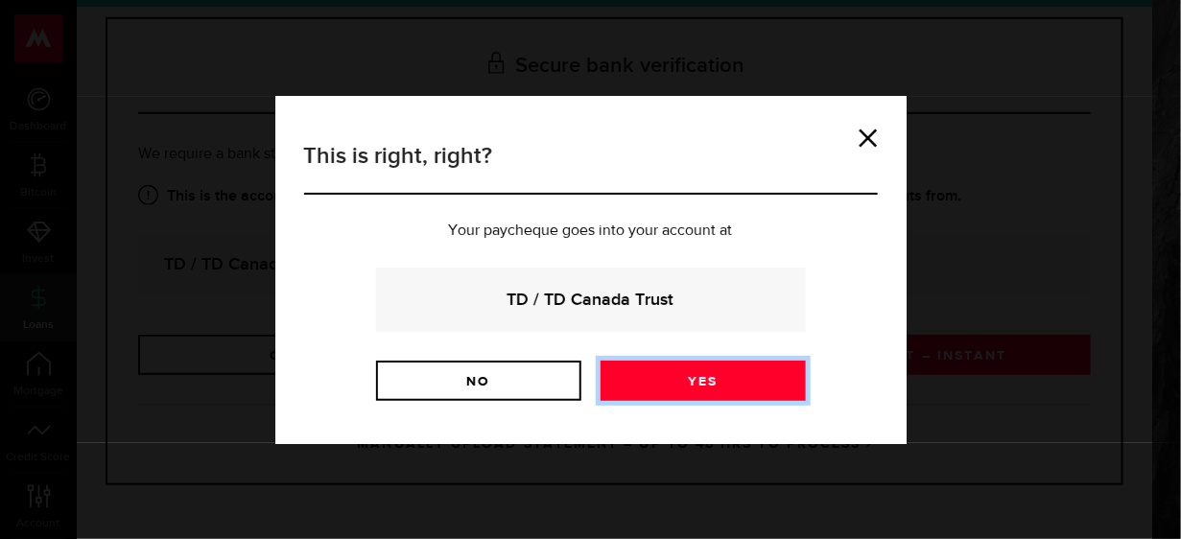
drag, startPoint x: 675, startPoint y: 343, endPoint x: 611, endPoint y: 379, distance: 73.4
click at [611, 379] on link "Yes" at bounding box center [702, 381] width 205 height 40
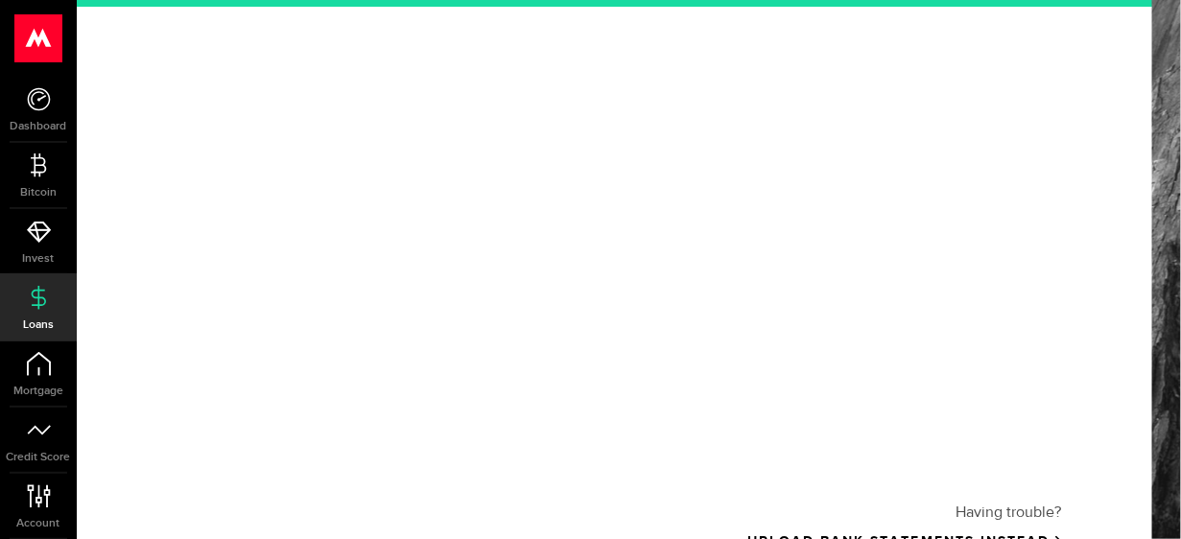
scroll to position [443, 0]
